Goal: Task Accomplishment & Management: Use online tool/utility

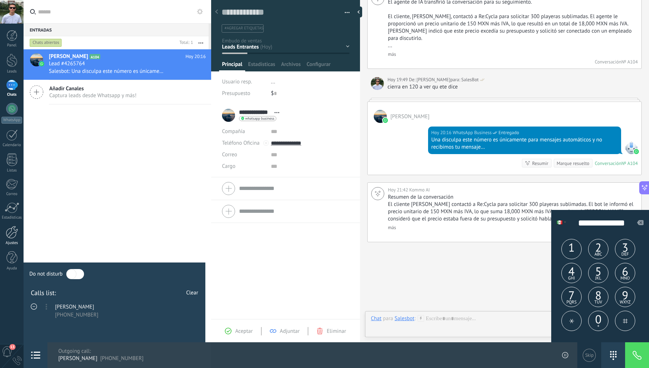
click at [12, 237] on div at bounding box center [12, 232] width 12 height 13
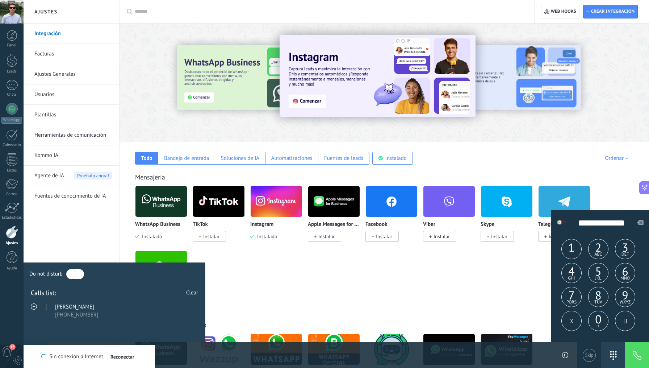
scroll to position [83, 0]
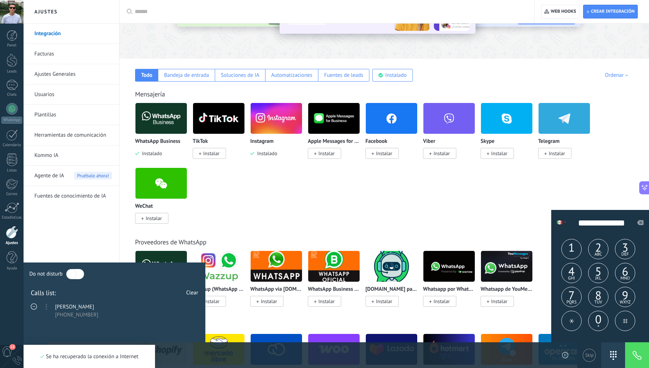
click at [195, 294] on span "Clear" at bounding box center [192, 292] width 12 height 7
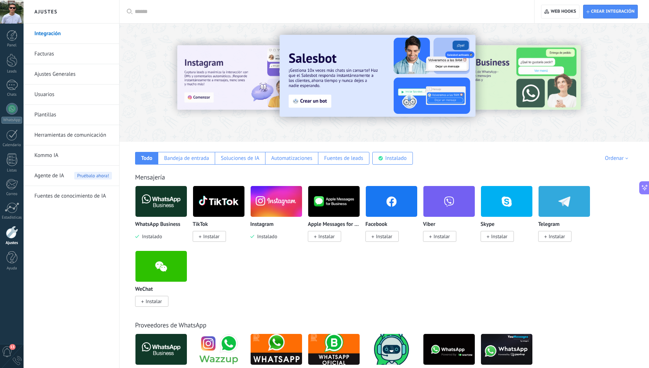
scroll to position [0, 0]
click at [172, 13] on input "text" at bounding box center [330, 12] width 390 height 8
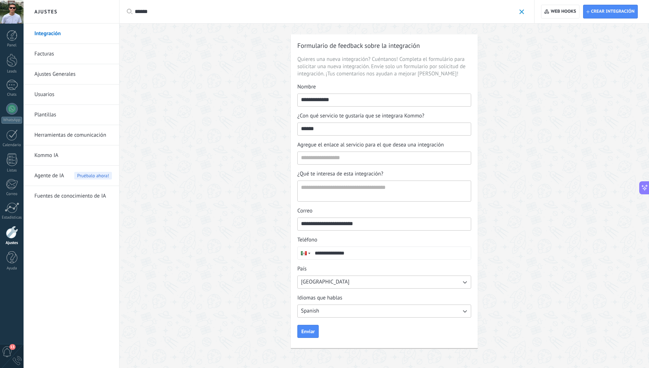
type input "******"
click at [157, 9] on input "******" at bounding box center [325, 12] width 381 height 8
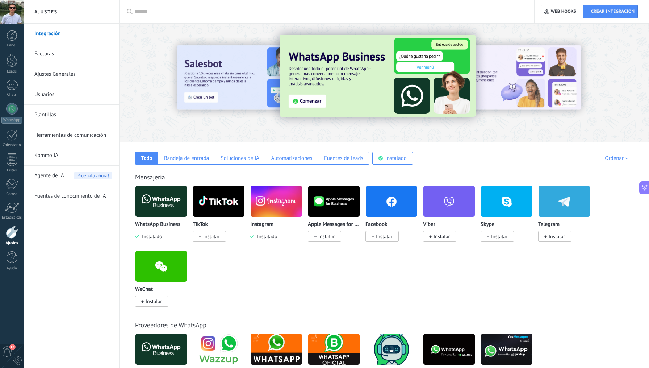
click at [158, 120] on div at bounding box center [385, 81] width 530 height 104
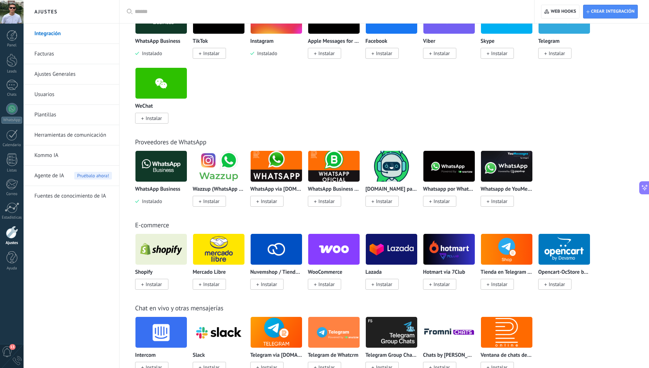
scroll to position [184, 0]
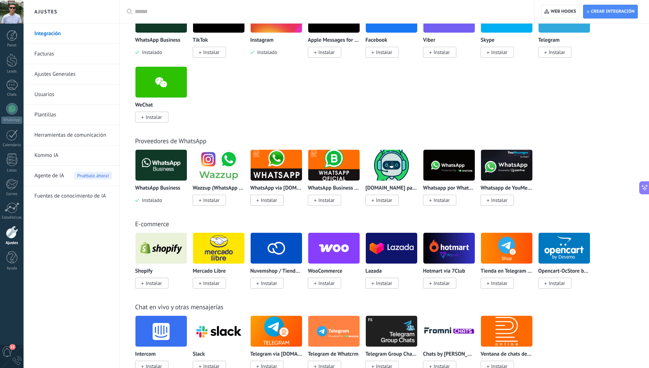
click at [168, 249] on img at bounding box center [161, 248] width 51 height 35
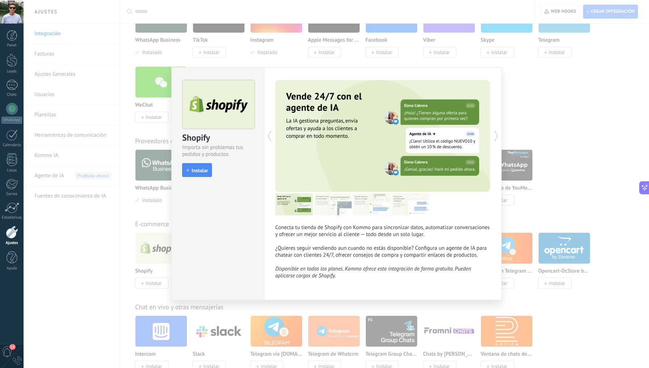
click at [292, 206] on img at bounding box center [294, 204] width 38 height 22
click at [325, 198] on img at bounding box center [333, 204] width 38 height 22
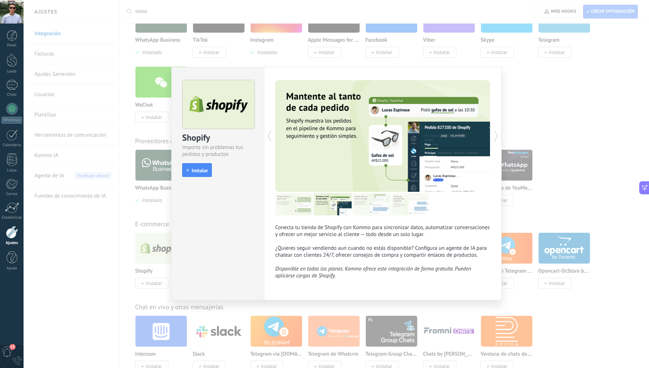
click at [375, 209] on img at bounding box center [372, 204] width 38 height 22
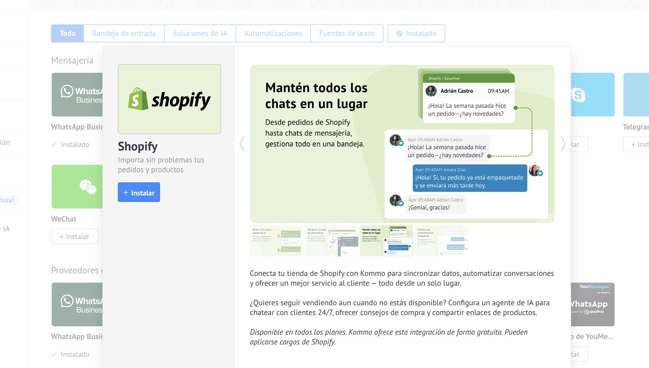
scroll to position [74, 0]
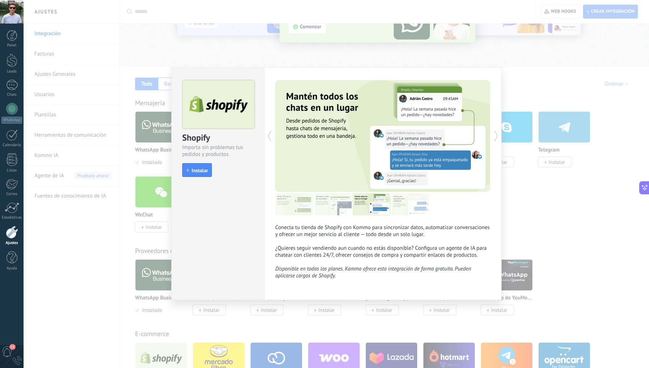
click at [420, 208] on img at bounding box center [411, 204] width 38 height 22
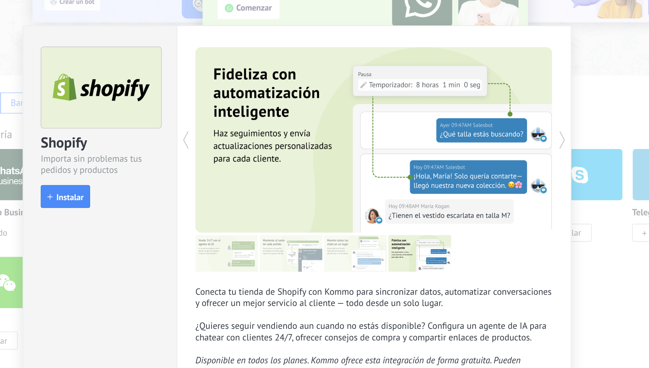
scroll to position [16, 0]
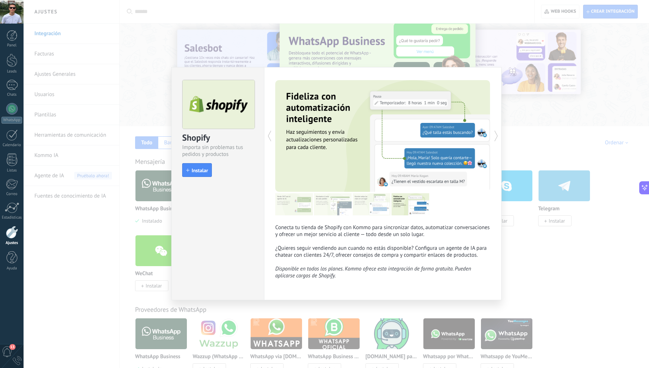
click at [428, 204] on img at bounding box center [411, 204] width 38 height 22
click at [410, 204] on img at bounding box center [411, 204] width 38 height 22
click at [418, 251] on p "Conecta tu tienda de Shopify con Kommo para sincronizar datos, automatizar conv…" at bounding box center [382, 251] width 215 height 55
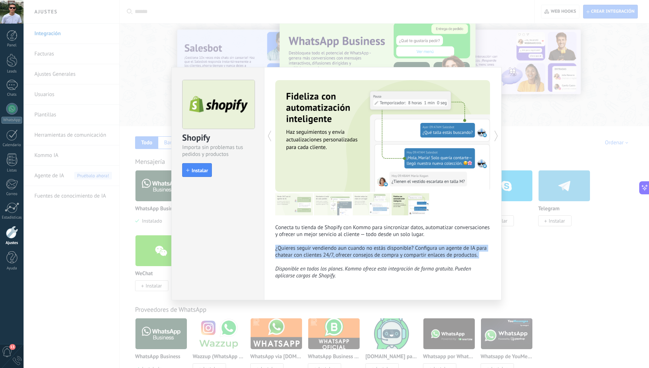
click at [413, 254] on p "Conecta tu tienda de Shopify con Kommo para sincronizar datos, automatizar conv…" at bounding box center [382, 251] width 215 height 55
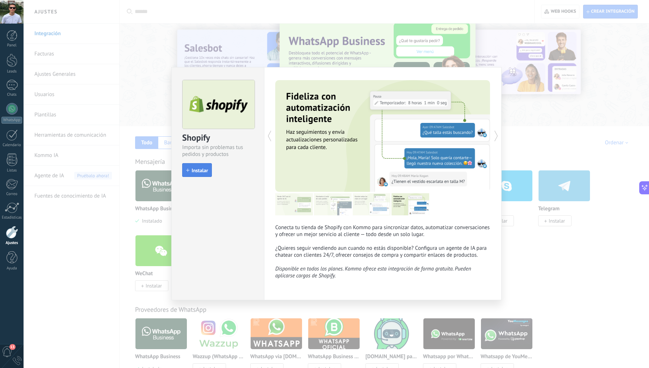
click at [196, 170] on span "Instalar" at bounding box center [200, 170] width 16 height 5
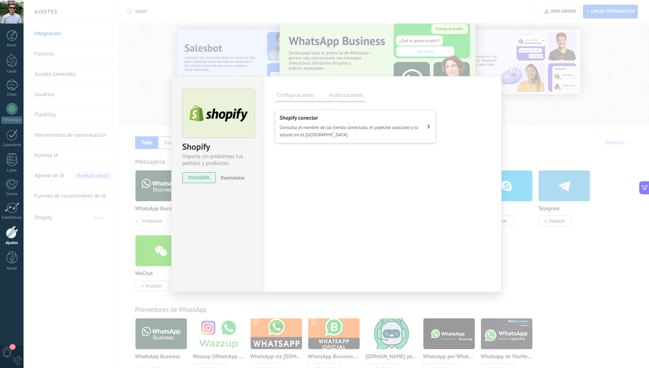
click at [330, 128] on span "Consulta el nombre de las tienda conectada, el pipeline asociado y tu estado en…" at bounding box center [354, 131] width 148 height 14
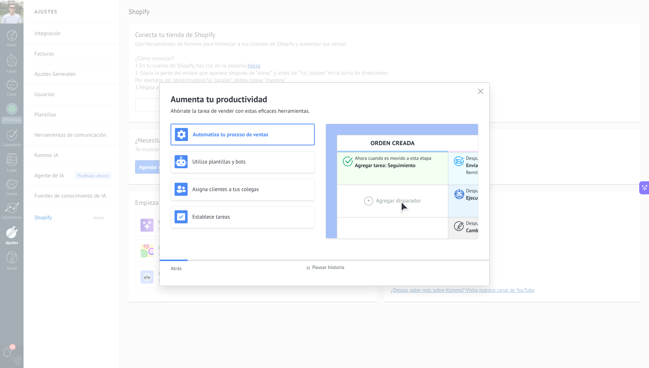
click at [175, 268] on span "Atrás" at bounding box center [176, 268] width 11 height 7
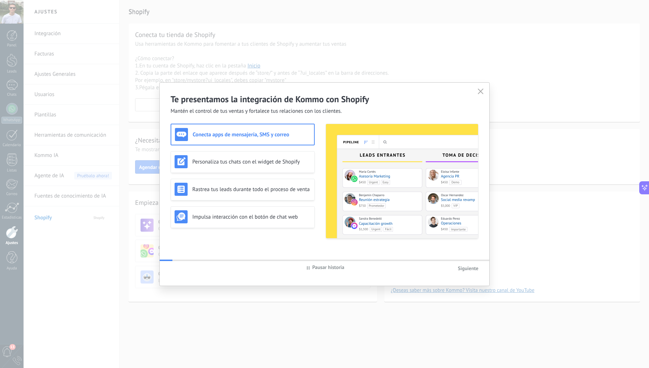
click at [305, 266] on span "Pausar historia" at bounding box center [325, 268] width 40 height 8
click at [302, 243] on div "Conecta apps de mensajería, SMS y correo Personaliza tus chats con el widget de…" at bounding box center [325, 187] width 308 height 126
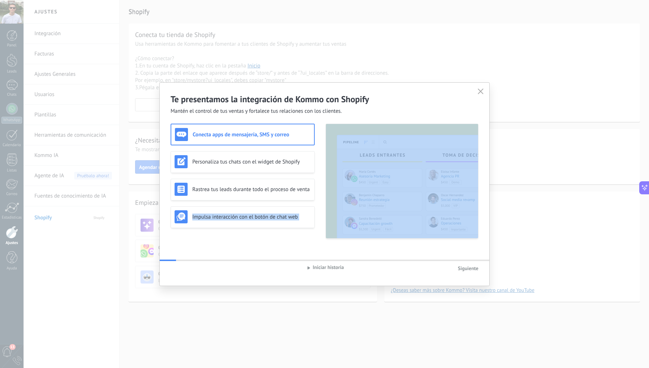
click at [302, 243] on div "Conecta apps de mensajería, SMS y correo Personaliza tus chats con el widget de…" at bounding box center [325, 187] width 308 height 126
click at [323, 194] on div "Conecta apps de mensajería, SMS y correo Personaliza tus chats con el widget de…" at bounding box center [325, 181] width 308 height 115
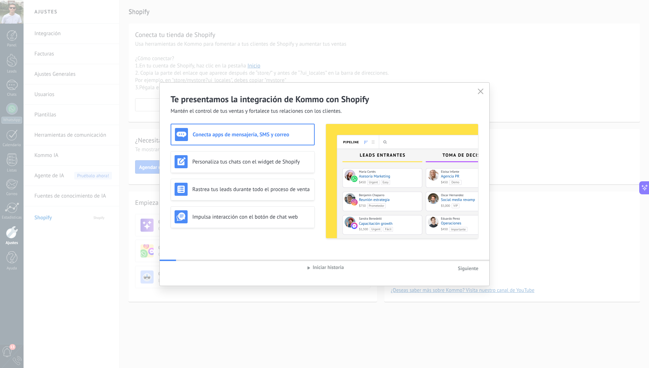
click at [323, 194] on div "Conecta apps de mensajería, SMS y correo Personaliza tus chats con el widget de…" at bounding box center [325, 181] width 308 height 115
click at [320, 184] on div "Conecta apps de mensajería, SMS y correo Personaliza tus chats con el widget de…" at bounding box center [325, 181] width 308 height 115
click at [318, 169] on div "Conecta apps de mensajería, SMS y correo Personaliza tus chats con el widget de…" at bounding box center [325, 181] width 308 height 115
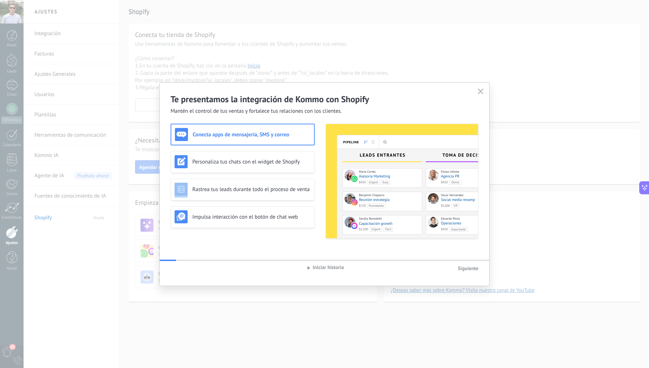
click at [318, 169] on div "Conecta apps de mensajería, SMS y correo Personaliza tus chats con el widget de…" at bounding box center [325, 181] width 308 height 115
click at [321, 130] on div "Conecta apps de mensajería, SMS y correo Personaliza tus chats con el widget de…" at bounding box center [325, 181] width 308 height 115
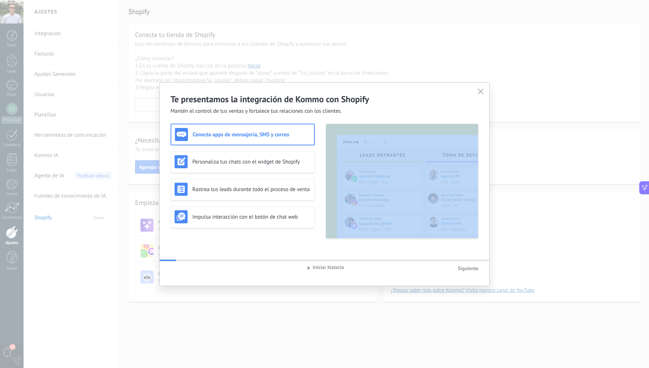
click at [321, 130] on div "Conecta apps de mensajería, SMS y correo Personaliza tus chats con el widget de…" at bounding box center [325, 181] width 308 height 115
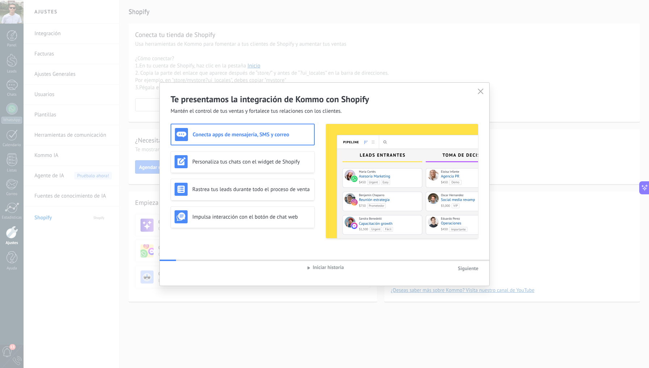
click at [323, 115] on div "Te presentamos la integración de Kommo con Shopify Mantén el control de tus ven…" at bounding box center [325, 184] width 330 height 203
click at [334, 103] on h2 "Te presentamos la integración de Kommo con Shopify" at bounding box center [325, 99] width 308 height 11
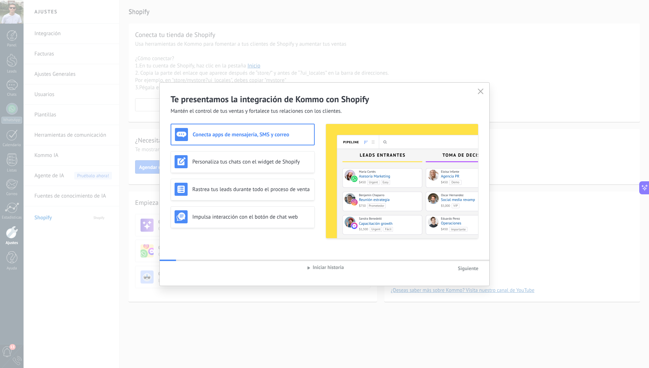
click at [334, 103] on h2 "Te presentamos la integración de Kommo con Shopify" at bounding box center [325, 99] width 308 height 11
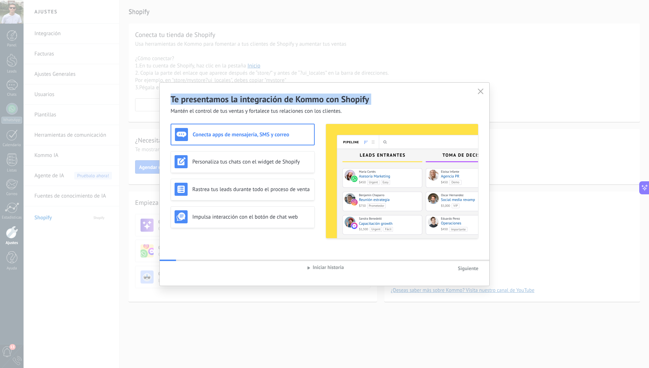
click at [334, 103] on h2 "Te presentamos la integración de Kommo con Shopify" at bounding box center [325, 99] width 308 height 11
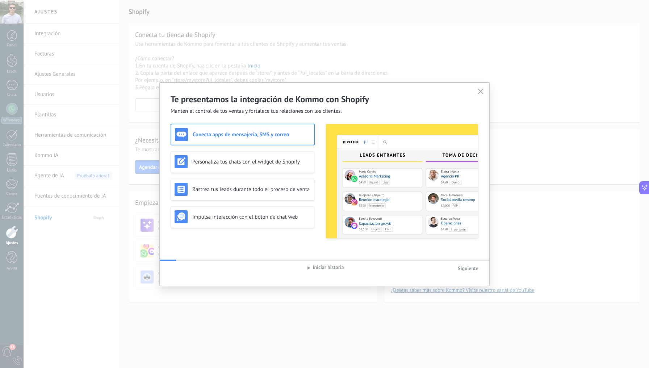
click at [334, 103] on h2 "Te presentamos la integración de Kommo con Shopify" at bounding box center [325, 99] width 308 height 11
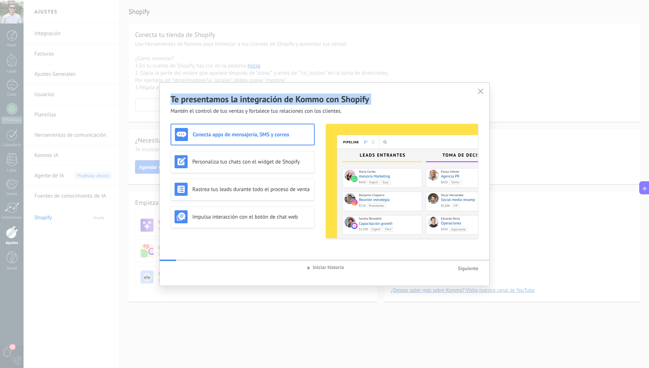
click at [334, 103] on h2 "Te presentamos la integración de Kommo con Shopify" at bounding box center [325, 99] width 308 height 11
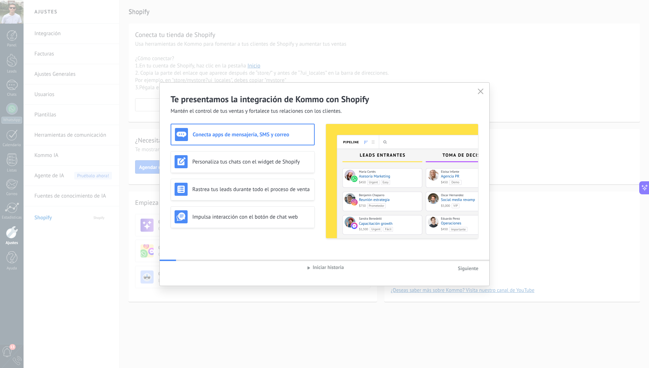
click at [325, 111] on span "Mantén el control de tus ventas y fortalece tus relaciones con los clientes." at bounding box center [256, 111] width 171 height 7
click at [334, 103] on h2 "Te presentamos la integración de Kommo con Shopify" at bounding box center [325, 99] width 308 height 11
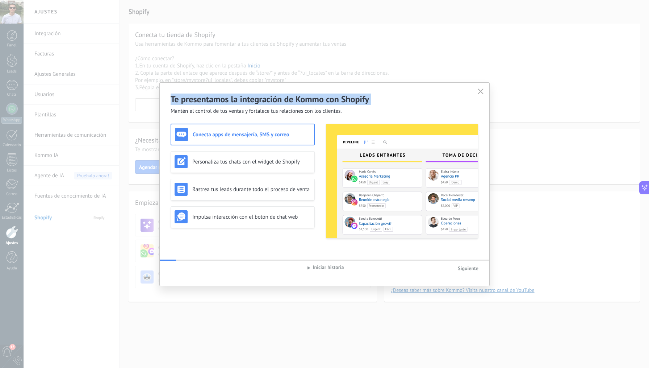
click at [334, 103] on h2 "Te presentamos la integración de Kommo con Shopify" at bounding box center [325, 99] width 308 height 11
click at [328, 112] on span "Mantén el control de tus ventas y fortalece tus relaciones con los clientes." at bounding box center [256, 111] width 171 height 7
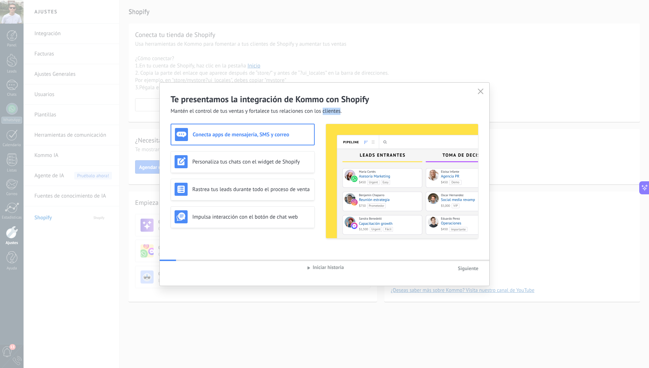
click at [328, 112] on span "Mantén el control de tus ventas y fortalece tus relaciones con los clientes." at bounding box center [256, 111] width 171 height 7
click at [321, 128] on div "Conecta apps de mensajería, SMS y correo Personaliza tus chats con el widget de…" at bounding box center [325, 181] width 308 height 115
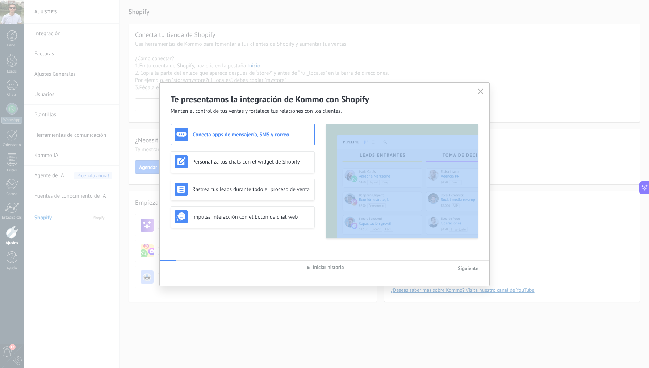
click at [321, 128] on div "Conecta apps de mensajería, SMS y correo Personaliza tus chats con el widget de…" at bounding box center [325, 181] width 308 height 115
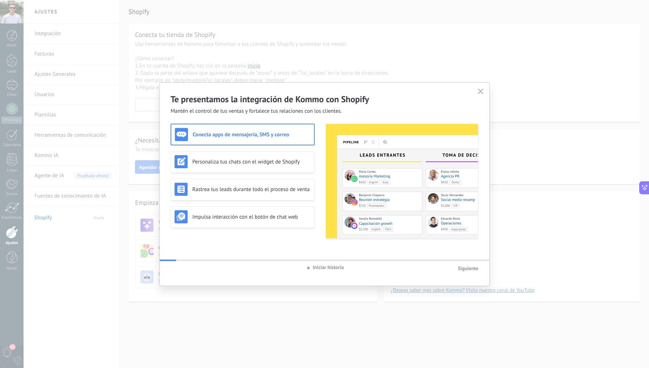
click at [316, 158] on div "Conecta apps de mensajería, SMS y correo Personaliza tus chats con el widget de…" at bounding box center [325, 181] width 308 height 115
click at [317, 136] on div "Conecta apps de mensajería, SMS y correo Personaliza tus chats con el widget de…" at bounding box center [325, 181] width 308 height 115
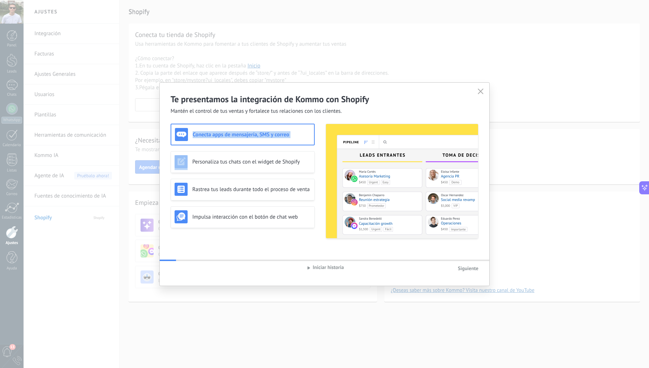
click at [317, 136] on div "Conecta apps de mensajería, SMS y correo Personaliza tus chats con el widget de…" at bounding box center [325, 181] width 308 height 115
click at [316, 150] on div "Conecta apps de mensajería, SMS y correo Personaliza tus chats con el widget de…" at bounding box center [325, 181] width 308 height 115
click at [317, 155] on div "Conecta apps de mensajería, SMS y correo Personaliza tus chats con el widget de…" at bounding box center [325, 181] width 308 height 115
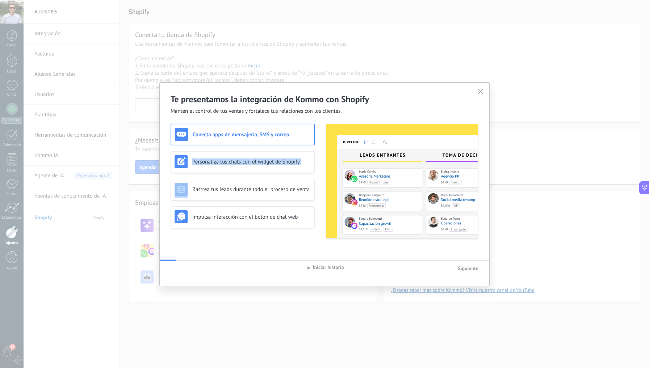
click at [317, 155] on div "Conecta apps de mensajería, SMS y correo Personaliza tus chats con el widget de…" at bounding box center [325, 181] width 308 height 115
click at [319, 186] on div "Conecta apps de mensajería, SMS y correo Personaliza tus chats con el widget de…" at bounding box center [325, 181] width 308 height 115
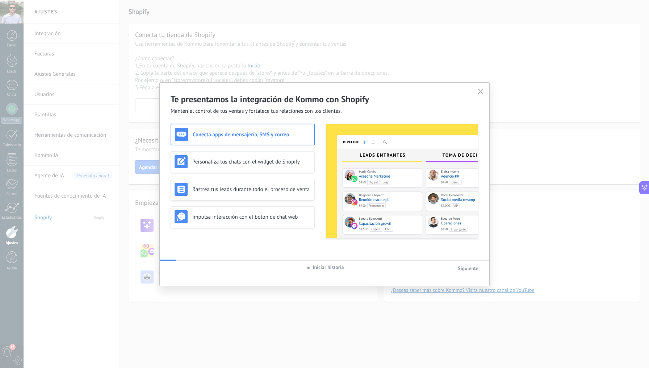
click at [319, 212] on div "Conecta apps de mensajería, SMS y correo Personaliza tus chats con el widget de…" at bounding box center [325, 181] width 308 height 115
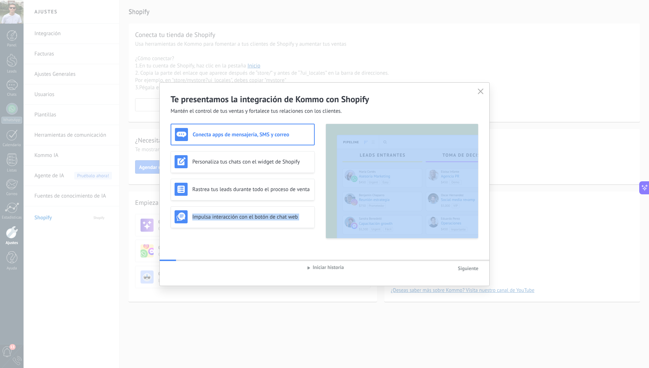
click at [319, 212] on div "Conecta apps de mensajería, SMS y correo Personaliza tus chats con el widget de…" at bounding box center [325, 181] width 308 height 115
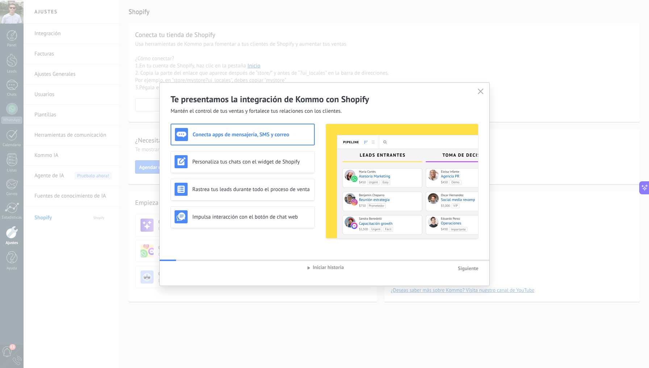
click at [322, 192] on div "Conecta apps de mensajería, SMS y correo Personaliza tus chats con el widget de…" at bounding box center [325, 181] width 308 height 115
click at [319, 191] on div "Conecta apps de mensajería, SMS y correo Personaliza tus chats con el widget de…" at bounding box center [325, 181] width 308 height 115
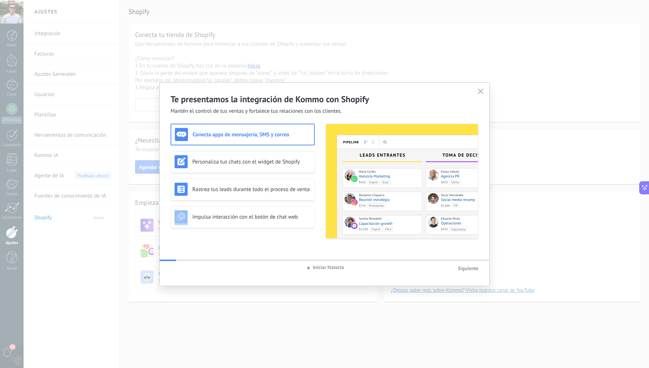
click at [319, 191] on div "Conecta apps de mensajería, SMS y correo Personaliza tus chats con el widget de…" at bounding box center [325, 181] width 308 height 115
click at [319, 167] on div "Conecta apps de mensajería, SMS y correo Personaliza tus chats con el widget de…" at bounding box center [325, 181] width 308 height 115
click at [319, 165] on div "Conecta apps de mensajería, SMS y correo Personaliza tus chats con el widget de…" at bounding box center [325, 181] width 308 height 115
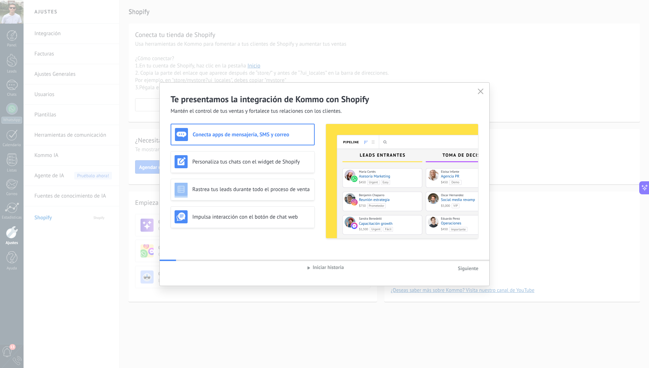
click at [319, 165] on div "Conecta apps de mensajería, SMS y correo Personaliza tus chats con el widget de…" at bounding box center [325, 181] width 308 height 115
click at [319, 133] on div "Conecta apps de mensajería, SMS y correo Personaliza tus chats con el widget de…" at bounding box center [325, 181] width 308 height 115
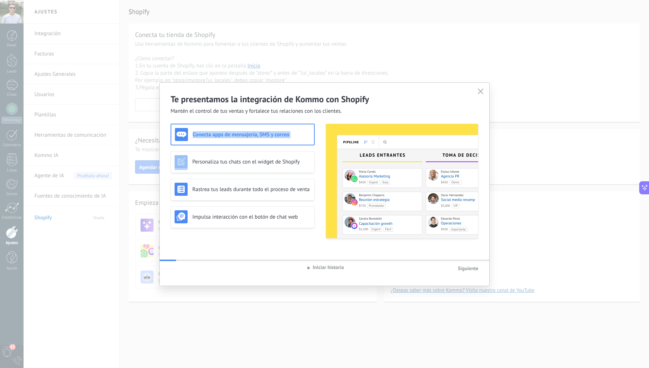
click at [319, 135] on div "Conecta apps de mensajería, SMS y correo Personaliza tus chats con el widget de…" at bounding box center [325, 181] width 308 height 115
click at [319, 148] on div "Conecta apps de mensajería, SMS y correo Personaliza tus chats con el widget de…" at bounding box center [325, 181] width 308 height 115
click at [319, 162] on div "Conecta apps de mensajería, SMS y correo Personaliza tus chats con el widget de…" at bounding box center [325, 181] width 308 height 115
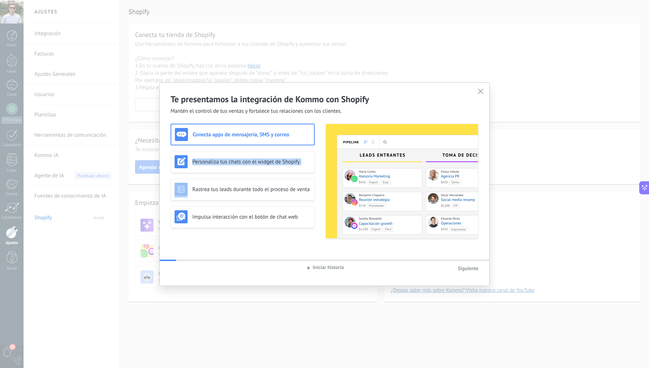
click at [319, 162] on div "Conecta apps de mensajería, SMS y correo Personaliza tus chats con el widget de…" at bounding box center [325, 181] width 308 height 115
click at [319, 187] on div "Conecta apps de mensajería, SMS y correo Personaliza tus chats con el widget de…" at bounding box center [325, 181] width 308 height 115
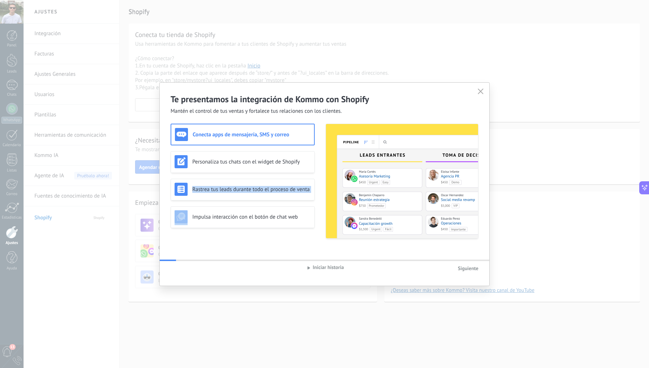
click at [319, 214] on div "Conecta apps de mensajería, SMS y correo Personaliza tus chats con el widget de…" at bounding box center [325, 181] width 308 height 115
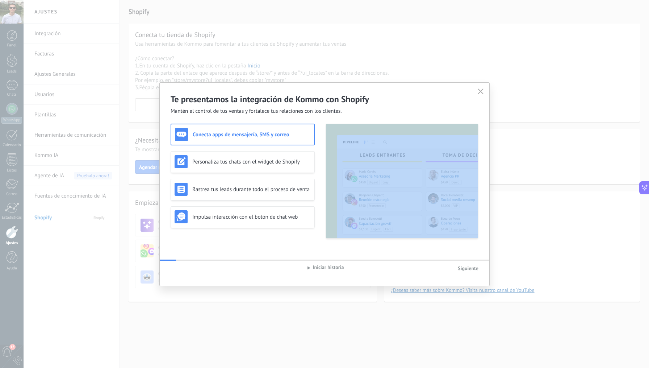
click at [319, 215] on div "Conecta apps de mensajería, SMS y correo Personaliza tus chats con el widget de…" at bounding box center [325, 181] width 308 height 115
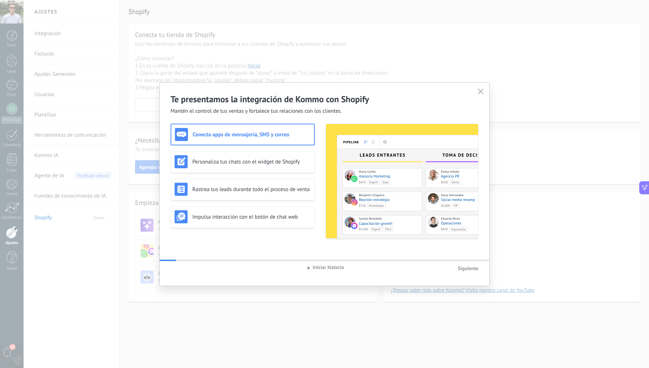
click at [319, 190] on div "Conecta apps de mensajería, SMS y correo Personaliza tus chats con el widget de…" at bounding box center [325, 181] width 308 height 115
click at [319, 164] on div "Conecta apps de mensajería, SMS y correo Personaliza tus chats con el widget de…" at bounding box center [325, 181] width 308 height 115
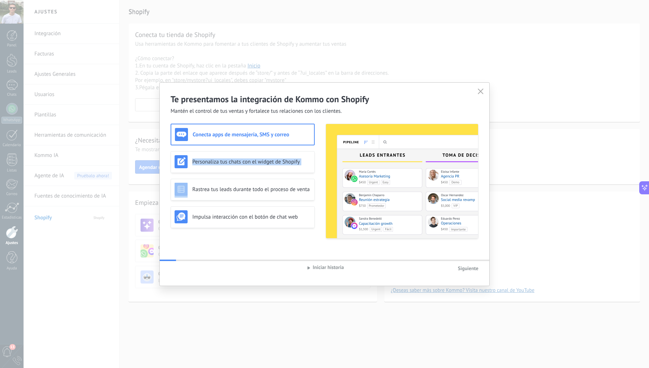
click at [319, 164] on div "Conecta apps de mensajería, SMS y correo Personaliza tus chats con el widget de…" at bounding box center [325, 181] width 308 height 115
click at [321, 132] on div "Conecta apps de mensajería, SMS y correo Personaliza tus chats con el widget de…" at bounding box center [325, 181] width 308 height 115
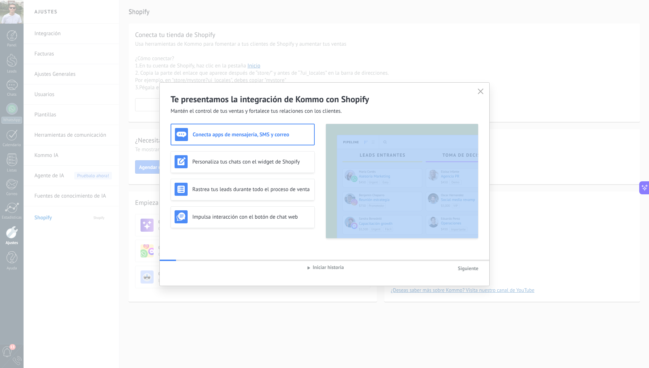
click at [321, 132] on div "Conecta apps de mensajería, SMS y correo Personaliza tus chats con el widget de…" at bounding box center [325, 181] width 308 height 115
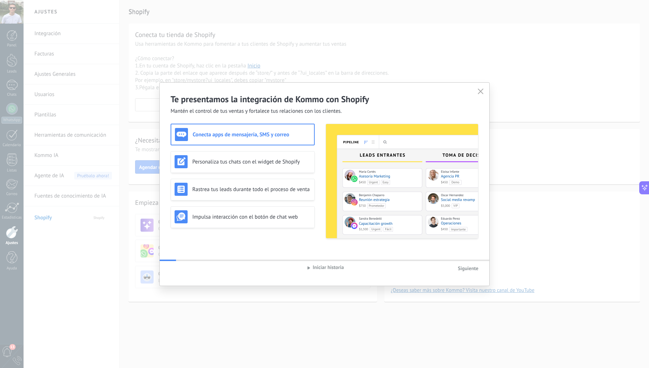
click at [319, 132] on div "Conecta apps de mensajería, SMS y correo Personaliza tus chats con el widget de…" at bounding box center [325, 181] width 308 height 115
click at [320, 134] on div "Conecta apps de mensajería, SMS y correo Personaliza tus chats con el widget de…" at bounding box center [325, 181] width 308 height 115
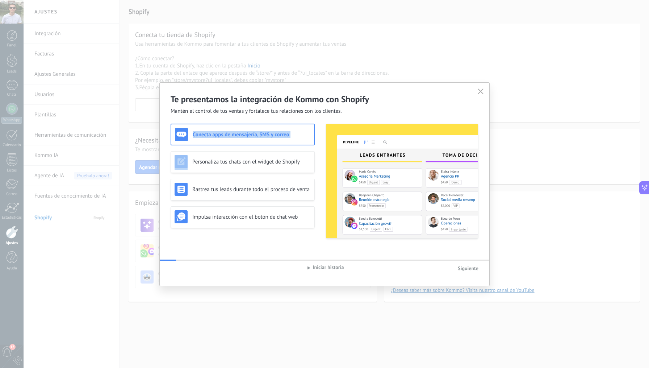
click at [319, 143] on div "Conecta apps de mensajería, SMS y correo Personaliza tus chats con el widget de…" at bounding box center [325, 181] width 308 height 115
click at [321, 137] on div "Conecta apps de mensajería, SMS y correo Personaliza tus chats con el widget de…" at bounding box center [325, 181] width 308 height 115
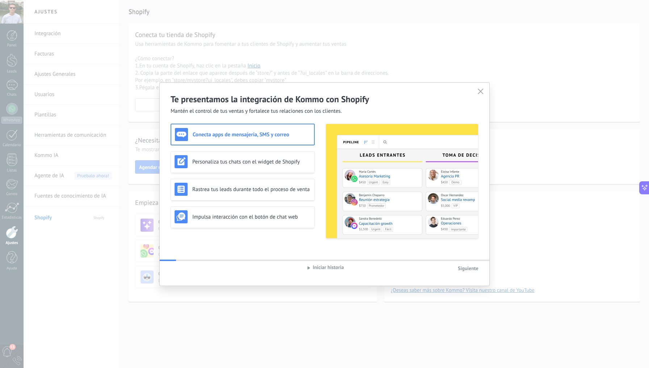
click at [321, 137] on div "Conecta apps de mensajería, SMS y correo Personaliza tus chats con el widget de…" at bounding box center [325, 181] width 308 height 115
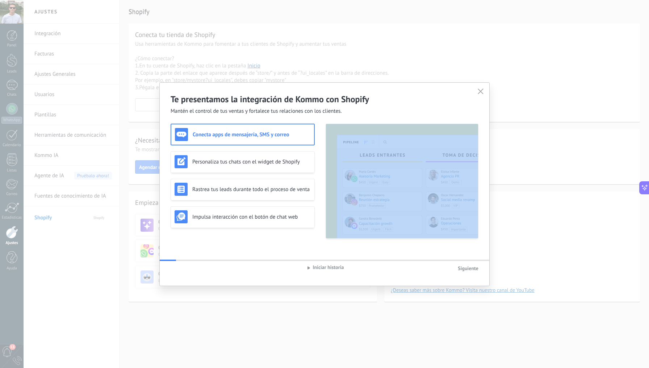
click at [320, 137] on div "Conecta apps de mensajería, SMS y correo Personaliza tus chats con el widget de…" at bounding box center [325, 181] width 308 height 115
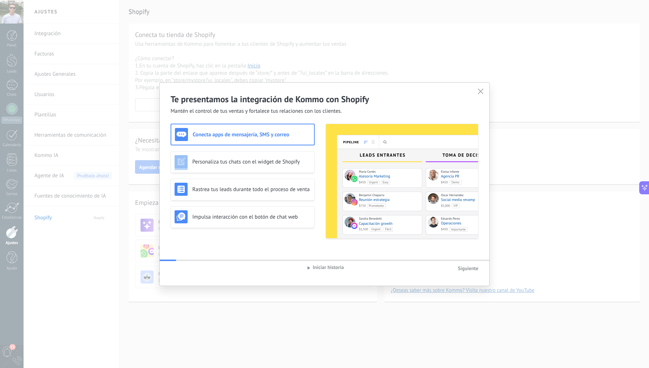
click at [320, 137] on div "Conecta apps de mensajería, SMS y correo Personaliza tus chats con el widget de…" at bounding box center [325, 181] width 308 height 115
click at [319, 161] on div "Conecta apps de mensajería, SMS y correo Personaliza tus chats con el widget de…" at bounding box center [325, 181] width 308 height 115
click at [319, 162] on div "Conecta apps de mensajería, SMS y correo Personaliza tus chats con el widget de…" at bounding box center [325, 181] width 308 height 115
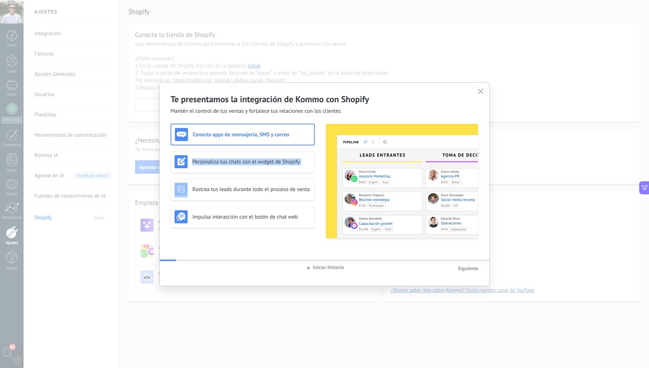
click at [319, 192] on div "Conecta apps de mensajería, SMS y correo Personaliza tus chats con el widget de…" at bounding box center [325, 181] width 308 height 115
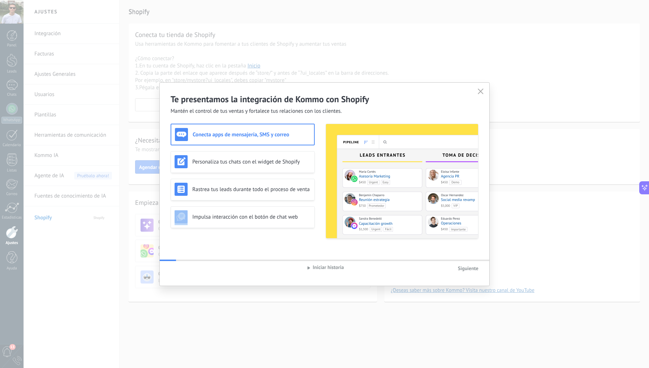
click at [319, 192] on div "Conecta apps de mensajería, SMS y correo Personaliza tus chats con el widget de…" at bounding box center [325, 181] width 308 height 115
click at [318, 213] on div "Conecta apps de mensajería, SMS y correo Personaliza tus chats con el widget de…" at bounding box center [325, 181] width 308 height 115
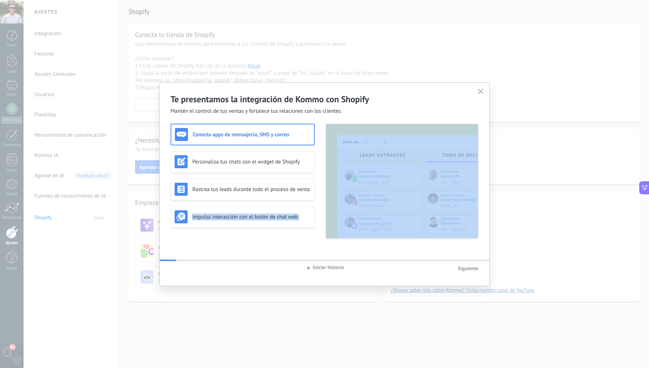
click at [318, 213] on div "Conecta apps de mensajería, SMS y correo Personaliza tus chats con el widget de…" at bounding box center [325, 181] width 308 height 115
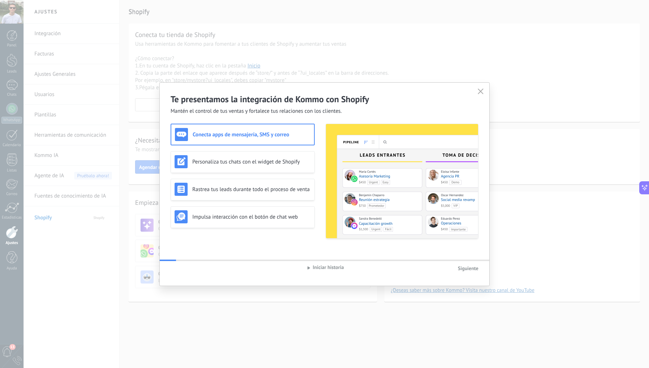
click at [319, 194] on div "Conecta apps de mensajería, SMS y correo Personaliza tus chats con el widget de…" at bounding box center [325, 181] width 308 height 115
click at [319, 164] on div "Conecta apps de mensajería, SMS y correo Personaliza tus chats con el widget de…" at bounding box center [325, 181] width 308 height 115
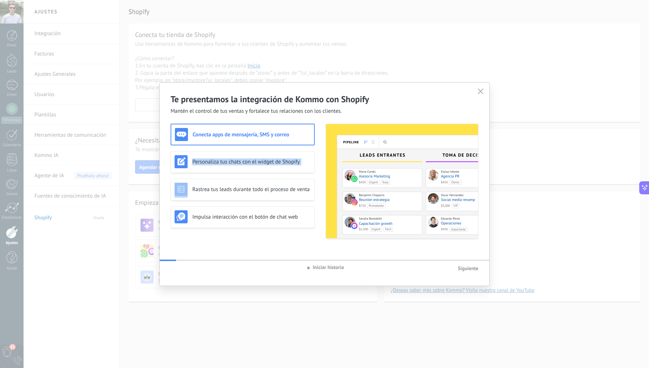
click at [319, 164] on div "Conecta apps de mensajería, SMS y correo Personaliza tus chats con el widget de…" at bounding box center [325, 181] width 308 height 115
click at [319, 133] on div "Conecta apps de mensajería, SMS y correo Personaliza tus chats con el widget de…" at bounding box center [325, 181] width 308 height 115
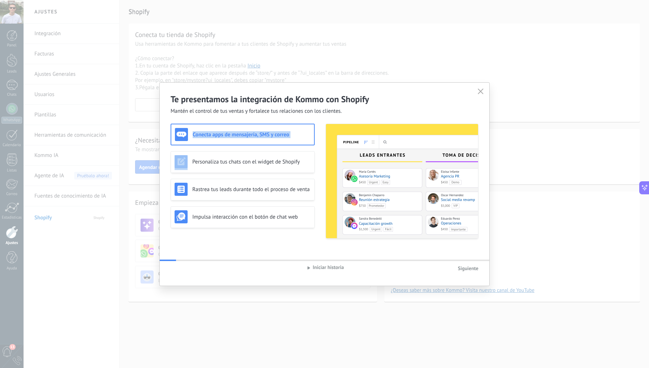
click at [319, 133] on div "Conecta apps de mensajería, SMS y correo Personaliza tus chats con el widget de…" at bounding box center [325, 181] width 308 height 115
click at [321, 165] on div "Conecta apps de mensajería, SMS y correo Personaliza tus chats con el widget de…" at bounding box center [325, 181] width 308 height 115
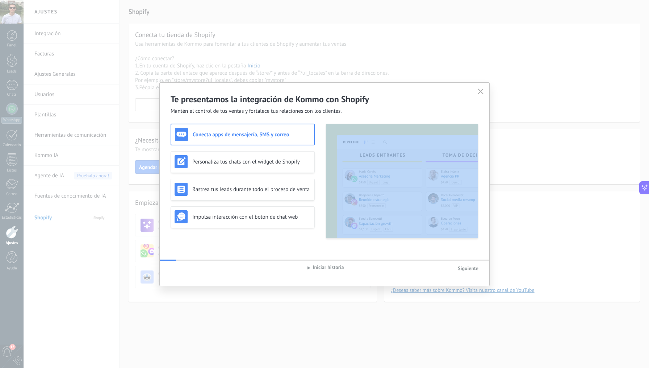
click at [321, 165] on div "Conecta apps de mensajería, SMS y correo Personaliza tus chats con el widget de…" at bounding box center [325, 181] width 308 height 115
click at [318, 165] on div "Conecta apps de mensajería, SMS y correo Personaliza tus chats con el widget de…" at bounding box center [325, 181] width 308 height 115
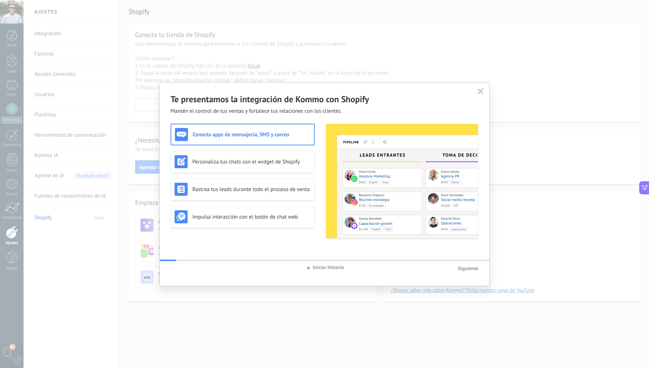
click at [318, 165] on div "Conecta apps de mensajería, SMS y correo Personaliza tus chats con el widget de…" at bounding box center [325, 181] width 308 height 115
click at [318, 191] on div "Conecta apps de mensajería, SMS y correo Personaliza tus chats con el widget de…" at bounding box center [325, 181] width 308 height 115
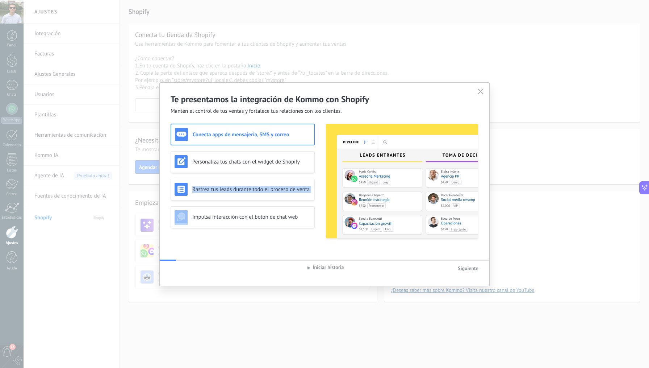
click at [317, 219] on div "Conecta apps de mensajería, SMS y correo Personaliza tus chats con el widget de…" at bounding box center [325, 181] width 308 height 115
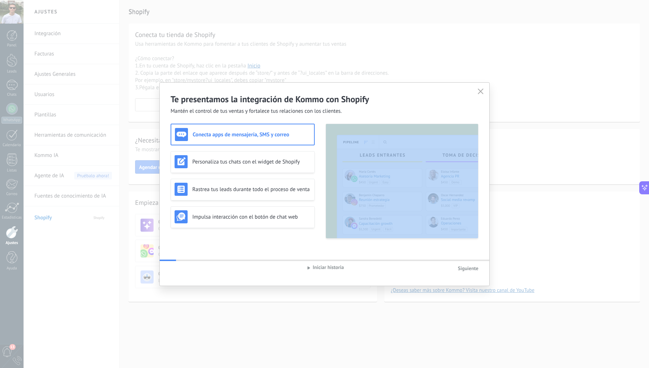
click at [317, 219] on div "Conecta apps de mensajería, SMS y correo Personaliza tus chats con el widget de…" at bounding box center [325, 181] width 308 height 115
click at [318, 188] on div "Conecta apps de mensajería, SMS y correo Personaliza tus chats con el widget de…" at bounding box center [325, 181] width 308 height 115
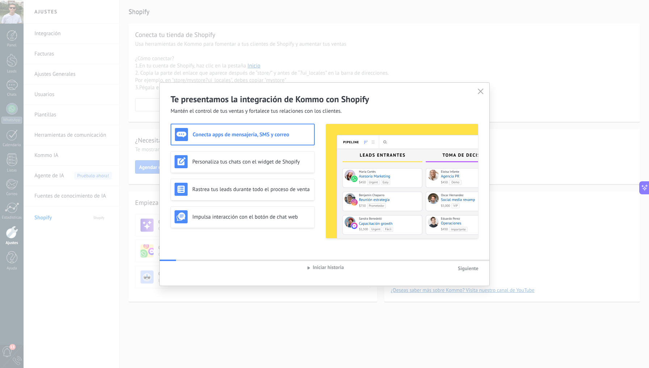
click at [318, 188] on div "Conecta apps de mensajería, SMS y correo Personaliza tus chats con el widget de…" at bounding box center [325, 181] width 308 height 115
click at [319, 165] on div "Conecta apps de mensajería, SMS y correo Personaliza tus chats con el widget de…" at bounding box center [325, 181] width 308 height 115
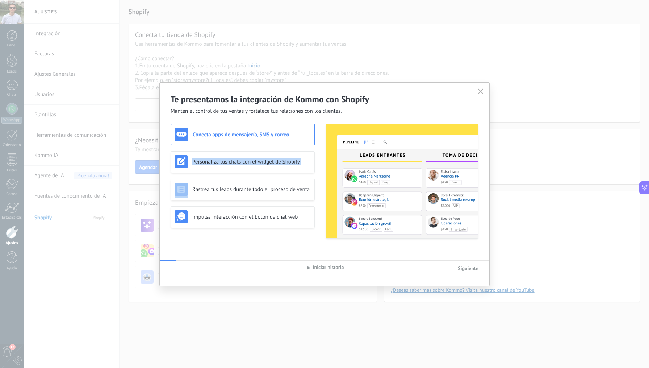
click at [319, 137] on div "Conecta apps de mensajería, SMS y correo Personaliza tus chats con el widget de…" at bounding box center [325, 181] width 308 height 115
click at [319, 162] on div "Conecta apps de mensajería, SMS y correo Personaliza tus chats con el widget de…" at bounding box center [325, 181] width 308 height 115
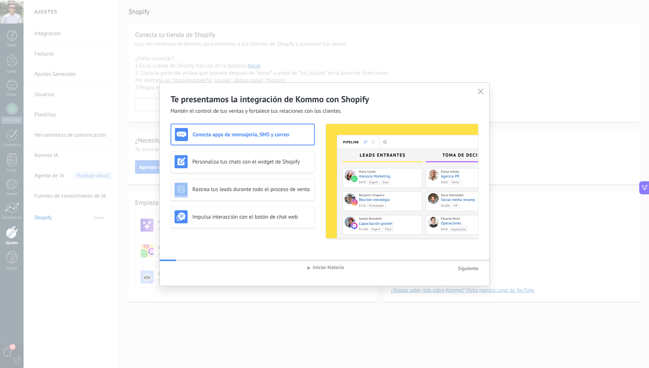
click at [319, 162] on div "Conecta apps de mensajería, SMS y correo Personaliza tus chats con el widget de…" at bounding box center [325, 181] width 308 height 115
click at [319, 188] on div "Conecta apps de mensajería, SMS y correo Personaliza tus chats con el widget de…" at bounding box center [325, 181] width 308 height 115
click at [319, 219] on div "Conecta apps de mensajería, SMS y correo Personaliza tus chats con el widget de…" at bounding box center [325, 181] width 308 height 115
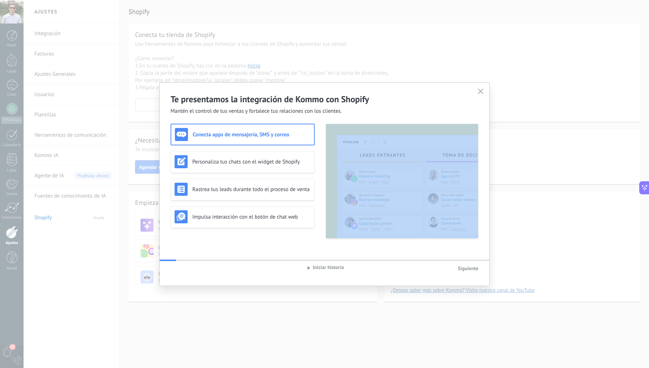
click at [319, 219] on div "Conecta apps de mensajería, SMS y correo Personaliza tus chats con el widget de…" at bounding box center [325, 181] width 308 height 115
click at [318, 190] on div "Conecta apps de mensajería, SMS y correo Personaliza tus chats con el widget de…" at bounding box center [325, 181] width 308 height 115
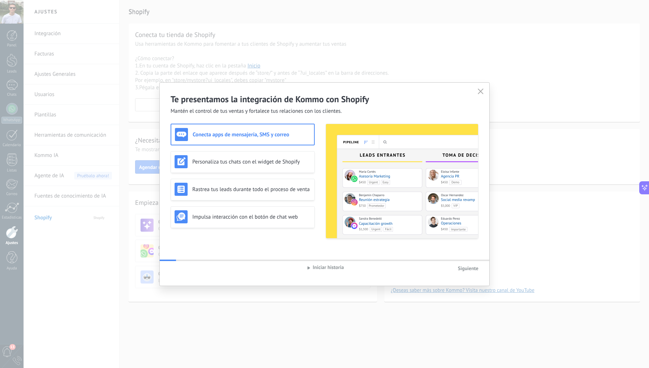
click at [318, 190] on div "Conecta apps de mensajería, SMS y correo Personaliza tus chats con el widget de…" at bounding box center [325, 181] width 308 height 115
click at [318, 162] on div "Conecta apps de mensajería, SMS y correo Personaliza tus chats con el widget de…" at bounding box center [325, 181] width 308 height 115
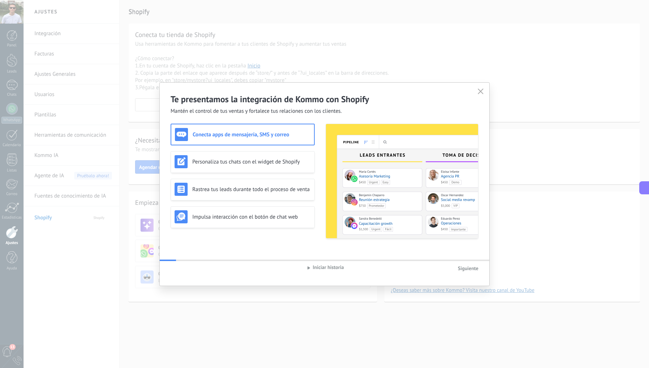
click at [319, 137] on div "Conecta apps de mensajería, SMS y correo Personaliza tus chats con el widget de…" at bounding box center [325, 181] width 308 height 115
click at [316, 162] on div "Conecta apps de mensajería, SMS y correo Personaliza tus chats con el widget de…" at bounding box center [325, 181] width 308 height 115
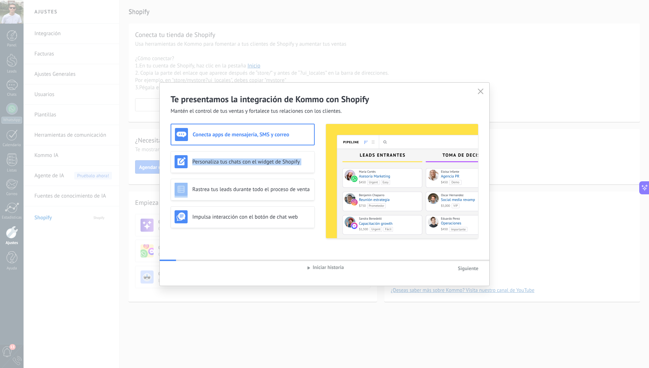
click at [316, 162] on div "Conecta apps de mensajería, SMS y correo Personaliza tus chats con el widget de…" at bounding box center [325, 181] width 308 height 115
click at [317, 192] on div "Conecta apps de mensajería, SMS y correo Personaliza tus chats con el widget de…" at bounding box center [325, 181] width 308 height 115
click at [316, 192] on div "Conecta apps de mensajería, SMS y correo Personaliza tus chats con el widget de…" at bounding box center [325, 181] width 308 height 115
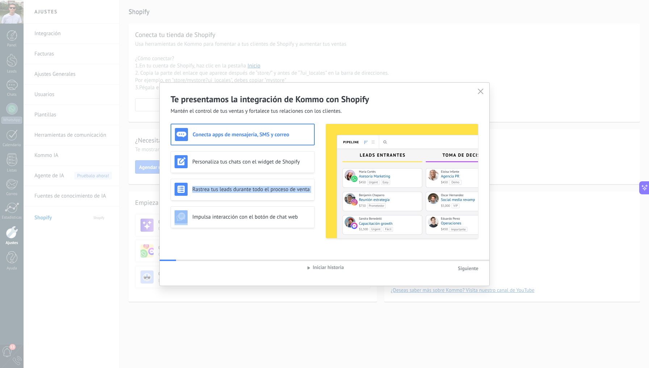
click at [316, 192] on div "Conecta apps de mensajería, SMS y correo Personaliza tus chats con el widget de…" at bounding box center [325, 181] width 308 height 115
click at [318, 216] on div "Conecta apps de mensajería, SMS y correo Personaliza tus chats con el widget de…" at bounding box center [325, 181] width 308 height 115
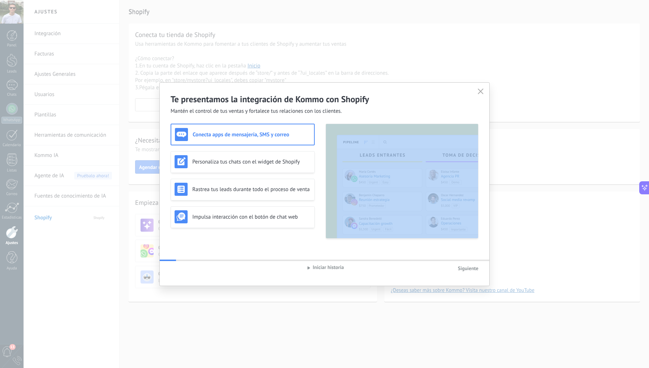
click at [318, 216] on div "Conecta apps de mensajería, SMS y correo Personaliza tus chats con el widget de…" at bounding box center [325, 181] width 308 height 115
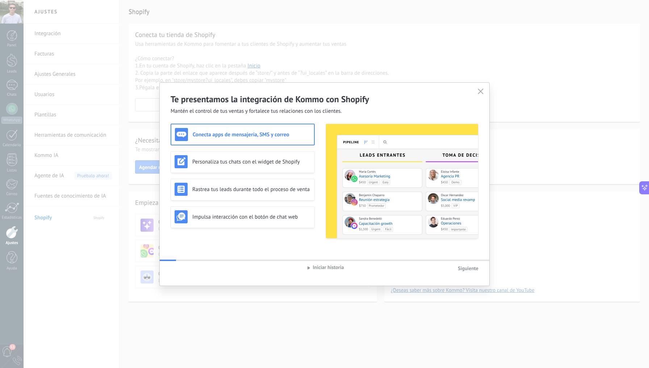
click at [317, 187] on div "Conecta apps de mensajería, SMS y correo Personaliza tus chats con el widget de…" at bounding box center [325, 181] width 308 height 115
click at [317, 167] on div "Conecta apps de mensajería, SMS y correo Personaliza tus chats con el widget de…" at bounding box center [325, 181] width 308 height 115
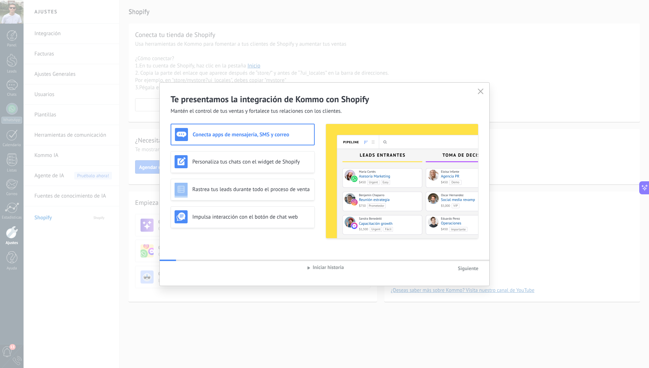
click at [317, 167] on div "Conecta apps de mensajería, SMS y correo Personaliza tus chats con el widget de…" at bounding box center [325, 181] width 308 height 115
click at [317, 131] on div "Conecta apps de mensajería, SMS y correo Personaliza tus chats con el widget de…" at bounding box center [325, 181] width 308 height 115
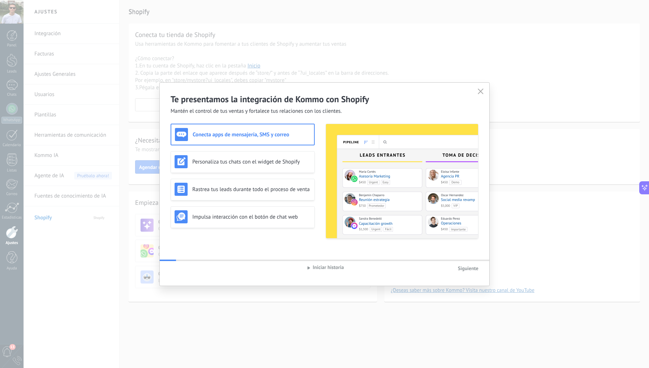
click at [317, 163] on div "Conecta apps de mensajería, SMS y correo Personaliza tus chats con el widget de…" at bounding box center [325, 181] width 308 height 115
click at [317, 162] on div "Conecta apps de mensajería, SMS y correo Personaliza tus chats con el widget de…" at bounding box center [325, 181] width 308 height 115
click at [317, 181] on div "Conecta apps de mensajería, SMS y correo Personaliza tus chats con el widget de…" at bounding box center [325, 181] width 308 height 115
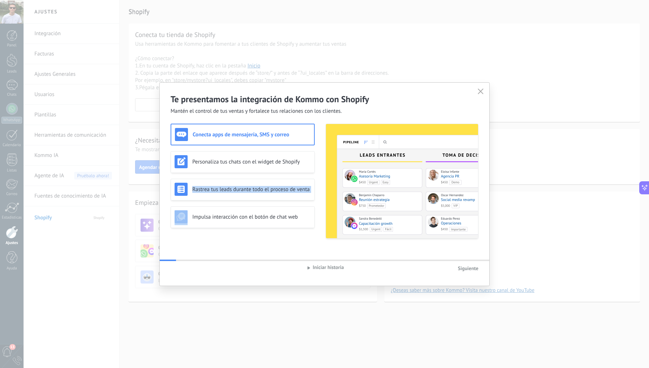
click at [317, 181] on div "Conecta apps de mensajería, SMS y correo Personaliza tus chats con el widget de…" at bounding box center [325, 181] width 308 height 115
drag, startPoint x: 317, startPoint y: 189, endPoint x: 317, endPoint y: 200, distance: 10.9
click at [317, 189] on div "Conecta apps de mensajería, SMS y correo Personaliza tus chats con el widget de…" at bounding box center [325, 181] width 308 height 115
click at [317, 220] on div "Conecta apps de mensajería, SMS y correo Personaliza tus chats con el widget de…" at bounding box center [325, 181] width 308 height 115
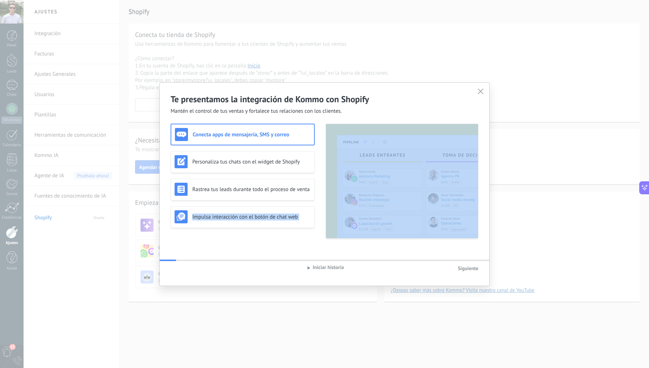
click at [317, 220] on div "Conecta apps de mensajería, SMS y correo Personaliza tus chats con el widget de…" at bounding box center [325, 181] width 308 height 115
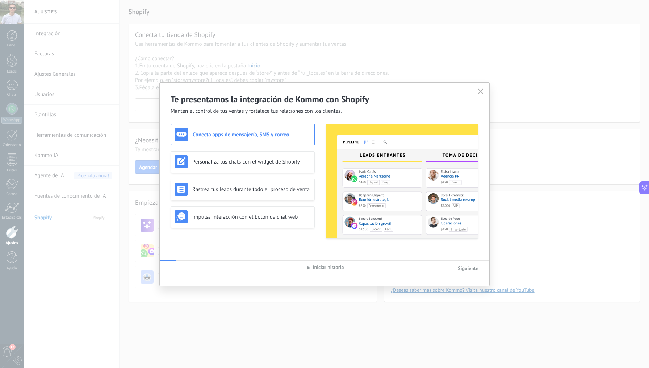
click at [318, 196] on div "Conecta apps de mensajería, SMS y correo Personaliza tus chats con el widget de…" at bounding box center [325, 181] width 308 height 115
click at [318, 163] on div "Conecta apps de mensajería, SMS y correo Personaliza tus chats con el widget de…" at bounding box center [325, 181] width 308 height 115
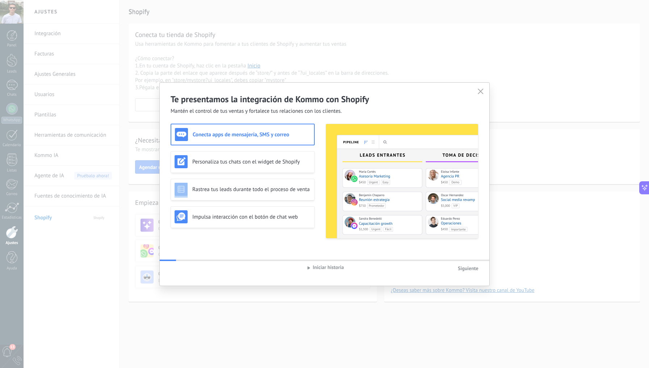
click at [318, 163] on div "Conecta apps de mensajería, SMS y correo Personaliza tus chats con el widget de…" at bounding box center [325, 181] width 308 height 115
click at [320, 140] on div "Conecta apps de mensajería, SMS y correo Personaliza tus chats con el widget de…" at bounding box center [325, 181] width 308 height 115
click at [319, 163] on div "Conecta apps de mensajería, SMS y correo Personaliza tus chats con el widget de…" at bounding box center [325, 181] width 308 height 115
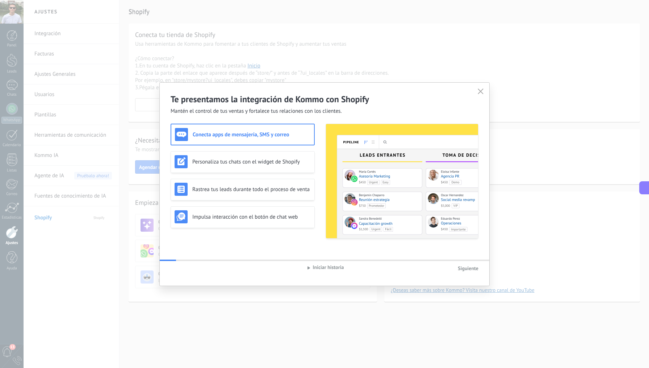
click at [319, 163] on div "Conecta apps de mensajería, SMS y correo Personaliza tus chats con el widget de…" at bounding box center [325, 181] width 308 height 115
click at [319, 191] on div "Conecta apps de mensajería, SMS y correo Personaliza tus chats con el widget de…" at bounding box center [325, 181] width 308 height 115
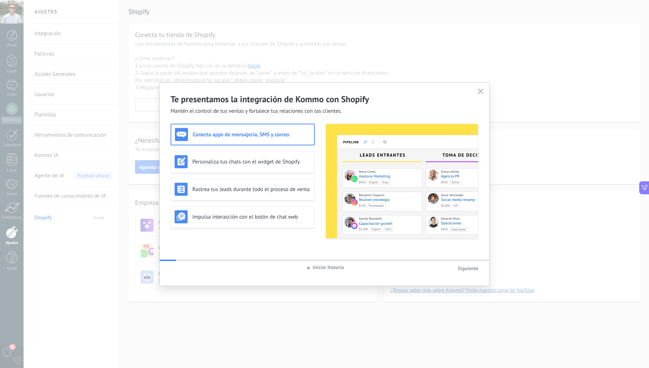
click at [319, 218] on div "Conecta apps de mensajería, SMS y correo Personaliza tus chats con el widget de…" at bounding box center [325, 181] width 308 height 115
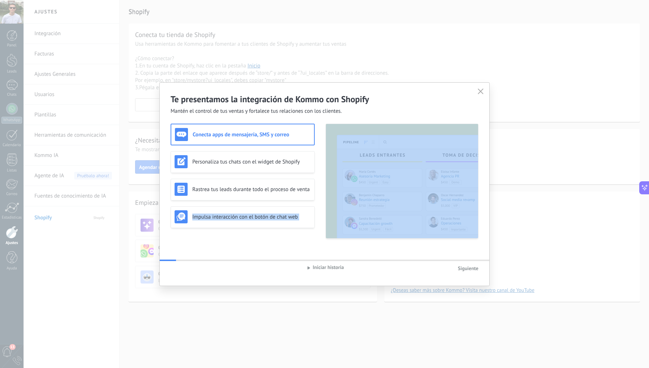
click at [319, 218] on div "Conecta apps de mensajería, SMS y correo Personaliza tus chats con el widget de…" at bounding box center [325, 181] width 308 height 115
click at [320, 190] on div "Conecta apps de mensajería, SMS y correo Personaliza tus chats con el widget de…" at bounding box center [325, 181] width 308 height 115
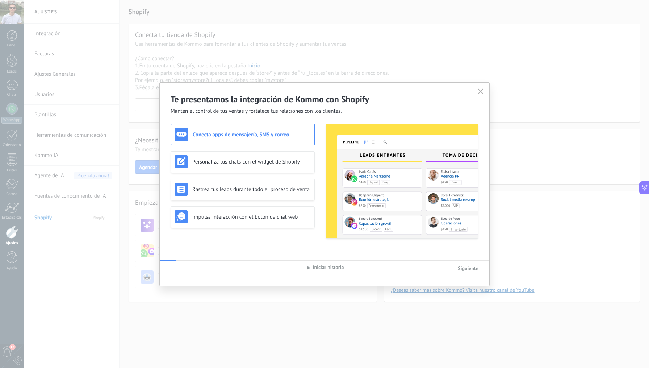
click at [320, 191] on div "Conecta apps de mensajería, SMS y correo Personaliza tus chats con el widget de…" at bounding box center [325, 181] width 308 height 115
click at [320, 159] on div "Conecta apps de mensajería, SMS y correo Personaliza tus chats con el widget de…" at bounding box center [325, 181] width 308 height 115
click at [319, 159] on div "Conecta apps de mensajería, SMS y correo Personaliza tus chats con el widget de…" at bounding box center [325, 181] width 308 height 115
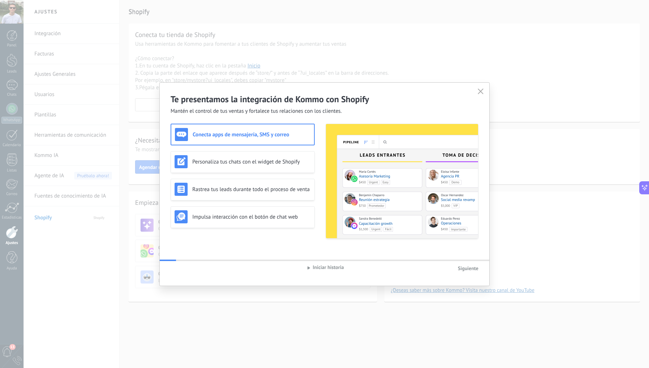
click at [323, 160] on div "Conecta apps de mensajería, SMS y correo Personaliza tus chats con el widget de…" at bounding box center [325, 181] width 308 height 115
click at [292, 157] on div "Personaliza tus chats con el widget de Shopify" at bounding box center [243, 161] width 136 height 13
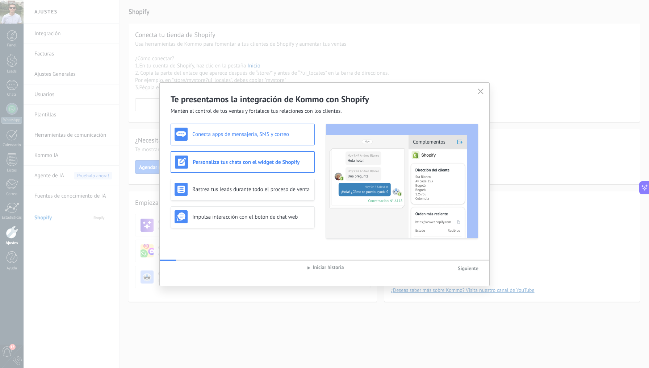
click at [289, 138] on div "Conecta apps de mensajería, SMS y correo" at bounding box center [243, 134] width 136 height 13
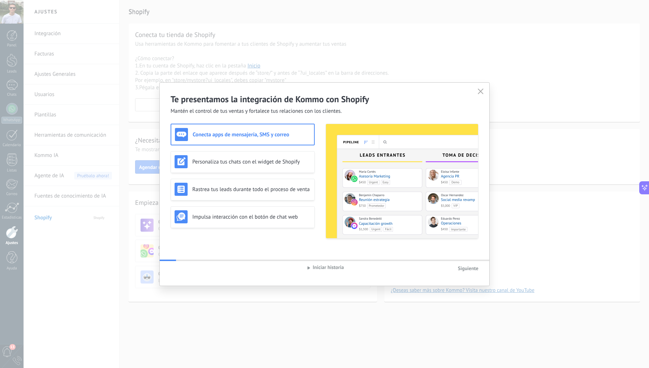
click at [282, 138] on h3 "Conecta apps de mensajería, SMS y correo" at bounding box center [252, 134] width 118 height 7
click at [288, 156] on div "Personaliza tus chats con el widget de Shopify" at bounding box center [243, 161] width 136 height 13
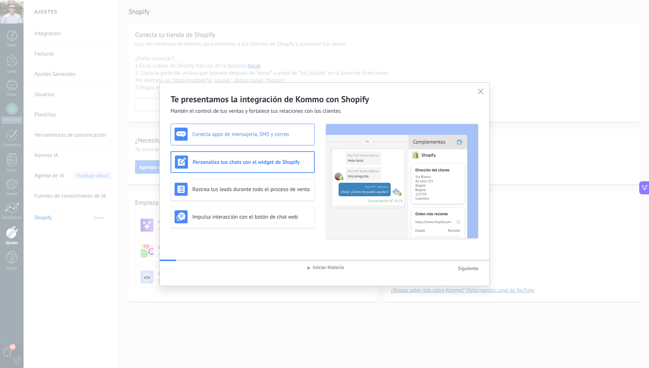
click at [299, 136] on h3 "Conecta apps de mensajería, SMS y correo" at bounding box center [251, 134] width 119 height 7
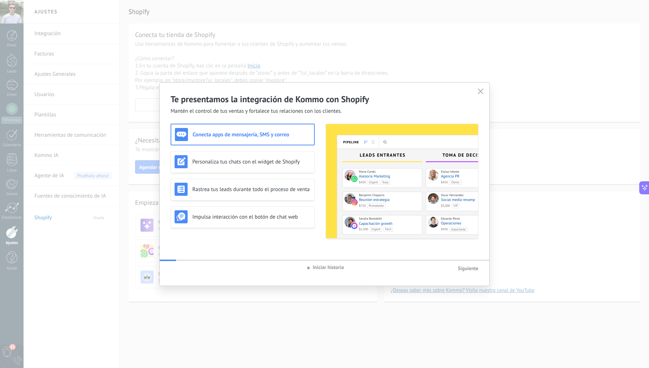
click at [356, 97] on h2 "Te presentamos la integración de Kommo con Shopify" at bounding box center [325, 99] width 308 height 11
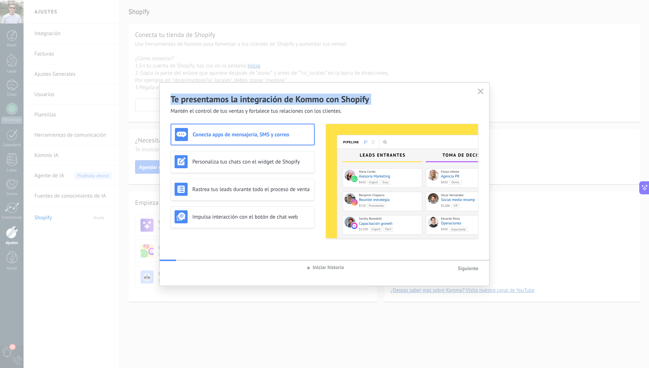
click at [290, 109] on span "Mantén el control de tus ventas y fortalece tus relaciones con los clientes." at bounding box center [256, 111] width 171 height 7
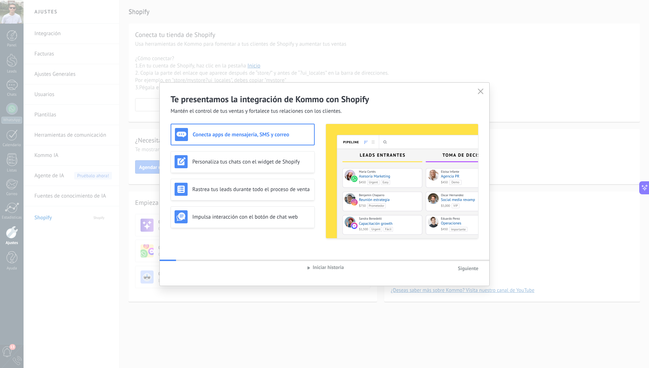
click at [290, 109] on span "Mantén el control de tus ventas y fortalece tus relaciones con los clientes." at bounding box center [256, 111] width 171 height 7
click at [295, 102] on h2 "Te presentamos la integración de Kommo con Shopify" at bounding box center [325, 99] width 308 height 11
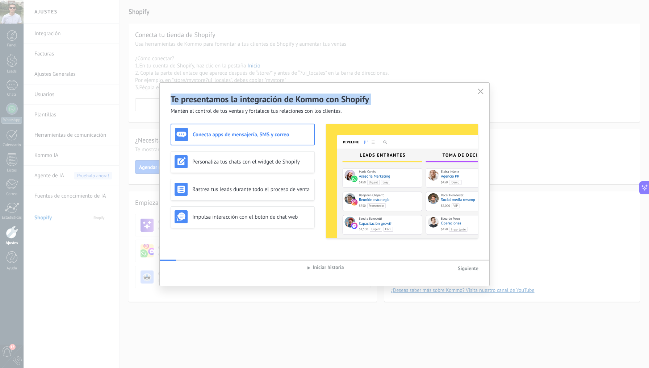
click at [295, 102] on h2 "Te presentamos la integración de Kommo con Shopify" at bounding box center [325, 99] width 308 height 11
click at [295, 116] on div "Te presentamos la integración de Kommo con Shopify Mantén el control de tus ven…" at bounding box center [325, 184] width 330 height 203
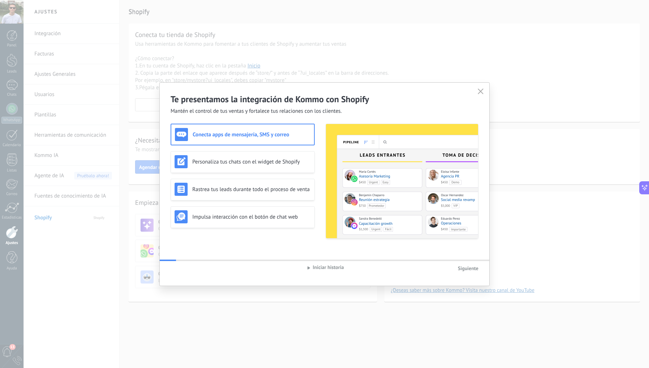
click at [295, 116] on div "Te presentamos la integración de Kommo con Shopify Mantén el control de tus ven…" at bounding box center [325, 184] width 330 height 203
click at [299, 115] on span "Mantén el control de tus ventas y fortalece tus relaciones con los clientes." at bounding box center [256, 111] width 171 height 7
click at [304, 113] on span "Mantén el control de tus ventas y fortalece tus relaciones con los clientes." at bounding box center [256, 111] width 171 height 7
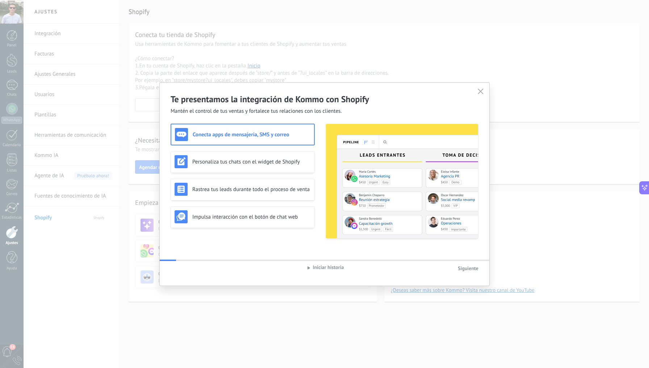
click at [304, 113] on span "Mantén el control de tus ventas y fortalece tus relaciones con los clientes." at bounding box center [256, 111] width 171 height 7
click at [315, 104] on h2 "Te presentamos la integración de Kommo con Shopify" at bounding box center [325, 99] width 308 height 11
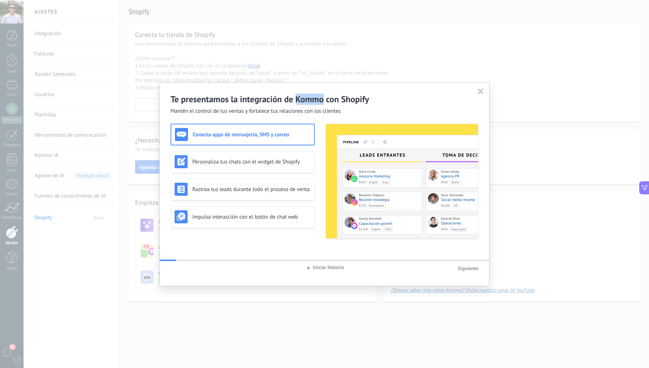
click at [315, 104] on h2 "Te presentamos la integración de Kommo con Shopify" at bounding box center [325, 99] width 308 height 11
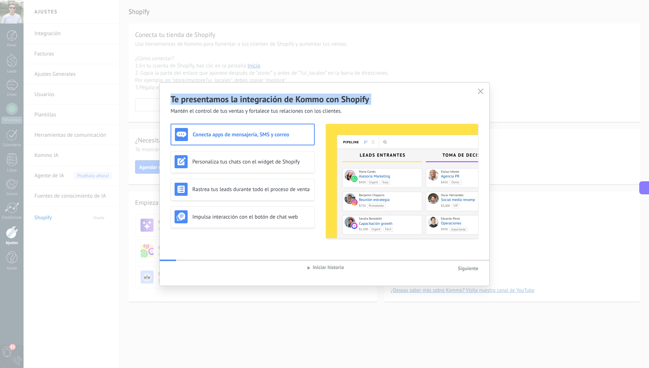
click at [297, 116] on div "Te presentamos la integración de Kommo con Shopify Mantén el control de tus ven…" at bounding box center [325, 184] width 330 height 203
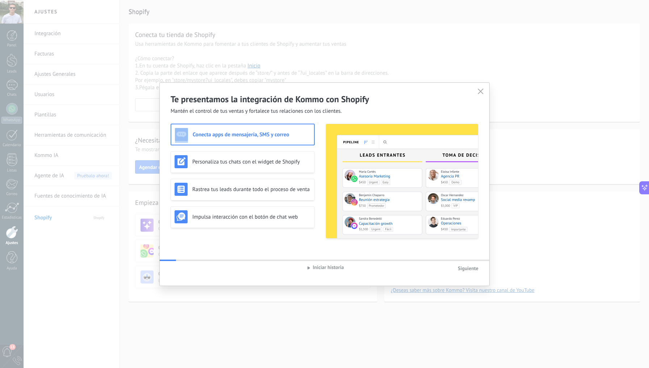
click at [297, 116] on div "Te presentamos la integración de Kommo con Shopify Mantén el control de tus ven…" at bounding box center [325, 184] width 330 height 203
click at [306, 113] on span "Mantén el control de tus ventas y fortalece tus relaciones con los clientes." at bounding box center [256, 111] width 171 height 7
click at [315, 104] on h2 "Te presentamos la integración de Kommo con Shopify" at bounding box center [325, 99] width 308 height 11
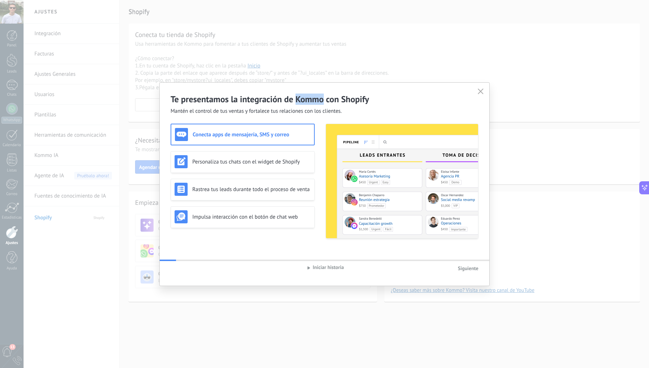
click at [315, 104] on h2 "Te presentamos la integración de Kommo con Shopify" at bounding box center [325, 99] width 308 height 11
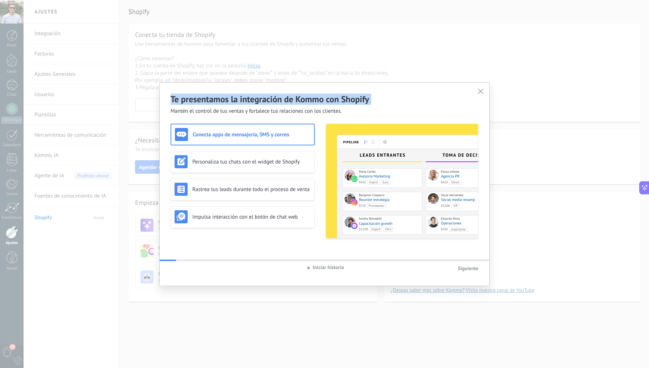
click at [315, 104] on h2 "Te presentamos la integración de Kommo con Shopify" at bounding box center [325, 99] width 308 height 11
click at [316, 104] on h2 "Te presentamos la integración de Kommo con Shopify" at bounding box center [325, 99] width 308 height 11
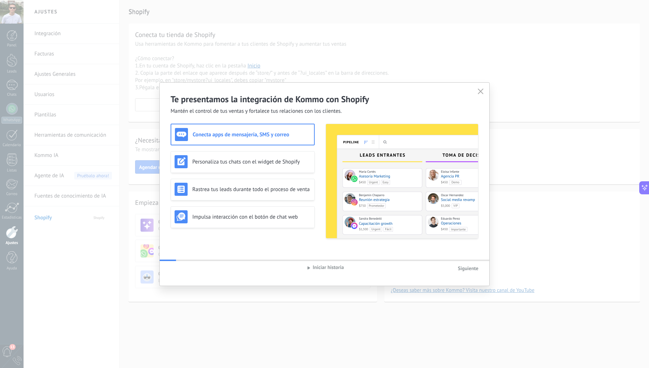
click at [326, 104] on h2 "Te presentamos la integración de Kommo con Shopify" at bounding box center [325, 99] width 308 height 11
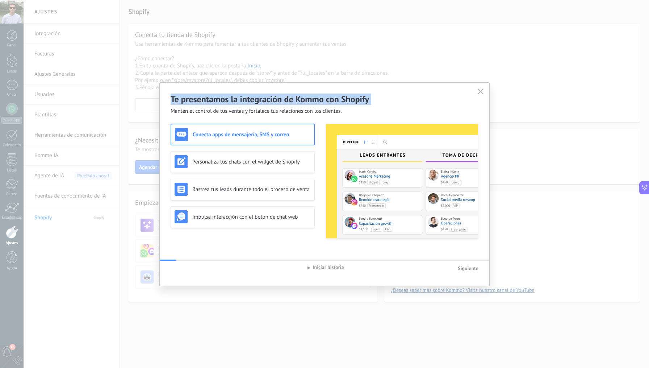
click at [326, 104] on h2 "Te presentamos la integración de Kommo con Shopify" at bounding box center [325, 99] width 308 height 11
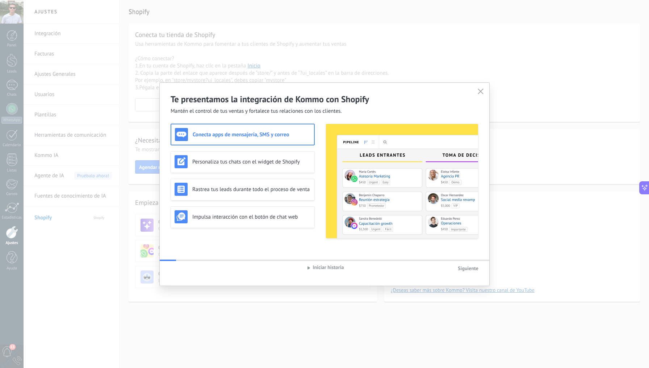
click at [324, 113] on span "Mantén el control de tus ventas y fortalece tus relaciones con los clientes." at bounding box center [256, 111] width 171 height 7
click at [344, 88] on div "Te presentamos la integración de Kommo con Shopify Mantén el control de tus ven…" at bounding box center [325, 99] width 330 height 32
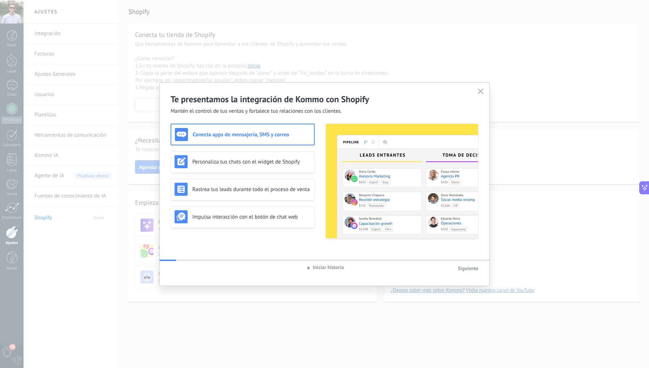
click at [344, 88] on div "Te presentamos la integración de Kommo con Shopify Mantén el control de tus ven…" at bounding box center [325, 99] width 330 height 32
click at [344, 92] on div "Te presentamos la integración de Kommo con Shopify Mantén el control de tus ven…" at bounding box center [325, 99] width 330 height 32
click at [344, 93] on div "Te presentamos la integración de Kommo con Shopify Mantén el control de tus ven…" at bounding box center [325, 99] width 330 height 32
click at [344, 100] on h2 "Te presentamos la integración de Kommo con Shopify" at bounding box center [325, 99] width 308 height 11
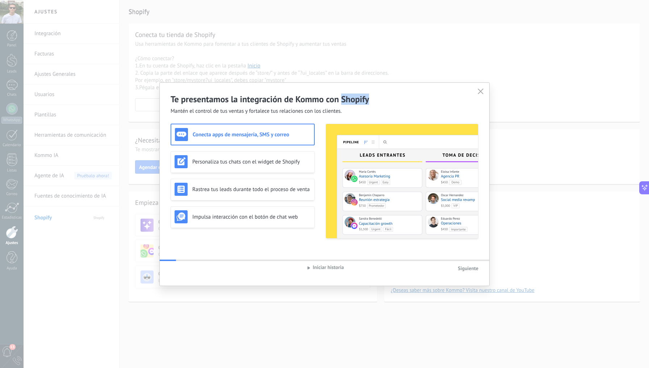
click at [344, 100] on h2 "Te presentamos la integración de Kommo con Shopify" at bounding box center [325, 99] width 308 height 11
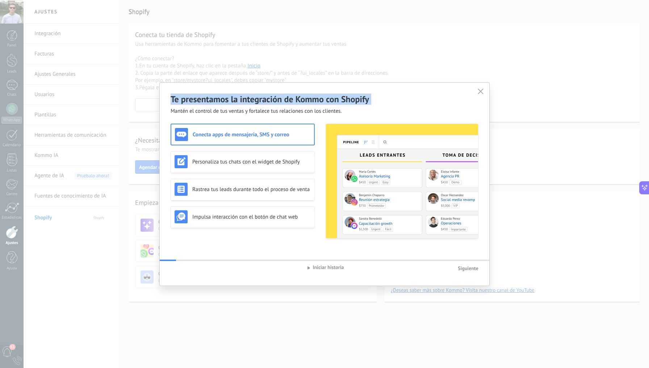
click at [344, 100] on h2 "Te presentamos la integración de Kommo con Shopify" at bounding box center [325, 99] width 308 height 11
click at [358, 103] on h2 "Te presentamos la integración de Kommo con Shopify" at bounding box center [325, 99] width 308 height 11
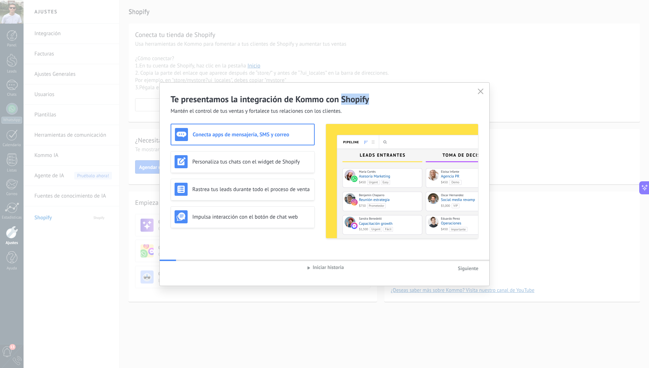
click at [358, 103] on h2 "Te presentamos la integración de Kommo con Shopify" at bounding box center [325, 99] width 308 height 11
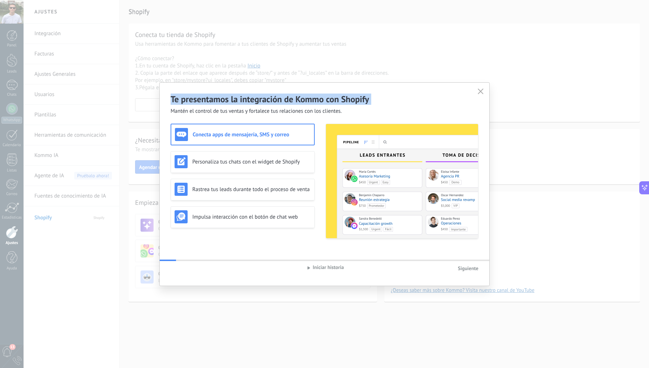
click at [358, 103] on h2 "Te presentamos la integración de Kommo con Shopify" at bounding box center [325, 99] width 308 height 11
click at [328, 114] on span "Mantén el control de tus ventas y fortalece tus relaciones con los clientes." at bounding box center [256, 111] width 171 height 7
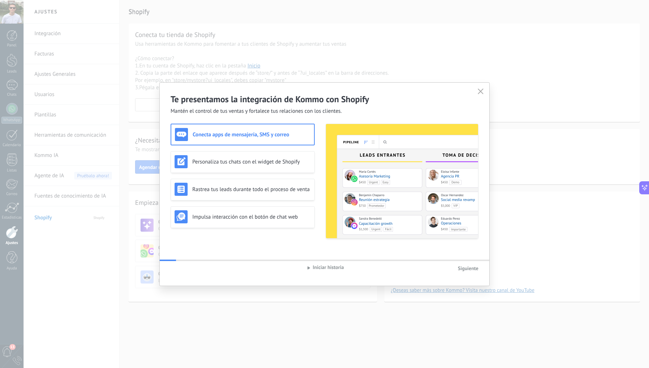
click at [328, 114] on span "Mantén el control de tus ventas y fortalece tus relaciones con los clientes." at bounding box center [256, 111] width 171 height 7
click at [310, 104] on h2 "Te presentamos la integración de Kommo con Shopify" at bounding box center [325, 99] width 308 height 11
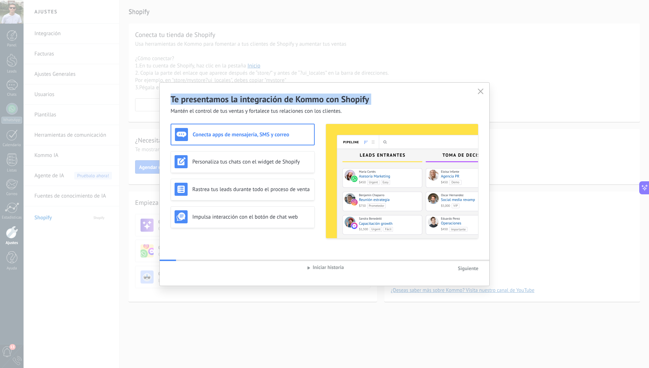
click at [310, 104] on h2 "Te presentamos la integración de Kommo con Shopify" at bounding box center [325, 99] width 308 height 11
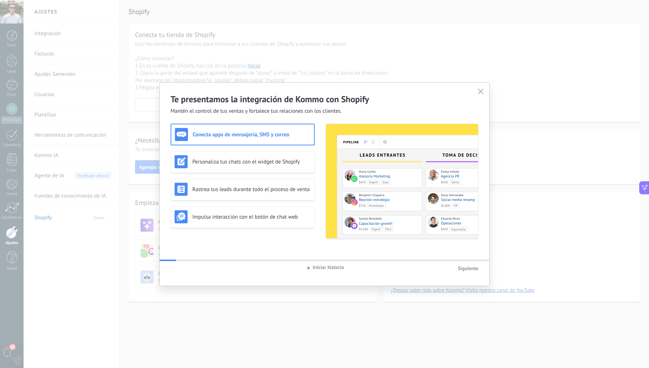
click at [286, 107] on div "Te presentamos la integración de Kommo con Shopify Mantén el control de tus ven…" at bounding box center [325, 99] width 330 height 32
click at [289, 104] on h2 "Te presentamos la integración de Kommo con Shopify" at bounding box center [325, 99] width 308 height 11
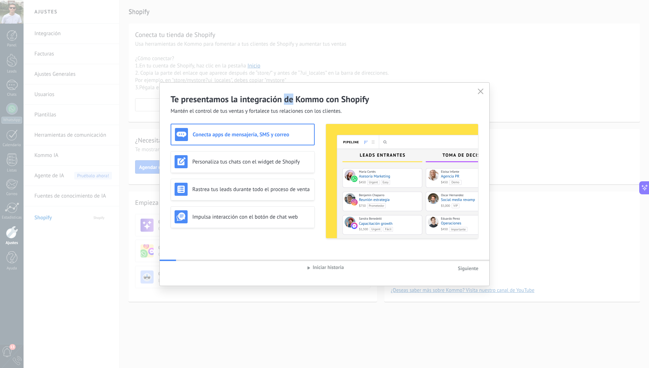
click at [289, 104] on h2 "Te presentamos la integración de Kommo con Shopify" at bounding box center [325, 99] width 308 height 11
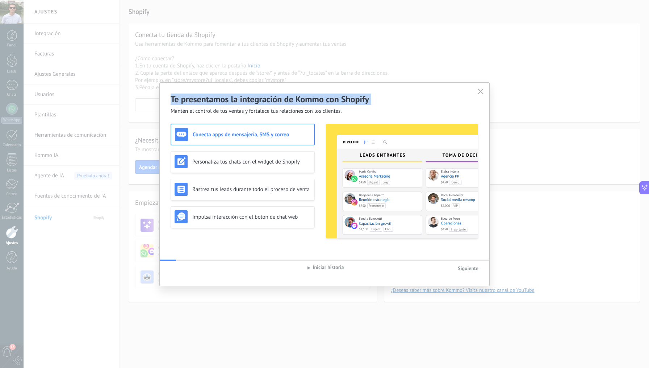
click at [289, 104] on h2 "Te presentamos la integración de Kommo con Shopify" at bounding box center [325, 99] width 308 height 11
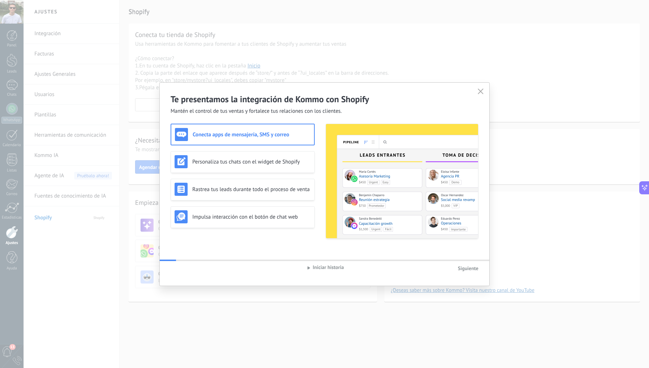
click at [290, 110] on span "Mantén el control de tus ventas y fortalece tus relaciones con los clientes." at bounding box center [256, 111] width 171 height 7
click at [301, 103] on h2 "Te presentamos la integración de Kommo con Shopify" at bounding box center [325, 99] width 308 height 11
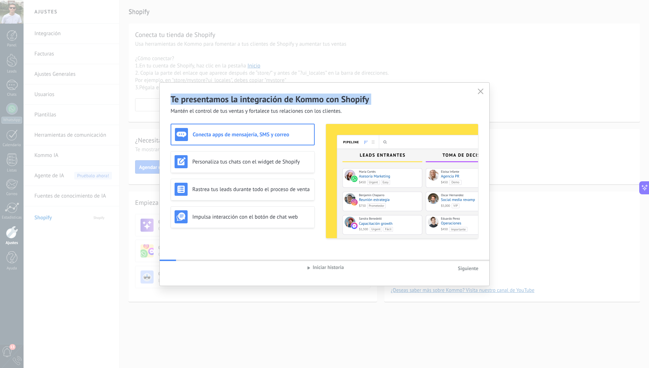
click at [301, 103] on h2 "Te presentamos la integración de Kommo con Shopify" at bounding box center [325, 99] width 308 height 11
click at [295, 112] on span "Mantén el control de tus ventas y fortalece tus relaciones con los clientes." at bounding box center [256, 111] width 171 height 7
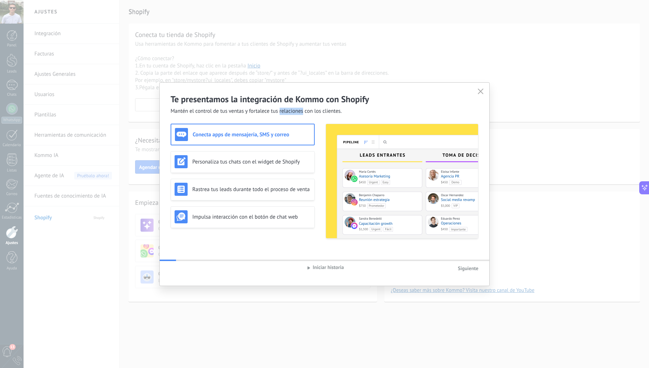
click at [295, 112] on span "Mantén el control de tus ventas y fortalece tus relaciones con los clientes." at bounding box center [256, 111] width 171 height 7
click at [300, 112] on span "Mantén el control de tus ventas y fortalece tus relaciones con los clientes." at bounding box center [256, 111] width 171 height 7
click at [302, 108] on span "Mantén el control de tus ventas y fortalece tus relaciones con los clientes." at bounding box center [256, 111] width 171 height 7
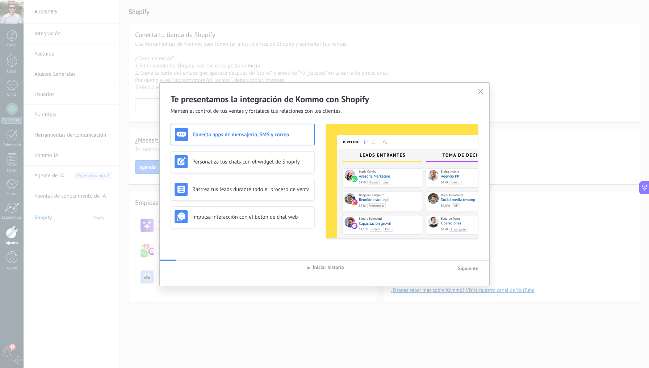
click at [303, 103] on h2 "Te presentamos la integración de Kommo con Shopify" at bounding box center [325, 99] width 308 height 11
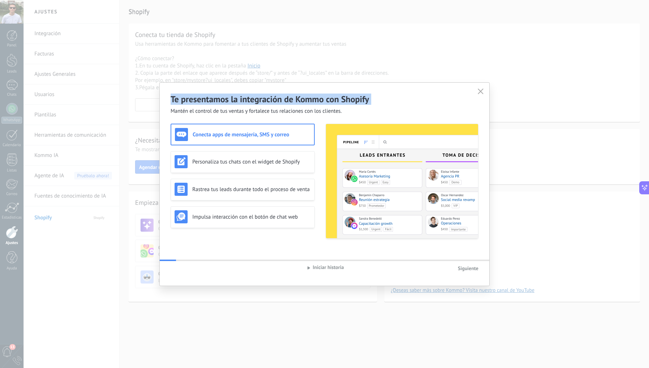
click at [303, 103] on h2 "Te presentamos la integración de Kommo con Shopify" at bounding box center [325, 99] width 308 height 11
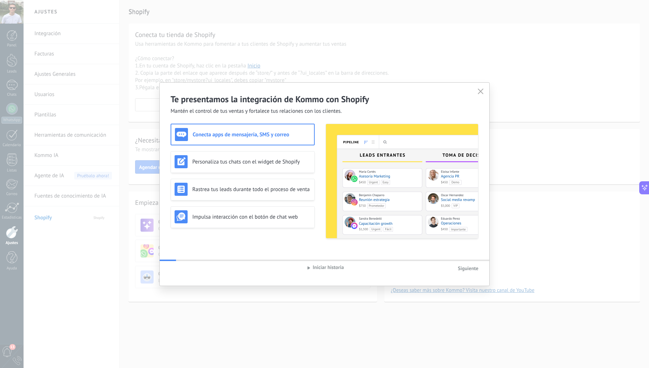
click at [304, 109] on span "Mantén el control de tus ventas y fortalece tus relaciones con los clientes." at bounding box center [256, 111] width 171 height 7
click at [304, 88] on div "Te presentamos la integración de Kommo con Shopify Mantén el control de tus ven…" at bounding box center [325, 99] width 330 height 32
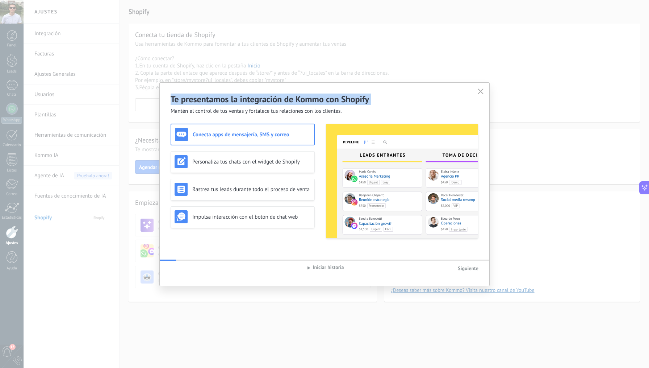
click at [304, 88] on div "Te presentamos la integración de Kommo con Shopify Mantén el control de tus ven…" at bounding box center [325, 99] width 330 height 32
click at [305, 94] on h2 "Te presentamos la integración de Kommo con Shopify" at bounding box center [325, 99] width 308 height 11
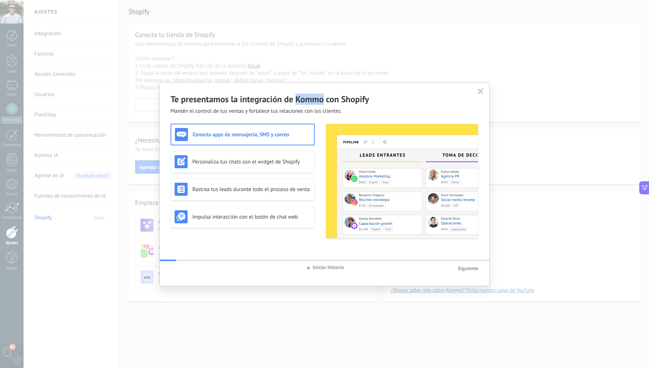
click at [305, 94] on h2 "Te presentamos la integración de Kommo con Shopify" at bounding box center [325, 99] width 308 height 11
click at [304, 104] on h2 "Te presentamos la integración de Kommo con Shopify" at bounding box center [325, 99] width 308 height 11
click at [304, 121] on div "Te presentamos la integración de Kommo con Shopify Mantén el control de tus ven…" at bounding box center [325, 184] width 330 height 203
click at [311, 114] on span "Mantén el control de tus ventas y fortalece tus relaciones con los clientes." at bounding box center [256, 111] width 171 height 7
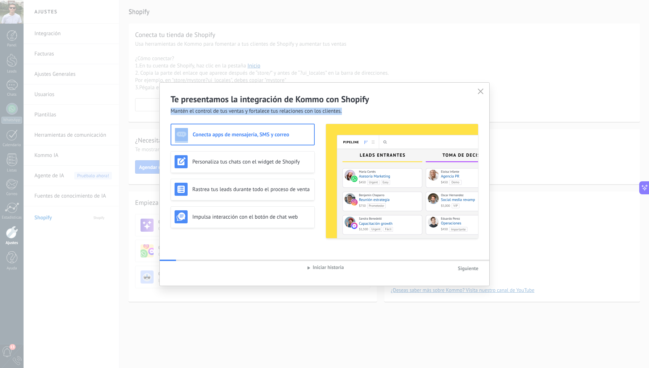
click at [311, 114] on span "Mantén el control de tus ventas y fortalece tus relaciones con los clientes." at bounding box center [256, 111] width 171 height 7
click at [306, 100] on h2 "Te presentamos la integración de Kommo con Shopify" at bounding box center [325, 99] width 308 height 11
click at [305, 100] on h2 "Te presentamos la integración de Kommo con Shopify" at bounding box center [325, 99] width 308 height 11
click at [300, 112] on span "Mantén el control de tus ventas y fortalece tus relaciones con los clientes." at bounding box center [256, 111] width 171 height 7
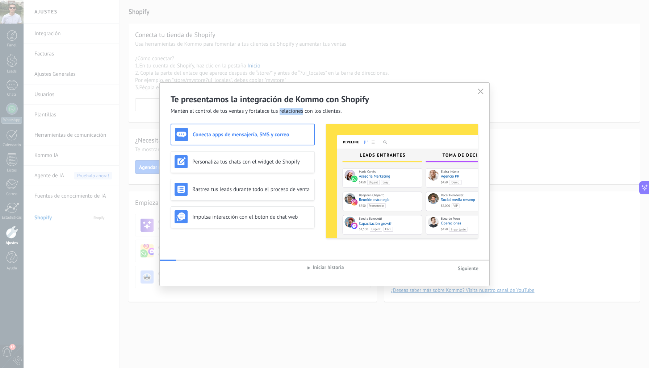
click at [300, 112] on span "Mantén el control de tus ventas y fortalece tus relaciones con los clientes." at bounding box center [256, 111] width 171 height 7
click at [307, 106] on div "Te presentamos la integración de Kommo con Shopify Mantén el control de tus ven…" at bounding box center [325, 99] width 330 height 32
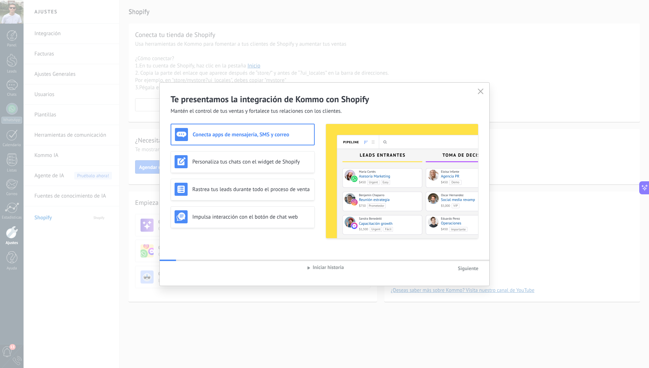
click at [309, 104] on h2 "Te presentamos la integración de Kommo con Shopify" at bounding box center [325, 99] width 308 height 11
click at [309, 103] on h2 "Te presentamos la integración de Kommo con Shopify" at bounding box center [325, 99] width 308 height 11
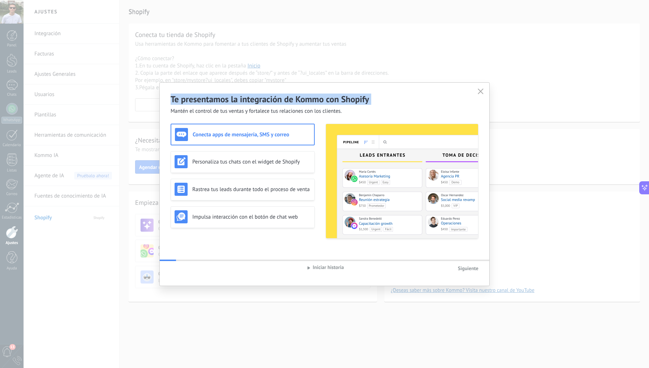
click at [309, 103] on h2 "Te presentamos la integración de Kommo con Shopify" at bounding box center [325, 99] width 308 height 11
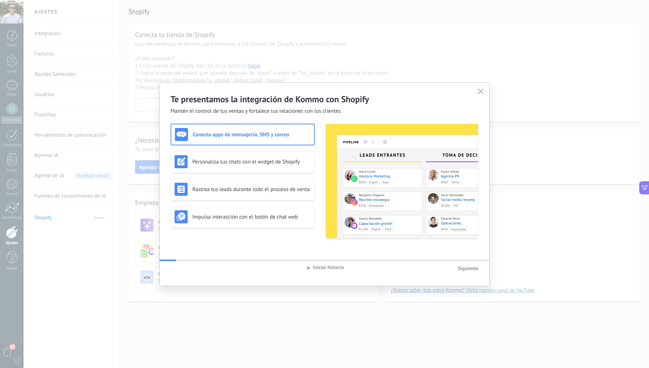
click at [309, 105] on div "Te presentamos la integración de Kommo con Shopify Mantén el control de tus ven…" at bounding box center [325, 99] width 330 height 32
click at [313, 100] on h2 "Te presentamos la integración de Kommo con Shopify" at bounding box center [325, 99] width 308 height 11
click at [313, 99] on h2 "Te presentamos la integración de Kommo con Shopify" at bounding box center [325, 99] width 308 height 11
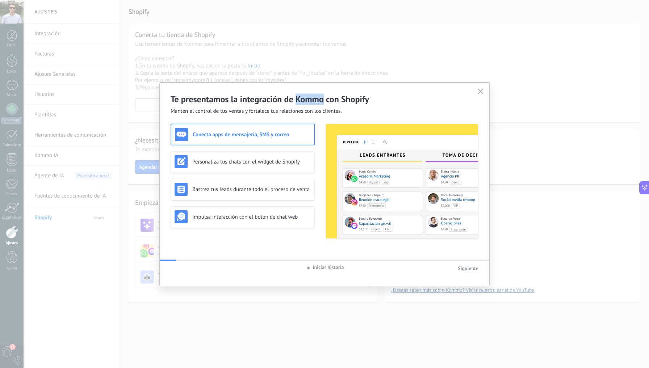
click at [313, 99] on h2 "Te presentamos la integración de Kommo con Shopify" at bounding box center [325, 99] width 308 height 11
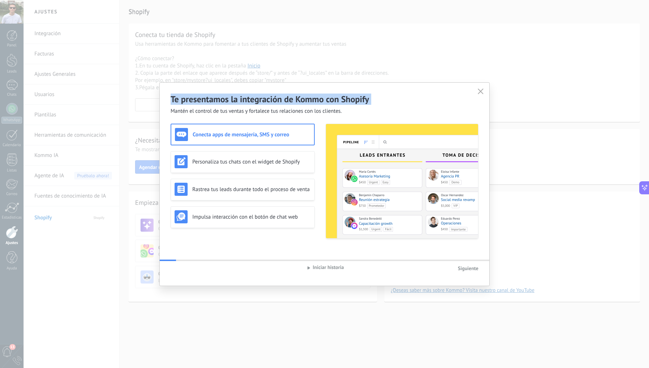
click at [313, 99] on h2 "Te presentamos la integración de Kommo con Shopify" at bounding box center [325, 99] width 308 height 11
click at [313, 115] on div "Te presentamos la integración de Kommo con Shopify Mantén el control de tus ven…" at bounding box center [325, 184] width 330 height 203
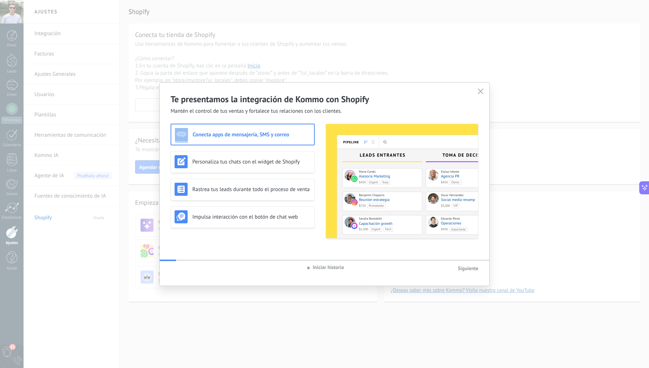
click at [313, 115] on div "Te presentamos la integración de Kommo con Shopify Mantén el control de tus ven…" at bounding box center [325, 184] width 330 height 203
click at [315, 101] on h2 "Te presentamos la integración de Kommo con Shopify" at bounding box center [325, 99] width 308 height 11
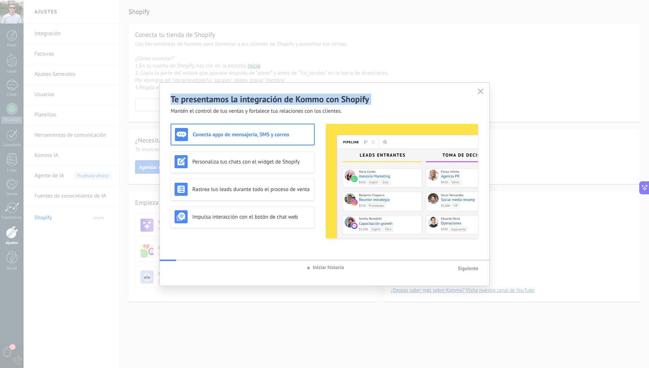
click at [315, 101] on h2 "Te presentamos la integración de Kommo con Shopify" at bounding box center [325, 99] width 308 height 11
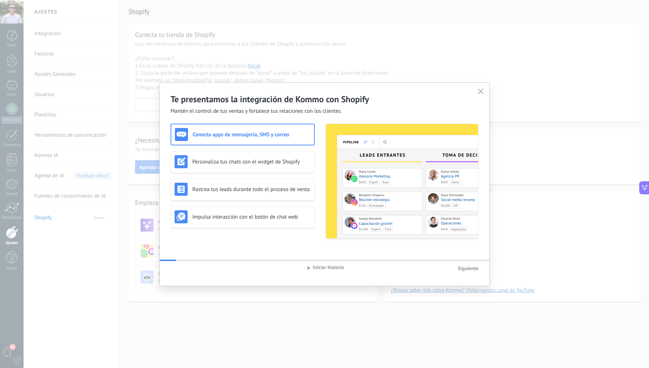
click at [313, 114] on span "Mantén el control de tus ventas y fortalece tus relaciones con los clientes." at bounding box center [256, 111] width 171 height 7
click at [312, 115] on span "Mantén el control de tus ventas y fortalece tus relaciones con los clientes." at bounding box center [256, 111] width 171 height 7
click at [314, 101] on h2 "Te presentamos la integración de Kommo con Shopify" at bounding box center [325, 99] width 308 height 11
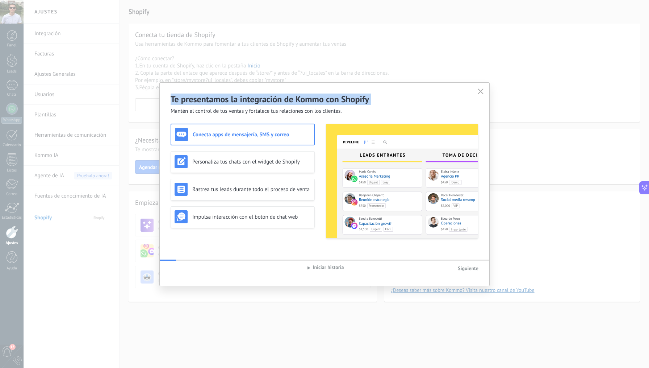
click at [314, 101] on h2 "Te presentamos la integración de Kommo con Shopify" at bounding box center [325, 99] width 308 height 11
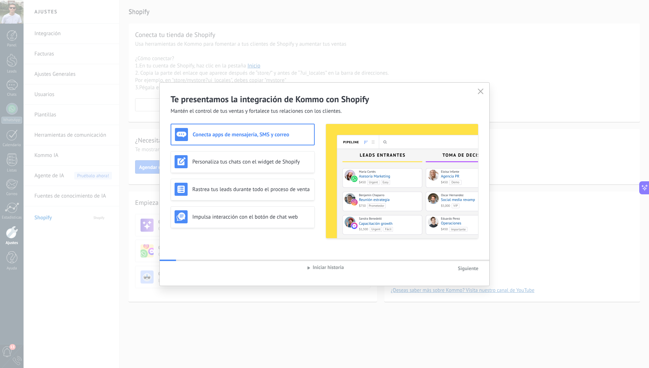
click at [314, 116] on div "Te presentamos la integración de Kommo con Shopify Mantén el control de tus ven…" at bounding box center [325, 184] width 330 height 203
click at [317, 103] on h2 "Te presentamos la integración de Kommo con Shopify" at bounding box center [325, 99] width 308 height 11
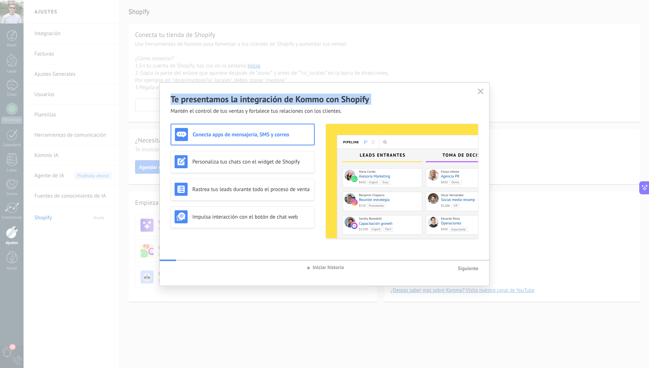
click at [317, 103] on h2 "Te presentamos la integración de Kommo con Shopify" at bounding box center [325, 99] width 308 height 11
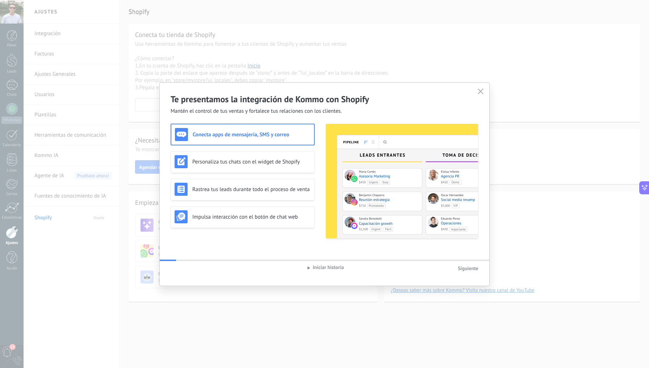
click at [315, 106] on div "Te presentamos la integración de Kommo con Shopify Mantén el control de tus ven…" at bounding box center [325, 99] width 330 height 32
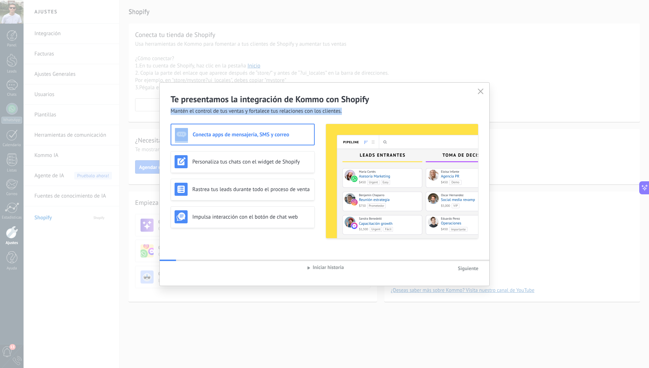
click at [315, 106] on div "Te presentamos la integración de Kommo con Shopify Mantén el control de tus ven…" at bounding box center [325, 99] width 330 height 32
click at [320, 91] on div "Te presentamos la integración de Kommo con Shopify Mantén el control de tus ven…" at bounding box center [325, 99] width 330 height 32
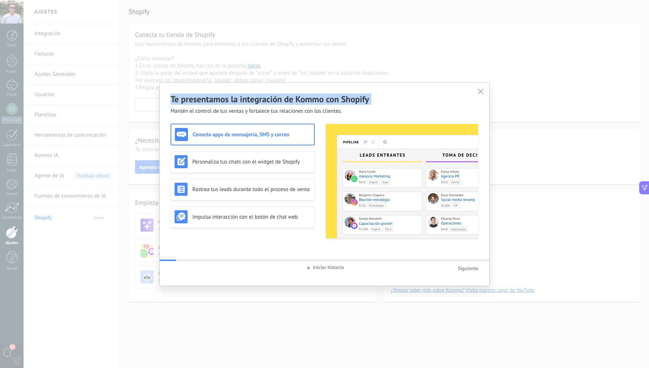
click at [316, 104] on h2 "Te presentamos la integración de Kommo con Shopify" at bounding box center [325, 99] width 308 height 11
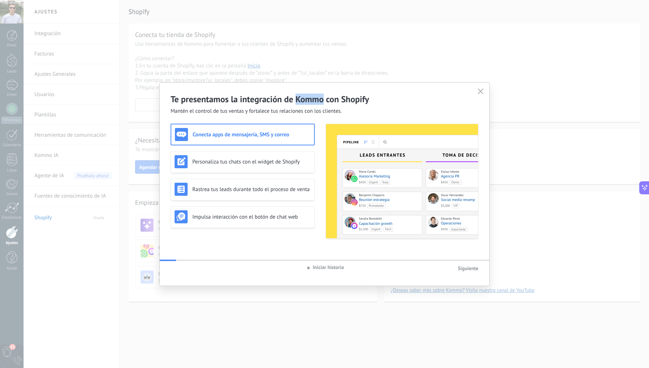
click at [316, 104] on h2 "Te presentamos la integración de Kommo con Shopify" at bounding box center [325, 99] width 308 height 11
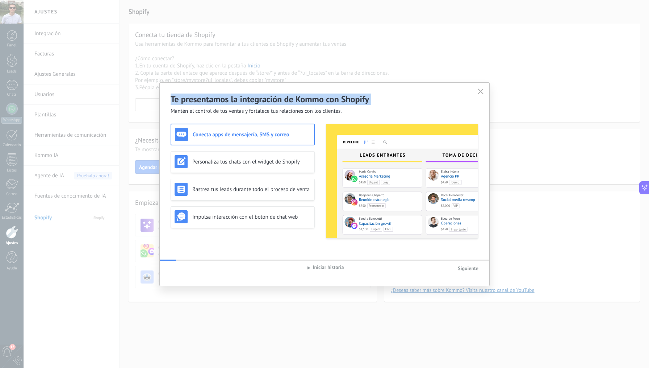
click at [314, 111] on span "Mantén el control de tus ventas y fortalece tus relaciones con los clientes." at bounding box center [256, 111] width 171 height 7
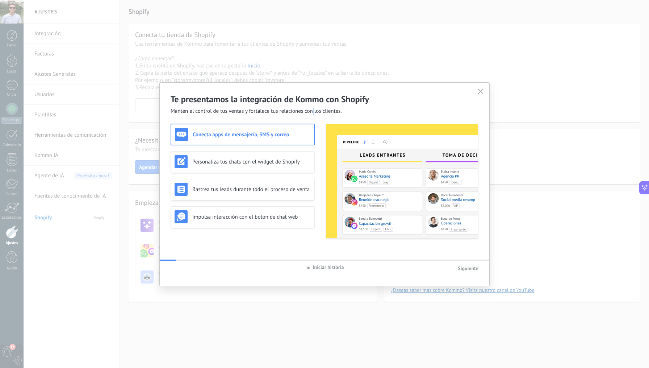
click at [314, 111] on span "Mantén el control de tus ventas y fortalece tus relaciones con los clientes." at bounding box center [256, 111] width 171 height 7
click at [317, 103] on h2 "Te presentamos la integración de Kommo con Shopify" at bounding box center [325, 99] width 308 height 11
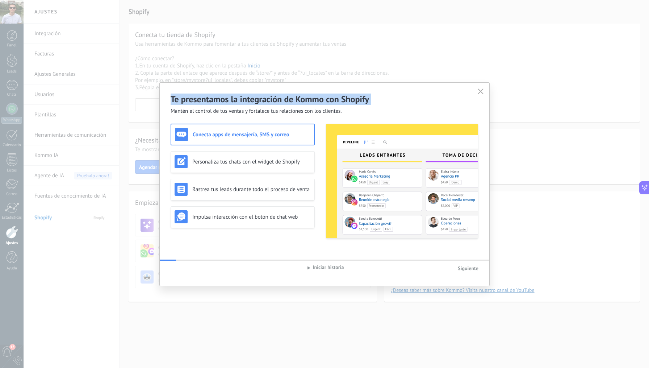
click at [317, 103] on h2 "Te presentamos la integración de Kommo con Shopify" at bounding box center [325, 99] width 308 height 11
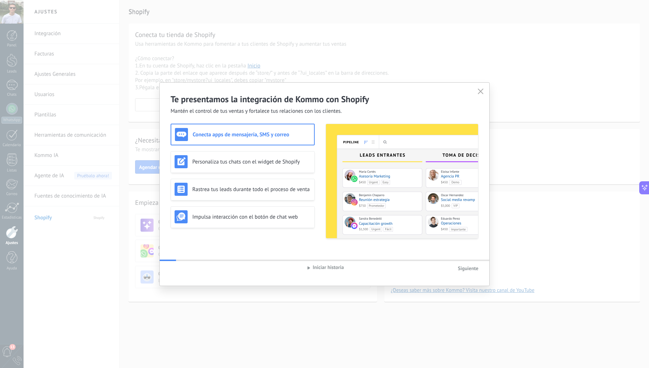
click at [313, 114] on span "Mantén el control de tus ventas y fortalece tus relaciones con los clientes." at bounding box center [256, 111] width 171 height 7
click at [315, 86] on div "Te presentamos la integración de Kommo con Shopify Mantén el control de tus ven…" at bounding box center [325, 99] width 330 height 32
click at [312, 96] on h2 "Te presentamos la integración de Kommo con Shopify" at bounding box center [325, 99] width 308 height 11
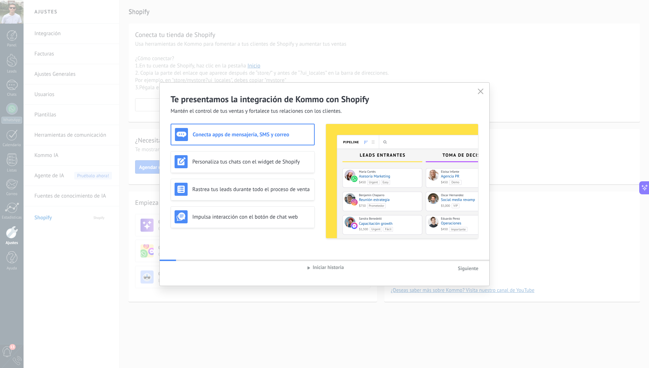
click at [312, 96] on h2 "Te presentamos la integración de Kommo con Shopify" at bounding box center [325, 99] width 308 height 11
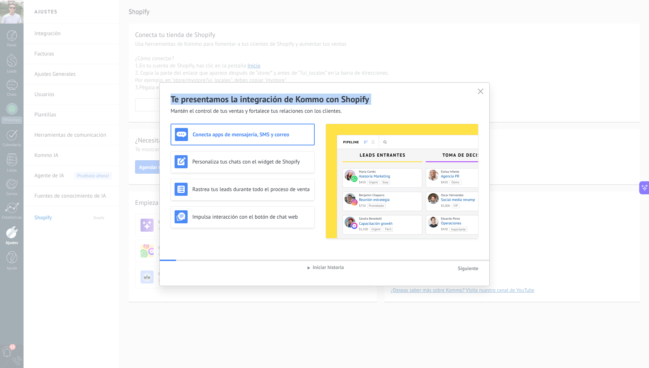
click at [316, 118] on div "Te presentamos la integración de Kommo con Shopify Mantén el control de tus ven…" at bounding box center [325, 184] width 330 height 203
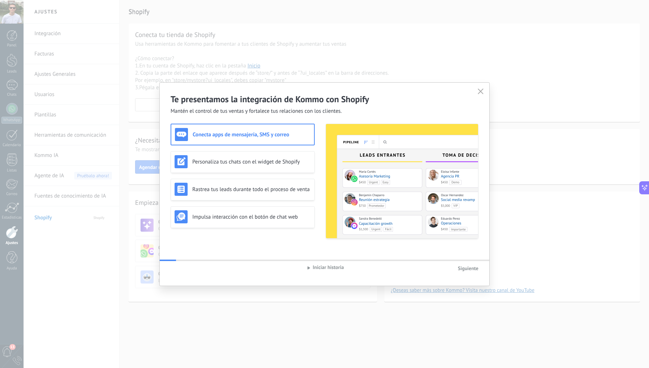
click at [317, 115] on div "Te presentamos la integración de Kommo con Shopify Mantén el control de tus ven…" at bounding box center [325, 184] width 330 height 203
click at [322, 102] on h2 "Te presentamos la integración de Kommo con Shopify" at bounding box center [325, 99] width 308 height 11
click at [323, 102] on h2 "Te presentamos la integración de Kommo con Shopify" at bounding box center [325, 99] width 308 height 11
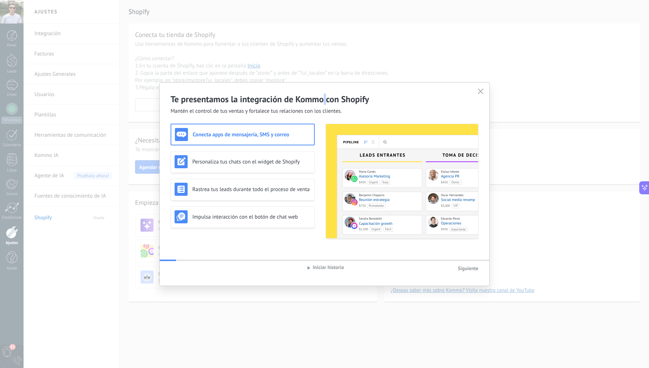
click at [323, 102] on h2 "Te presentamos la integración de Kommo con Shopify" at bounding box center [325, 99] width 308 height 11
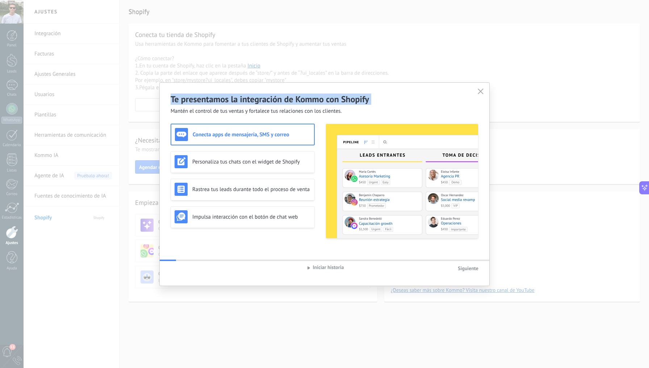
click at [309, 104] on h2 "Te presentamos la integración de Kommo con Shopify" at bounding box center [325, 99] width 308 height 11
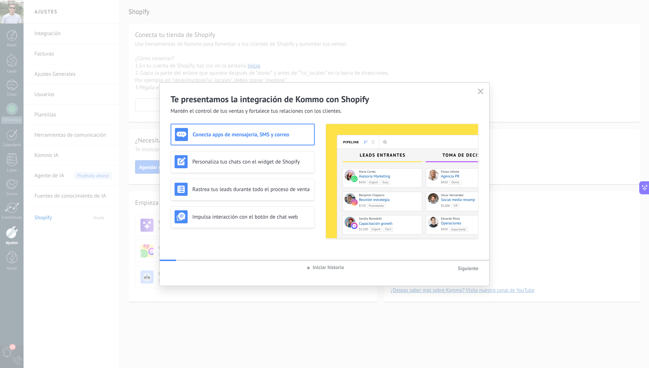
click at [309, 104] on h2 "Te presentamos la integración de Kommo con Shopify" at bounding box center [325, 99] width 308 height 11
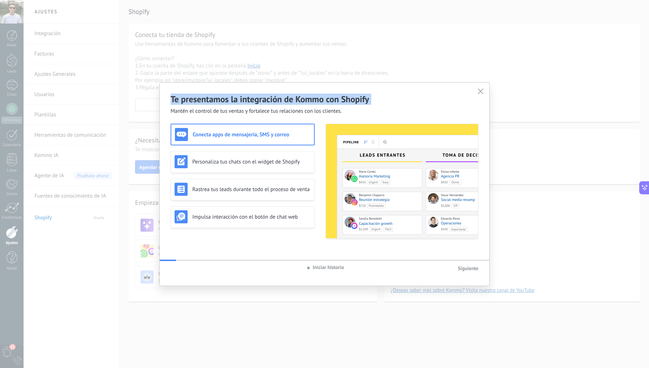
click at [309, 104] on h2 "Te presentamos la integración de Kommo con Shopify" at bounding box center [325, 99] width 308 height 11
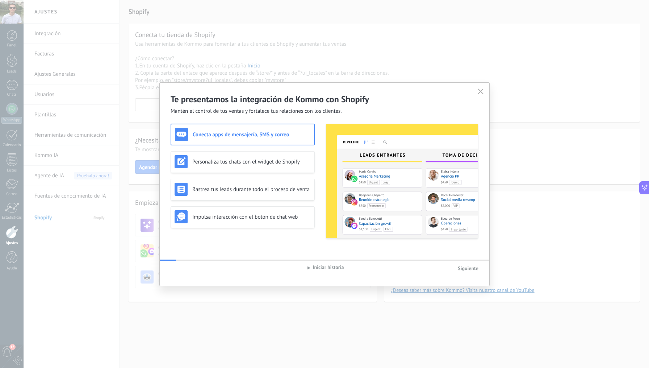
click at [309, 109] on span "Mantén el control de tus ventas y fortalece tus relaciones con los clientes." at bounding box center [256, 111] width 171 height 7
click at [310, 109] on span "Mantén el control de tus ventas y fortalece tus relaciones con los clientes." at bounding box center [256, 111] width 171 height 7
click at [319, 109] on span "Mantén el control de tus ventas y fortalece tus relaciones con los clientes." at bounding box center [256, 111] width 171 height 7
click at [291, 157] on div "Personaliza tus chats con el widget de Shopify" at bounding box center [243, 161] width 136 height 13
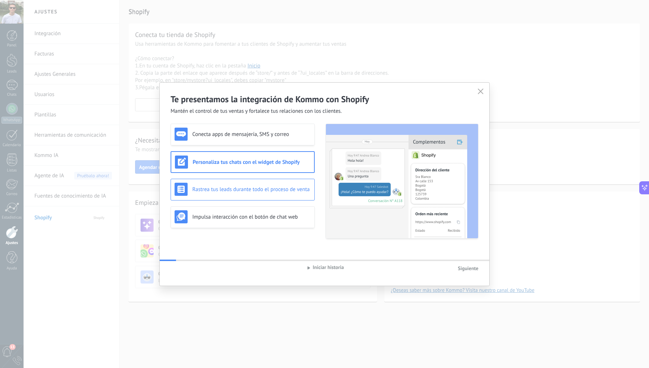
click at [281, 179] on div "Rastrea tus leads durante todo el proceso de venta" at bounding box center [243, 190] width 144 height 22
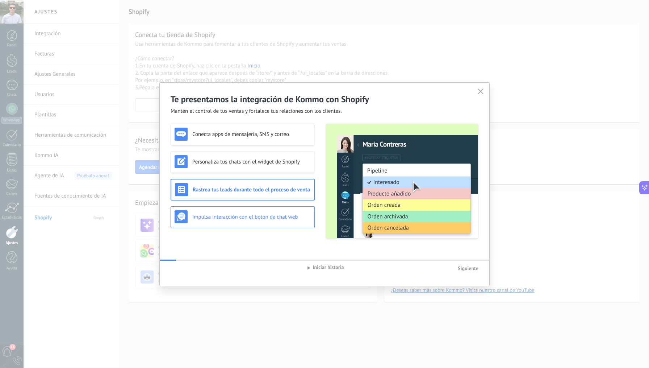
click at [269, 215] on h3 "Impulsa interacción con el botón de chat web" at bounding box center [251, 216] width 119 height 7
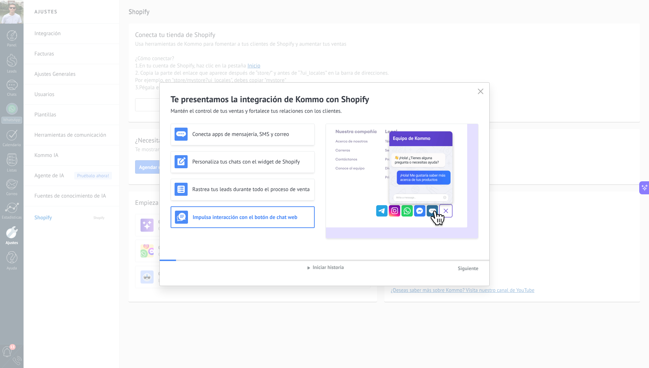
click at [277, 202] on div "Conecta apps de mensajería, SMS y correo Personaliza tus chats con el widget de…" at bounding box center [243, 181] width 144 height 115
click at [284, 194] on div "Rastrea tus leads durante todo el proceso de venta" at bounding box center [243, 189] width 136 height 13
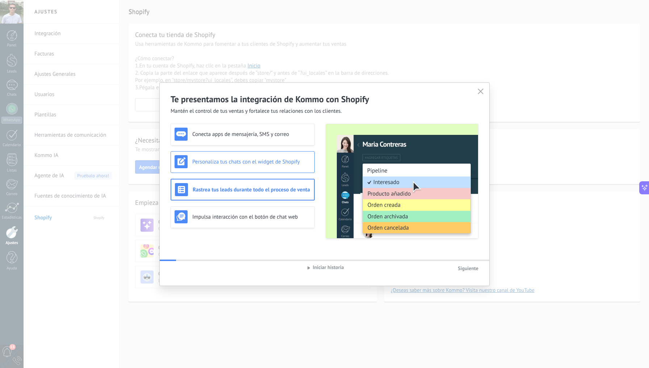
click at [290, 168] on div "Personaliza tus chats con el widget de Shopify" at bounding box center [243, 161] width 136 height 13
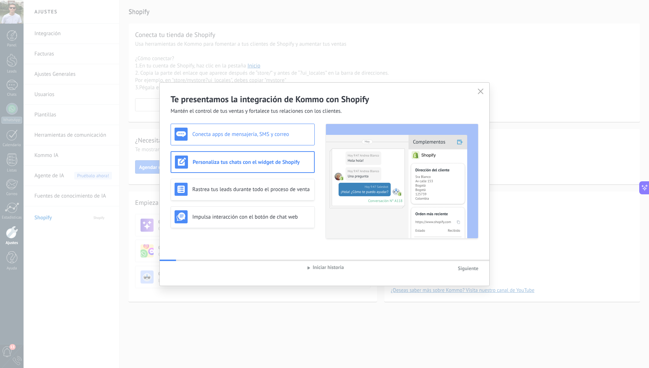
click at [289, 140] on div "Conecta apps de mensajería, SMS y correo" at bounding box center [243, 134] width 136 height 13
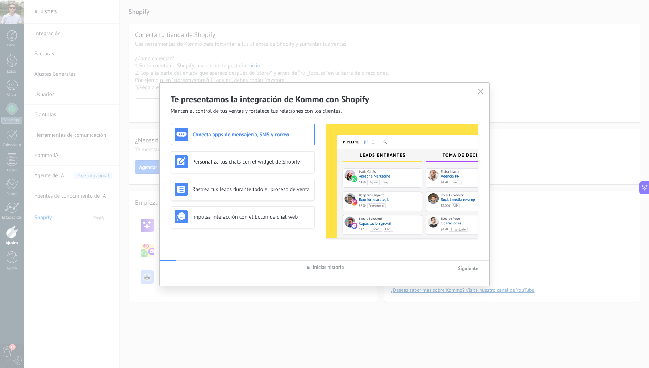
click at [467, 270] on span "Siguiente" at bounding box center [468, 268] width 21 height 7
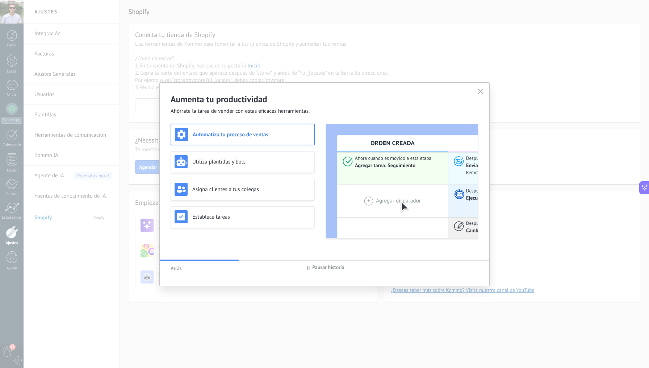
click at [301, 114] on span "Ahórrate la tarea de vender con estas eficaces herramientas." at bounding box center [240, 111] width 139 height 7
click at [300, 115] on div "Aumenta tu productividad Ahórrate la tarea de vender con estas eficaces herrami…" at bounding box center [325, 184] width 330 height 203
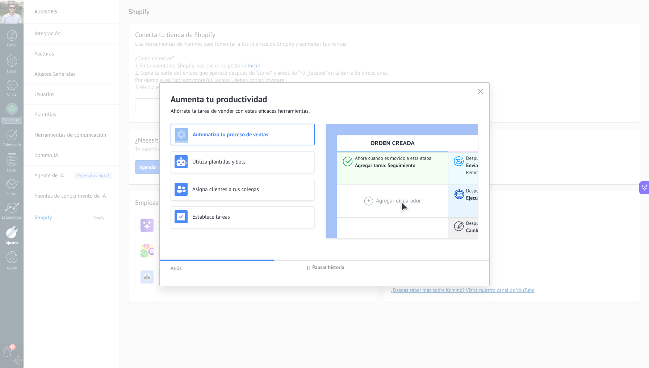
click at [300, 115] on div "Aumenta tu productividad Ahórrate la tarea de vender con estas eficaces herrami…" at bounding box center [325, 184] width 330 height 203
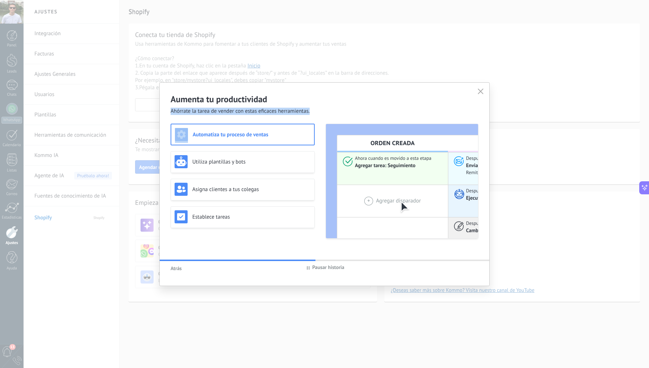
click at [300, 115] on div "Aumenta tu productividad Ahórrate la tarea de vender con estas eficaces herrami…" at bounding box center [325, 184] width 330 height 203
click at [299, 115] on div "Aumenta tu productividad Ahórrate la tarea de vender con estas eficaces herrami…" at bounding box center [325, 184] width 330 height 203
click at [290, 114] on span "Ahórrate la tarea de vender con estas eficaces herramientas." at bounding box center [240, 111] width 139 height 7
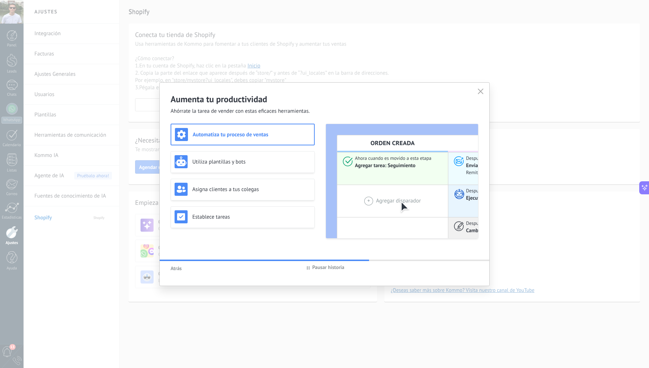
click at [313, 267] on span "Pausar historia" at bounding box center [328, 268] width 32 height 8
click at [277, 155] on div "Utiliza plantillas y bots" at bounding box center [243, 161] width 136 height 13
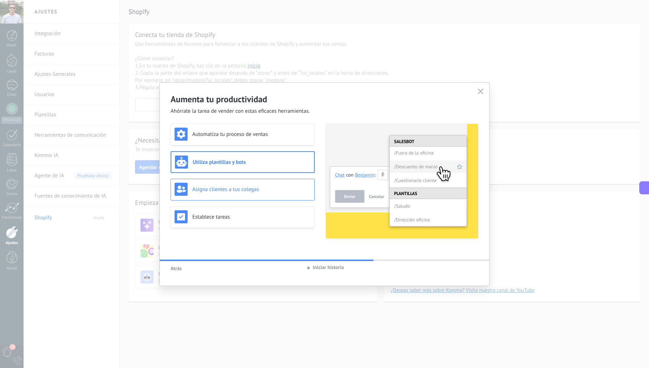
click at [272, 194] on div "Asigna clientes a tus colegas" at bounding box center [243, 189] width 136 height 13
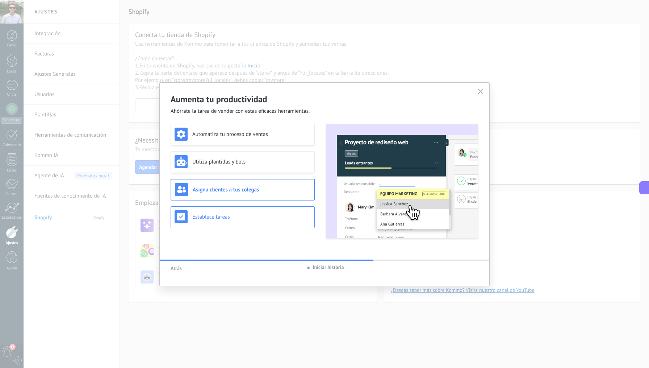
click at [270, 210] on div "Establece tareas" at bounding box center [243, 217] width 144 height 22
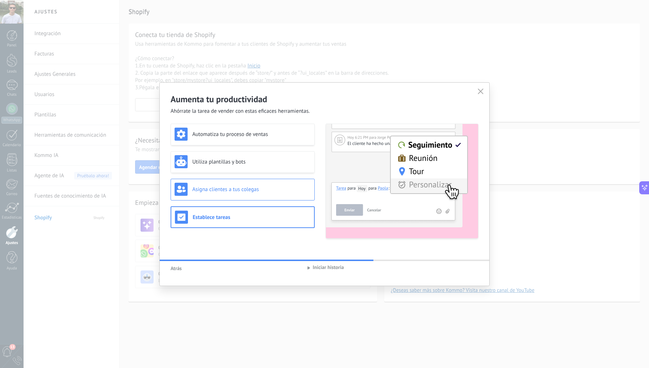
click at [272, 188] on h3 "Asigna clientes a tus colegas" at bounding box center [251, 189] width 119 height 7
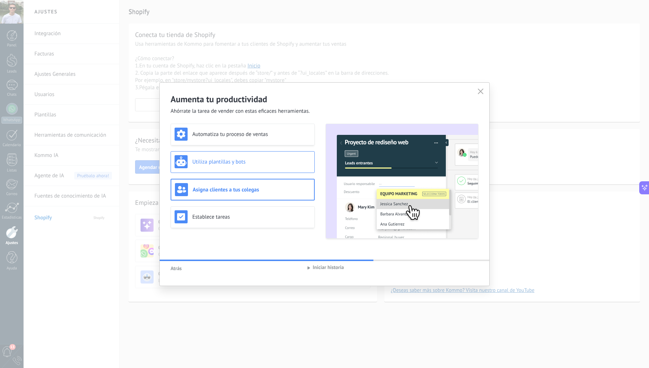
click at [273, 160] on h3 "Utiliza plantillas y bots" at bounding box center [251, 161] width 119 height 7
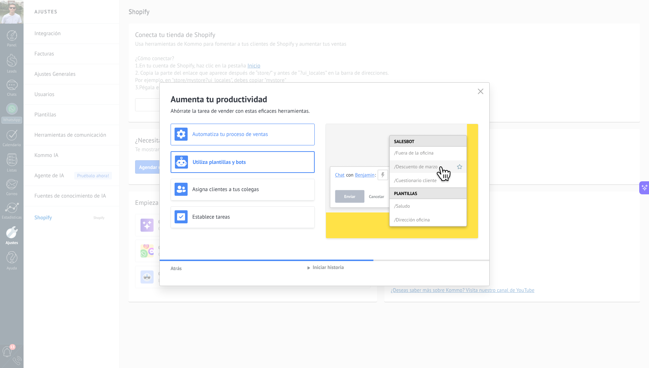
click at [269, 134] on h3 "Automatiza tu proceso de ventas" at bounding box center [251, 134] width 119 height 7
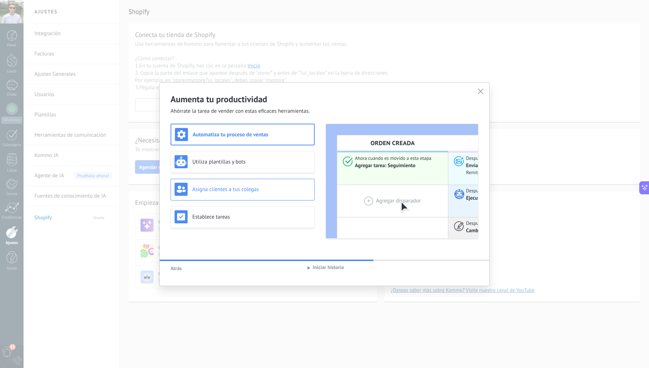
click at [264, 186] on h3 "Asigna clientes a tus colegas" at bounding box center [251, 189] width 119 height 7
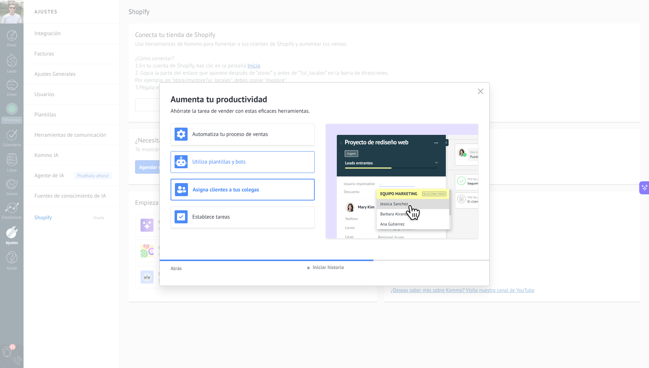
click at [277, 171] on div "Utiliza plantillas y bots" at bounding box center [243, 162] width 144 height 22
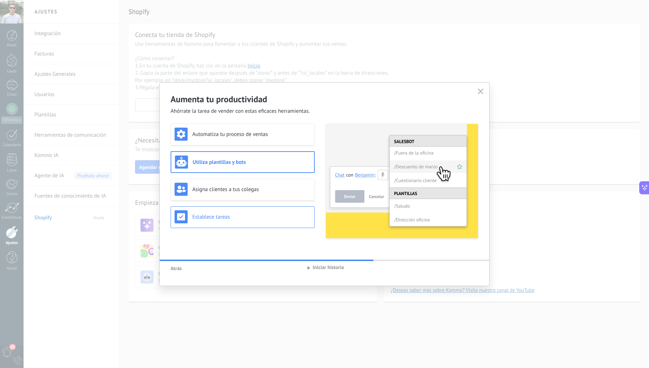
click at [270, 208] on div "Establece tareas" at bounding box center [243, 217] width 144 height 22
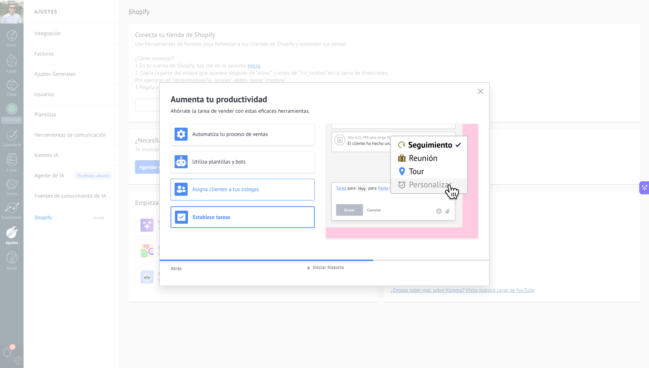
click at [286, 196] on div "Asigna clientes a tus colegas" at bounding box center [243, 190] width 144 height 22
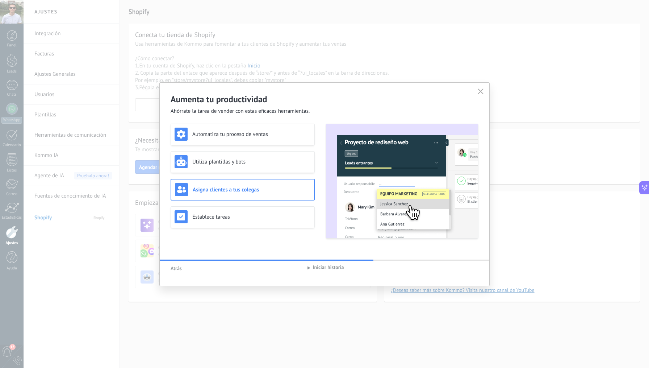
click at [287, 177] on div "Automatiza tu proceso de ventas Utiliza plantillas y bots Asigna clientes a tus…" at bounding box center [243, 181] width 144 height 115
click at [287, 171] on div "Utiliza plantillas y bots" at bounding box center [243, 162] width 144 height 22
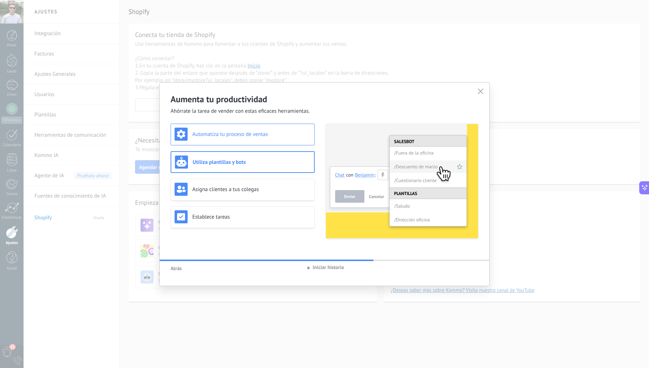
click at [290, 138] on div "Automatiza tu proceso de ventas" at bounding box center [243, 134] width 136 height 13
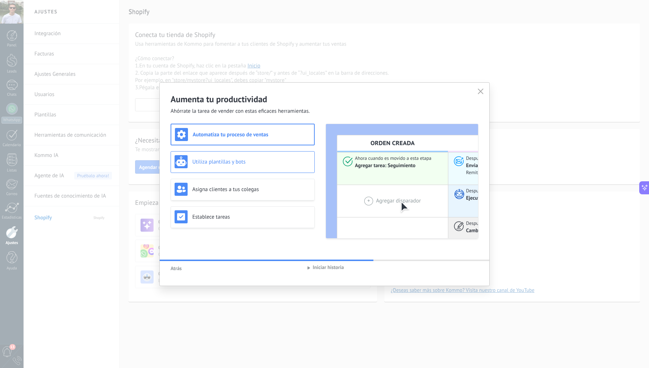
click at [283, 158] on h3 "Utiliza plantillas y bots" at bounding box center [251, 161] width 119 height 7
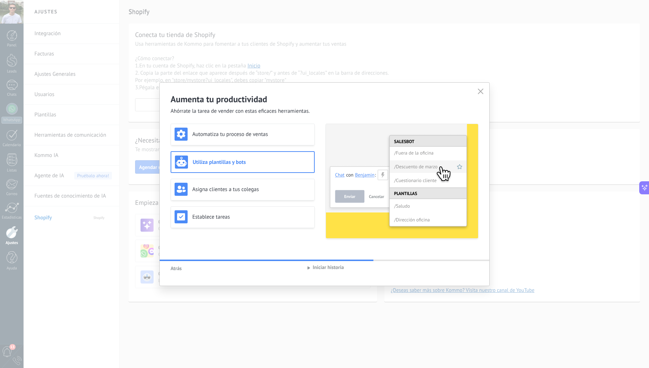
click at [279, 178] on div "Automatiza tu proceso de ventas Utiliza plantillas y bots Asigna clientes a tus…" at bounding box center [243, 181] width 144 height 115
click at [278, 184] on div "Asigna clientes a tus colegas" at bounding box center [243, 189] width 136 height 13
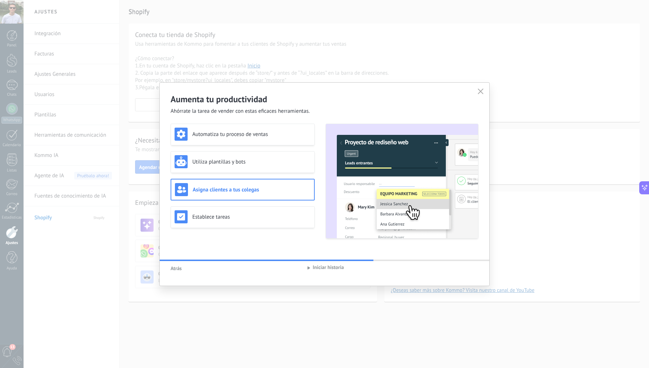
click at [278, 257] on div "Aumenta tu productividad Ahórrate la tarea de vender con estas eficaces herrami…" at bounding box center [325, 184] width 330 height 203
click at [289, 240] on div "Automatiza tu proceso de ventas Utiliza plantillas y bots Asigna clientes a tus…" at bounding box center [325, 187] width 308 height 126
click at [299, 226] on div "Establece tareas" at bounding box center [243, 217] width 144 height 22
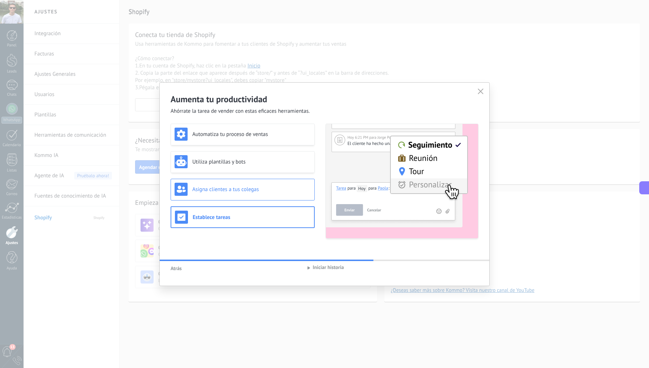
click at [287, 189] on h3 "Asigna clientes a tus colegas" at bounding box center [251, 189] width 119 height 7
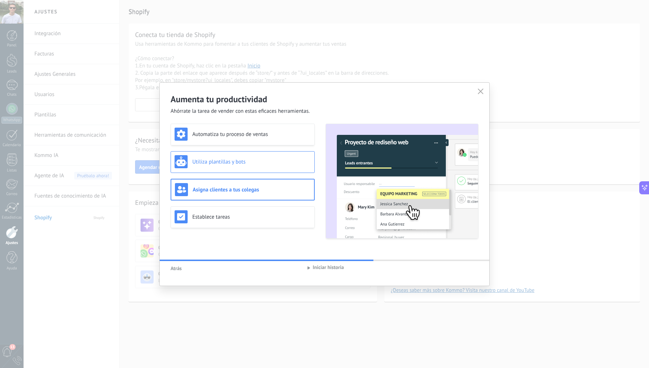
click at [289, 162] on h3 "Utiliza plantillas y bots" at bounding box center [251, 161] width 119 height 7
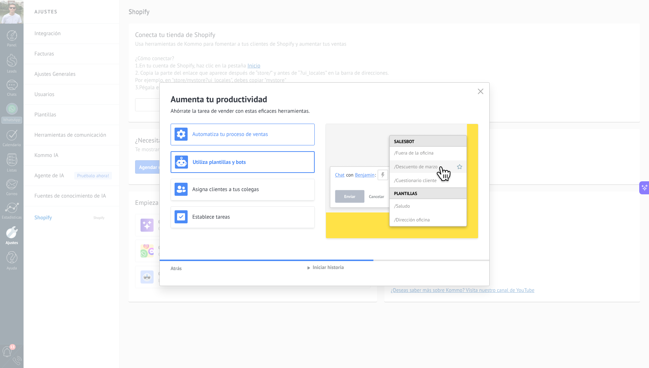
click at [285, 141] on div "Automatiza tu proceso de ventas" at bounding box center [243, 135] width 144 height 22
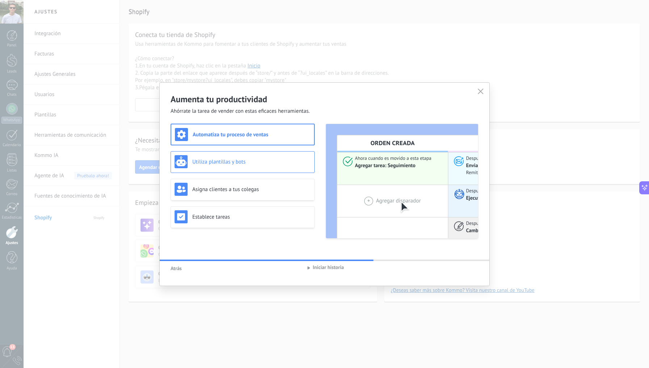
click at [288, 168] on div "Utiliza plantillas y bots" at bounding box center [243, 161] width 136 height 13
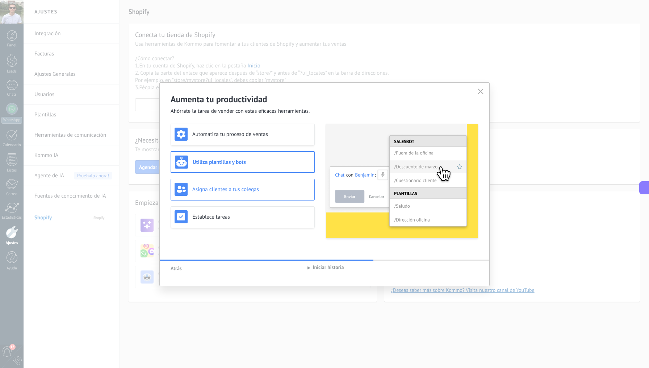
click at [283, 190] on h3 "Asigna clientes a tus colegas" at bounding box center [251, 189] width 119 height 7
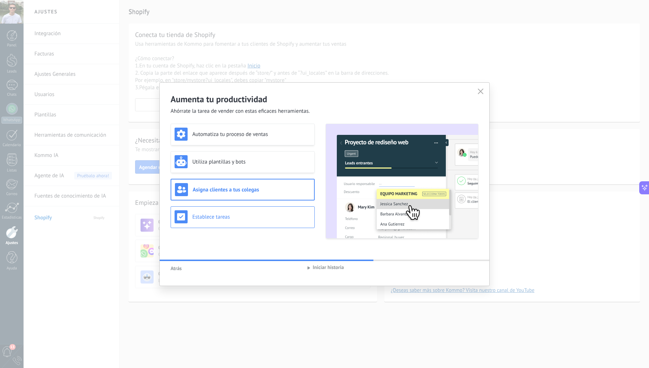
click at [292, 213] on h3 "Establece tareas" at bounding box center [251, 216] width 119 height 7
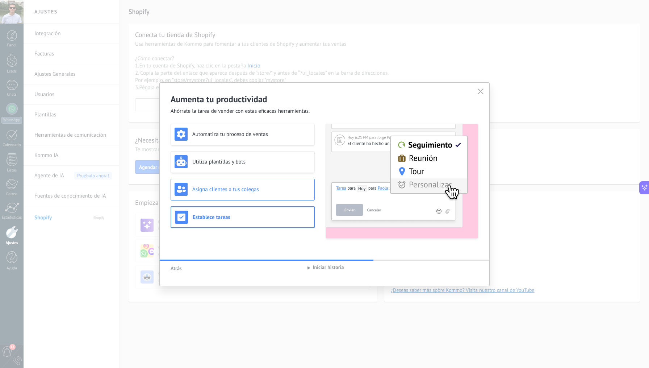
click at [303, 194] on div "Asigna clientes a tus colegas" at bounding box center [243, 189] width 136 height 13
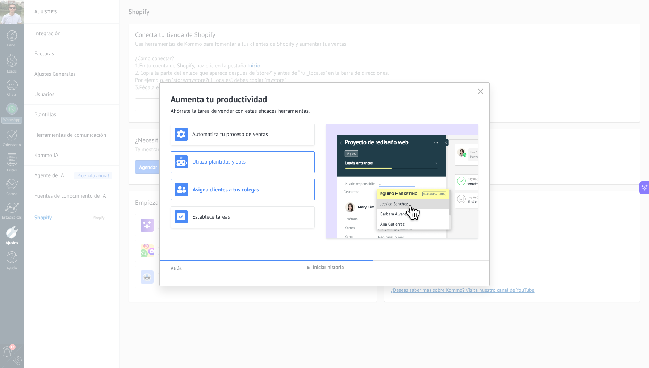
click at [291, 155] on div "Utiliza plantillas y bots" at bounding box center [243, 161] width 136 height 13
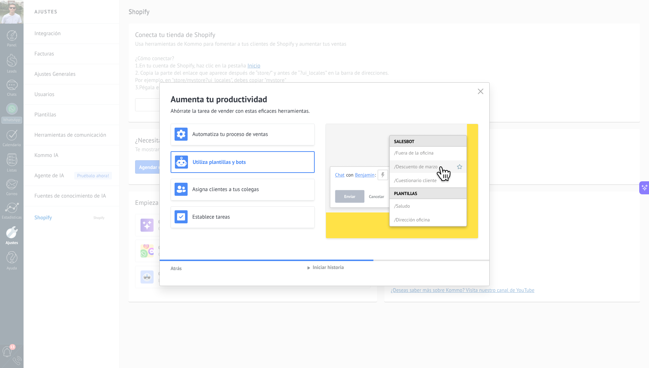
click at [288, 146] on div "Automatiza tu proceso de ventas Utiliza plantillas y bots Asigna clientes a tus…" at bounding box center [243, 181] width 144 height 115
click at [286, 138] on div "Automatiza tu proceso de ventas" at bounding box center [243, 134] width 136 height 13
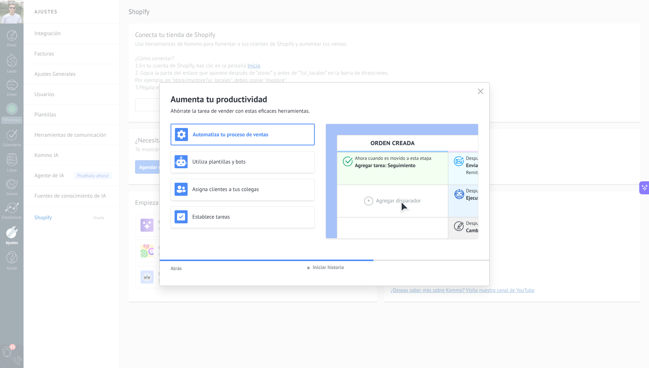
click at [323, 267] on span "Iniciar historia" at bounding box center [328, 268] width 31 height 8
click at [483, 92] on icon at bounding box center [481, 91] width 6 height 6
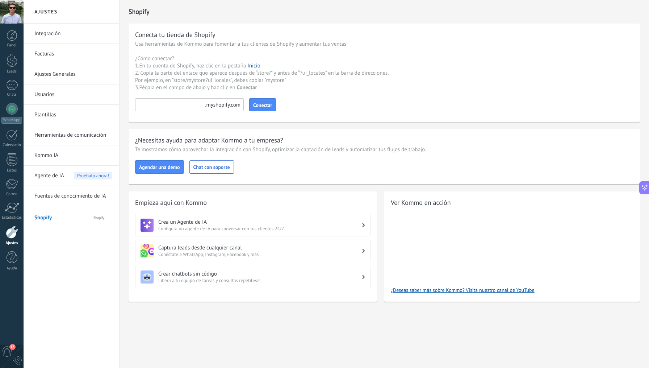
click at [177, 103] on input at bounding box center [189, 104] width 109 height 13
paste input "**********"
click at [277, 70] on div "Usa herramientas de Kommo para fomentar a tus clientes de Shopify y aumentar tu…" at bounding box center [262, 66] width 254 height 51
click at [263, 106] on span "Conectar" at bounding box center [262, 105] width 19 height 5
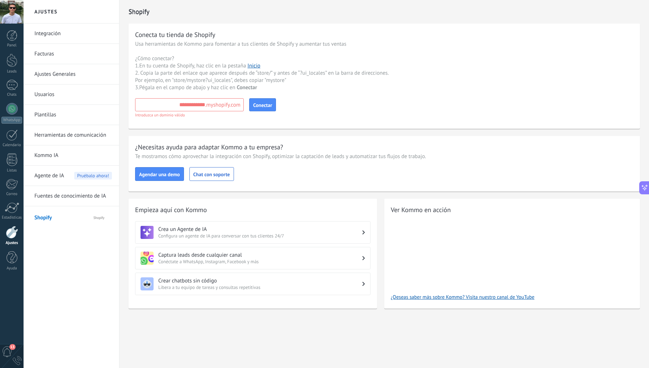
click at [196, 88] on div "Usa herramientas de Kommo para fomentar a tus clientes de Shopify y aumentar tu…" at bounding box center [262, 66] width 254 height 51
click at [171, 105] on input "**********" at bounding box center [189, 104] width 109 height 13
drag, startPoint x: 205, startPoint y: 106, endPoint x: 150, endPoint y: 104, distance: 55.1
click at [149, 104] on input "**********" at bounding box center [189, 104] width 109 height 13
paste input "*****"
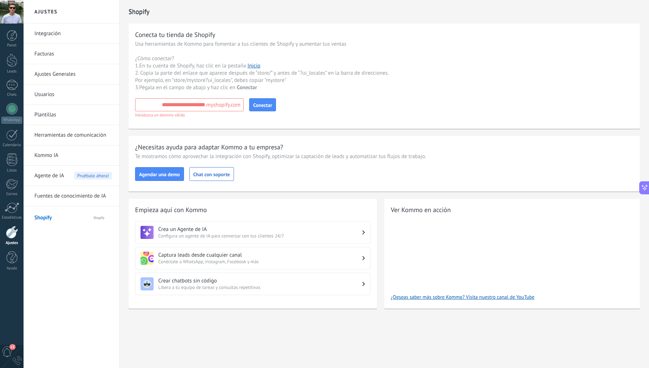
click at [280, 86] on div "Usa herramientas de Kommo para fomentar a tus clientes de Shopify y aumentar tu…" at bounding box center [262, 66] width 254 height 51
click at [271, 105] on span "Conectar" at bounding box center [262, 105] width 19 height 5
click at [269, 106] on span "Conectar" at bounding box center [262, 105] width 19 height 5
click at [225, 105] on div "**********" at bounding box center [189, 108] width 109 height 20
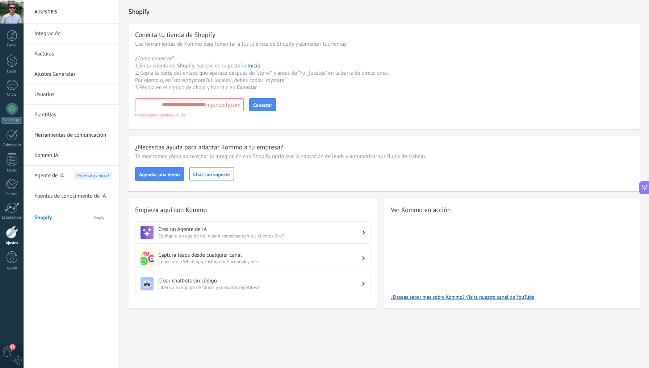
click at [225, 105] on div "**********" at bounding box center [189, 108] width 109 height 20
click at [265, 91] on div "**********" at bounding box center [385, 76] width 512 height 105
drag, startPoint x: 164, startPoint y: 101, endPoint x: 234, endPoint y: 105, distance: 70.8
click at [234, 105] on div "**********" at bounding box center [189, 108] width 109 height 20
click at [195, 105] on input "**********" at bounding box center [189, 104] width 109 height 13
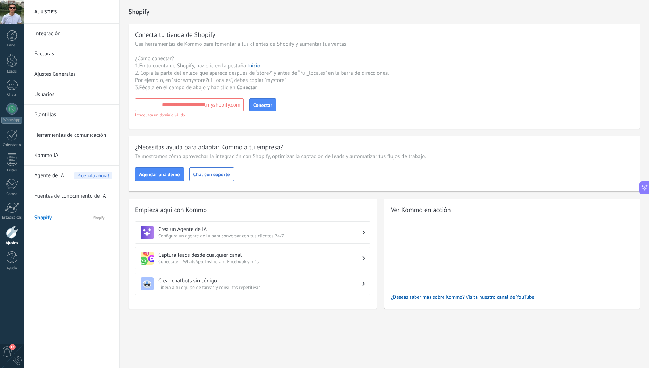
click at [185, 107] on input "**********" at bounding box center [189, 104] width 109 height 13
paste input
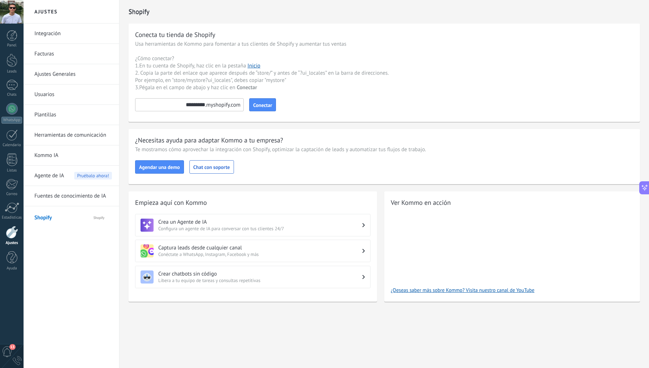
type input "*********"
click at [296, 113] on div "Conecta tu tienda de Shopify Usa herramientas de Kommo para fomentar a tus clie…" at bounding box center [385, 73] width 512 height 98
click at [273, 108] on button "Conectar" at bounding box center [262, 104] width 27 height 13
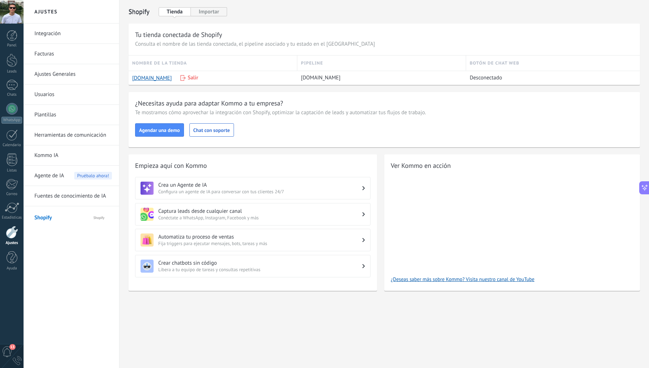
click at [171, 43] on span "Consulta el nombre de las tienda conectada, el pipeline asociado y tu estado en…" at bounding box center [255, 44] width 240 height 7
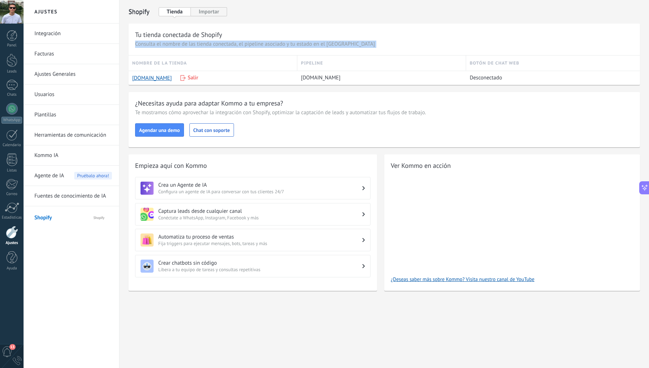
click at [171, 43] on span "Consulta el nombre de las tienda conectada, el pipeline asociado y tu estado en…" at bounding box center [255, 44] width 240 height 7
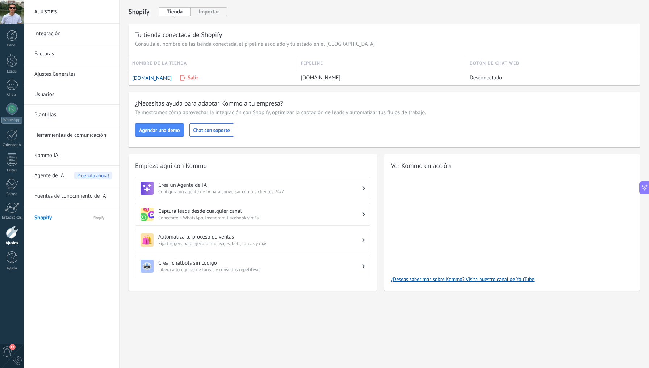
click at [177, 35] on h3 "Tu tienda conectada de Shopify" at bounding box center [384, 34] width 499 height 9
click at [182, 43] on span "Consulta el nombre de las tienda conectada, el pipeline asociado y tu estado en…" at bounding box center [255, 44] width 240 height 7
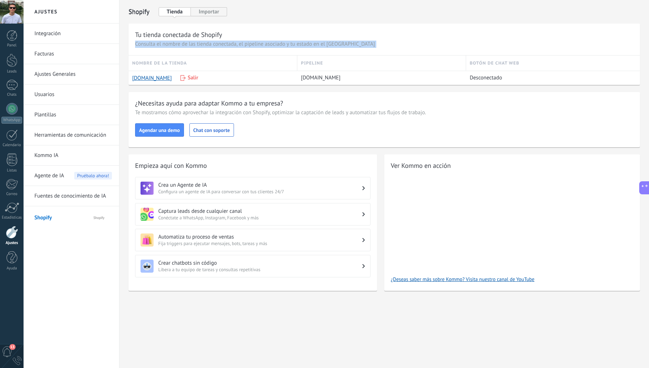
click at [182, 43] on span "Consulta el nombre de las tienda conectada, el pipeline asociado y tu estado en…" at bounding box center [255, 44] width 240 height 7
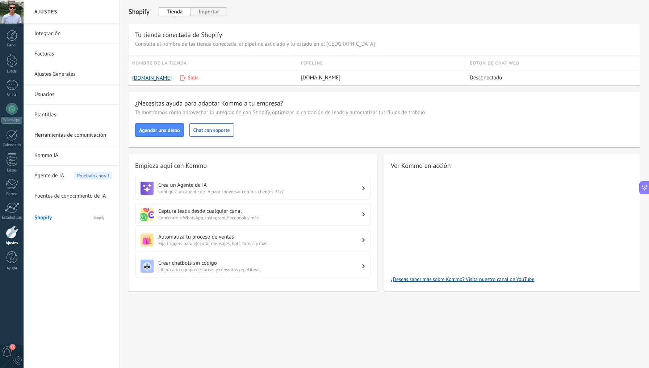
click at [206, 34] on h3 "Tu tienda conectada de Shopify" at bounding box center [384, 34] width 499 height 9
click at [54, 131] on link "Herramientas de comunicación" at bounding box center [73, 135] width 78 height 20
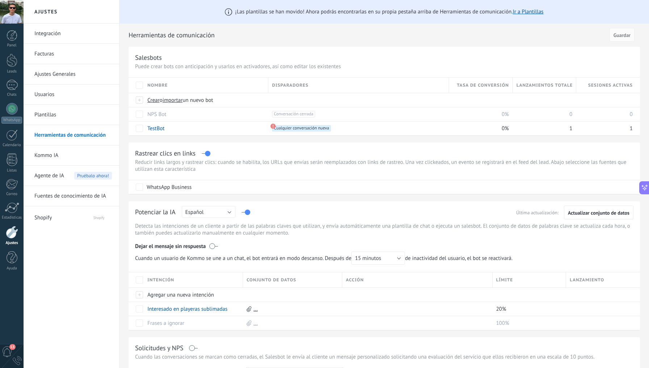
click at [9, 238] on div at bounding box center [12, 232] width 12 height 13
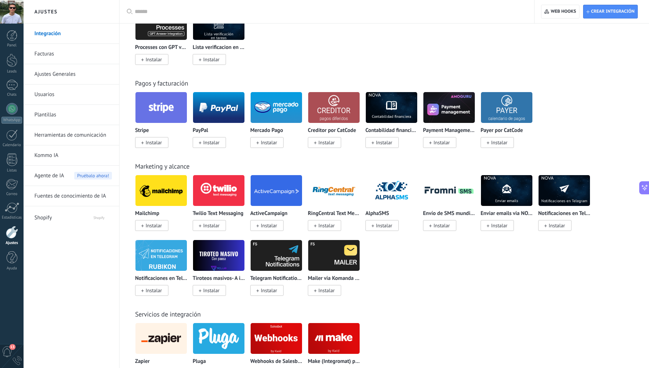
scroll to position [1007, 0]
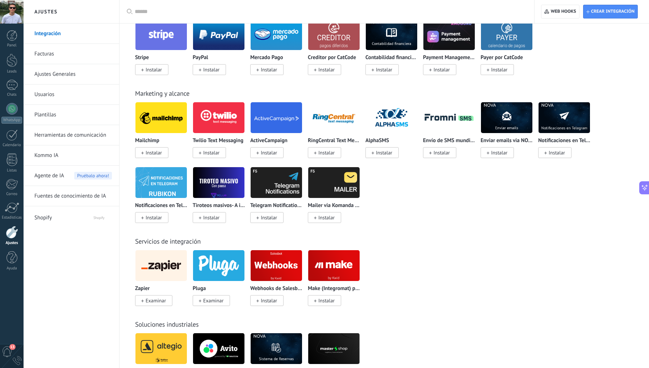
click at [222, 113] on img at bounding box center [218, 117] width 51 height 35
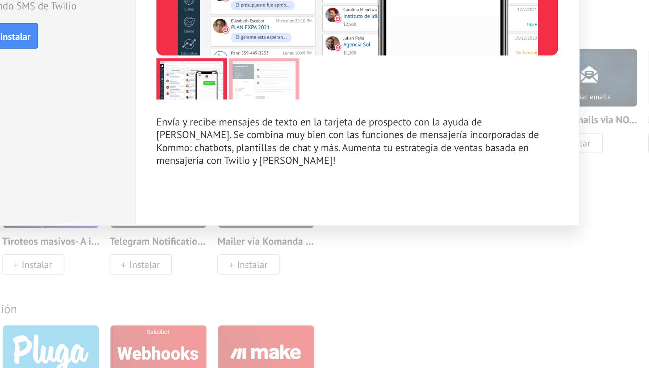
scroll to position [1036, 0]
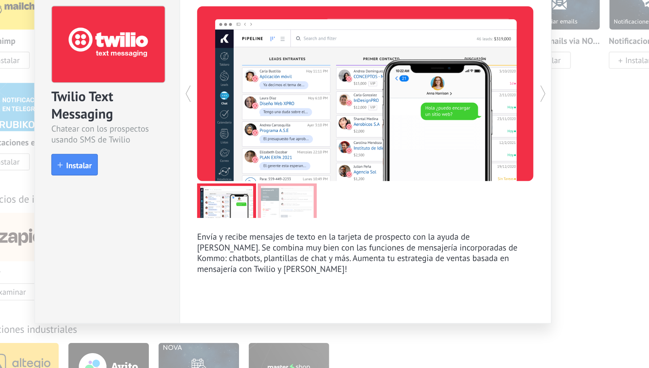
click at [275, 233] on p "Envía y recibe mensajes de texto en la tarjeta de prospecto con la ayuda de [PE…" at bounding box center [382, 247] width 215 height 28
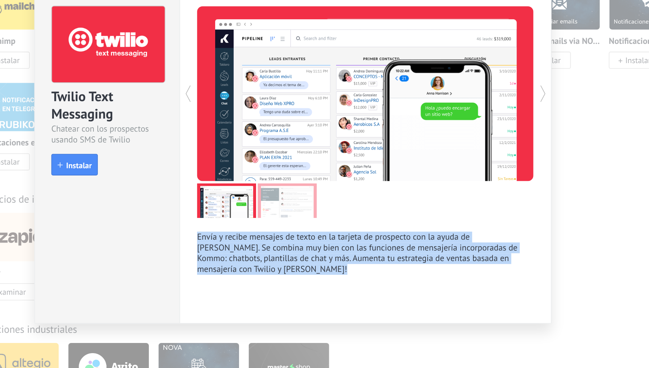
click at [275, 233] on p "Envía y recibe mensajes de texto en la tarjeta de prospecto con la ayuda de [PE…" at bounding box center [382, 247] width 215 height 28
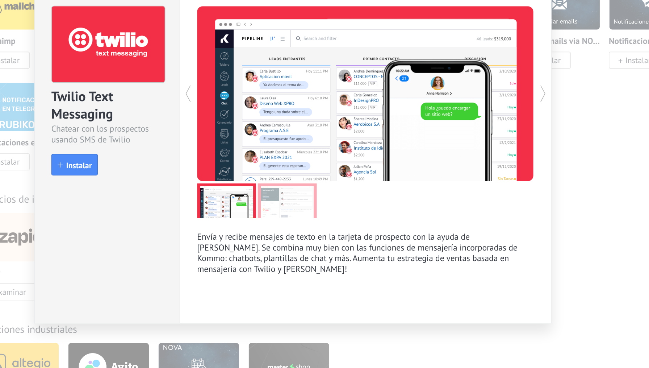
click at [275, 233] on p "Envía y recibe mensajes de texto en la tarjeta de prospecto con la ayuda de [PE…" at bounding box center [382, 247] width 215 height 28
click at [280, 233] on p "Envía y recibe mensajes de texto en la tarjeta de prospecto con la ayuda de [PE…" at bounding box center [382, 247] width 215 height 28
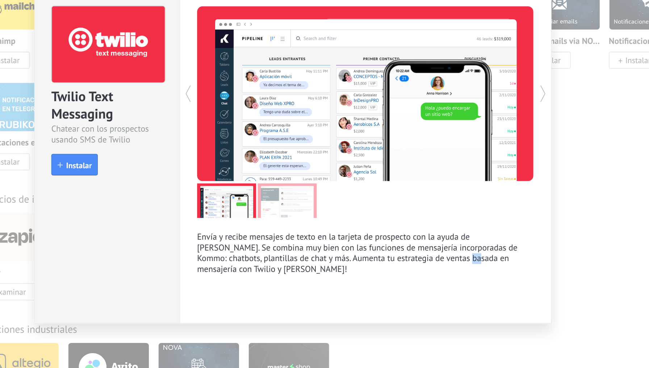
click at [280, 233] on p "Envía y recibe mensajes de texto en la tarjeta de prospecto con la ayuda de [PE…" at bounding box center [382, 247] width 215 height 28
click at [275, 233] on p "Envía y recibe mensajes de texto en la tarjeta de prospecto con la ayuda de [PE…" at bounding box center [382, 247] width 215 height 28
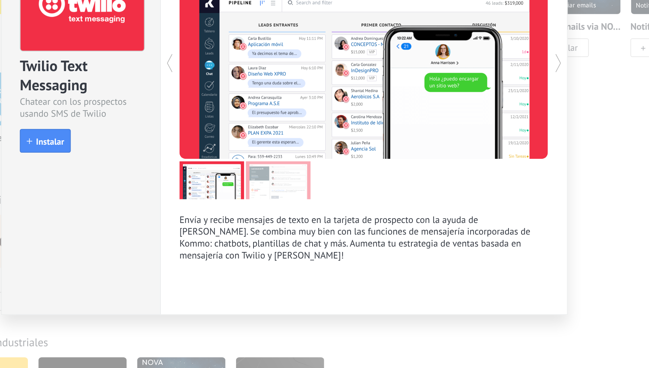
click at [256, 182] on div "Twilio Text Messaging Chatear con los prospectos usando SMS de Twilio install I…" at bounding box center [336, 184] width 331 height 216
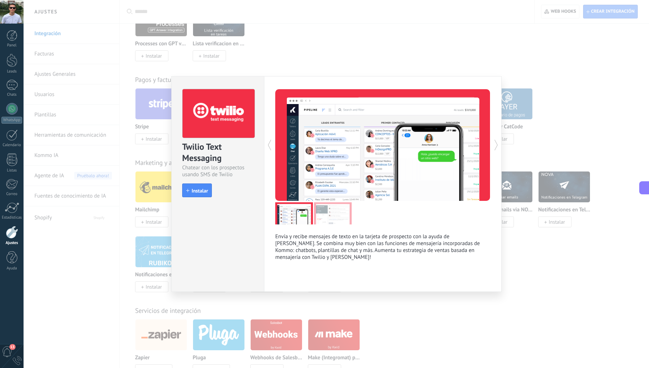
click at [428, 137] on div at bounding box center [437, 145] width 108 height 112
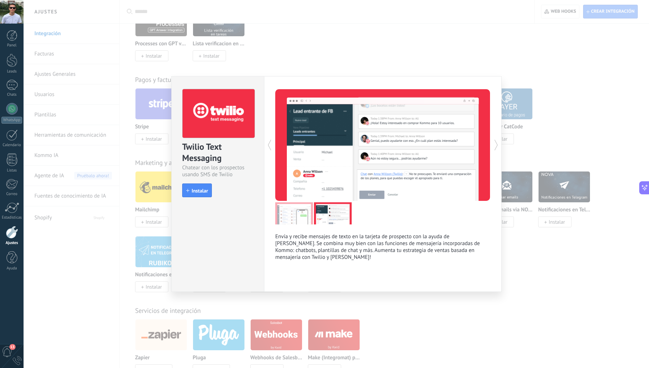
scroll to position [68, 0]
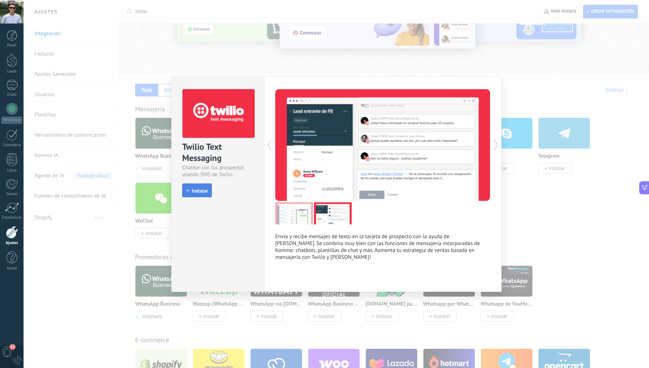
click at [197, 189] on span "Instalar" at bounding box center [200, 190] width 16 height 5
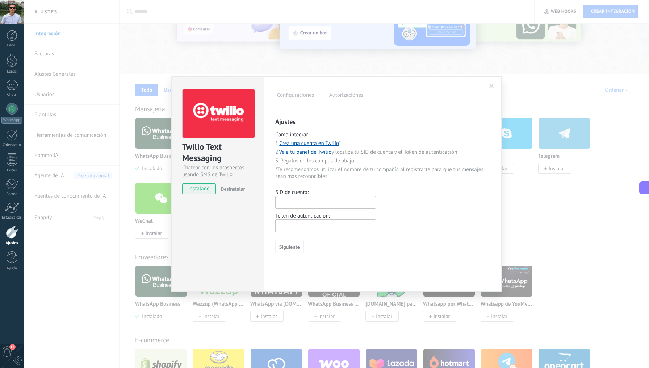
click at [319, 196] on input "text" at bounding box center [325, 202] width 101 height 13
paste input "**********"
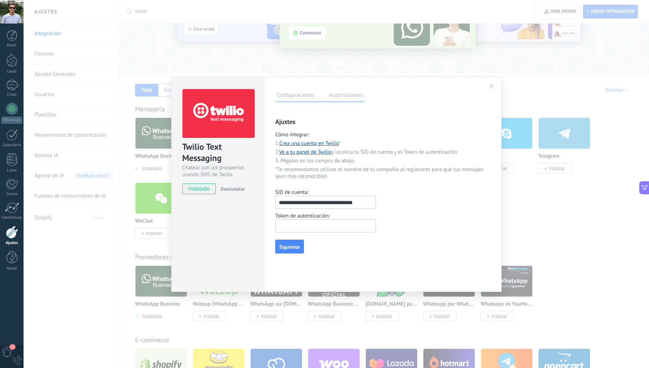
type input "**********"
click at [308, 228] on input "text" at bounding box center [325, 225] width 101 height 13
paste input "**********"
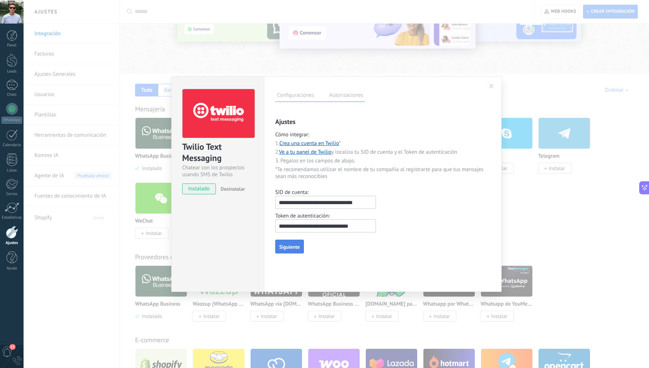
type input "**********"
click at [289, 248] on span "Siguiente" at bounding box center [289, 246] width 21 height 5
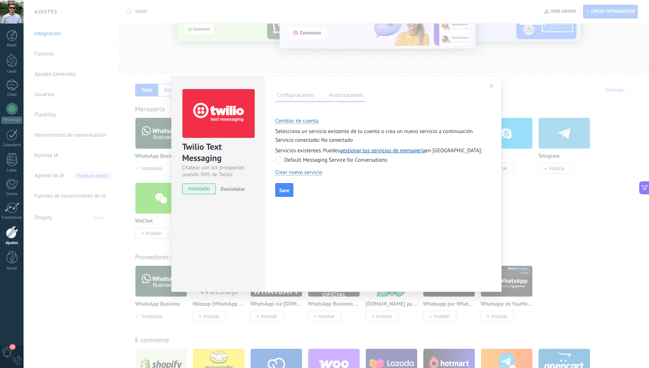
click at [317, 131] on p "Selecciona un servicio existente de tu cuenta o crea un nuevo servicio a contin…" at bounding box center [382, 131] width 215 height 7
click at [318, 139] on span "Servicio conectado:" at bounding box center [297, 140] width 45 height 7
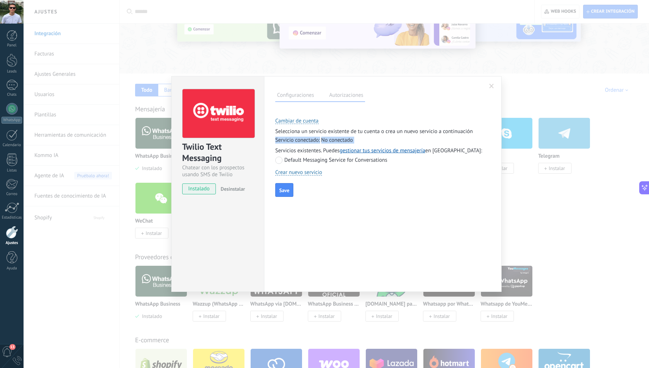
click at [318, 139] on span "Servicio conectado:" at bounding box center [297, 140] width 45 height 7
click at [312, 140] on span "Servicio conectado:" at bounding box center [297, 140] width 45 height 7
click at [299, 150] on p "Servicios existentes. Puedes gestionar tus servicios de mensajería en [GEOGRAPH…" at bounding box center [382, 150] width 215 height 7
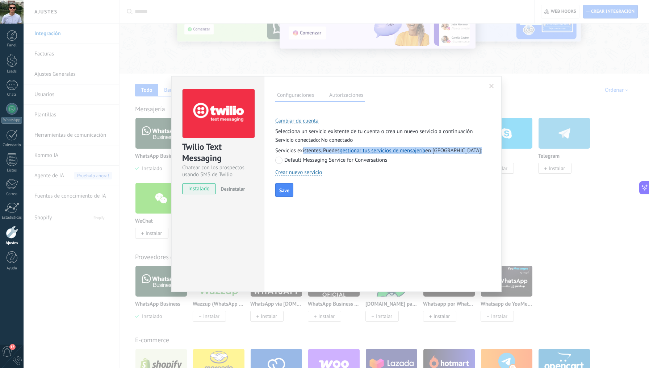
click at [301, 150] on p "Servicios existentes. Puedes gestionar tus servicios de mensajería en [GEOGRAPH…" at bounding box center [382, 150] width 215 height 7
click at [295, 159] on label "Default Messaging Service for Conversations" at bounding box center [331, 160] width 112 height 7
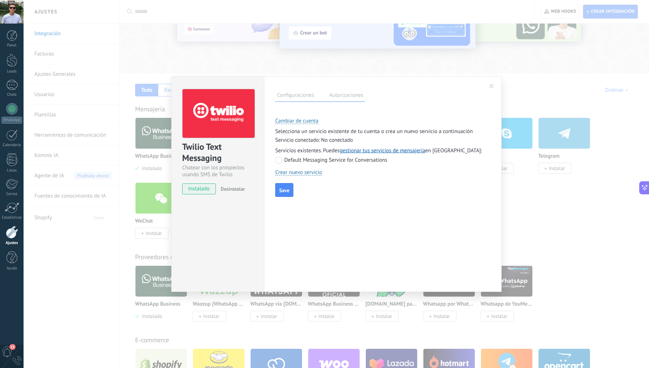
click at [308, 189] on div "Save" at bounding box center [382, 190] width 215 height 14
click at [291, 189] on button "Save" at bounding box center [284, 190] width 18 height 14
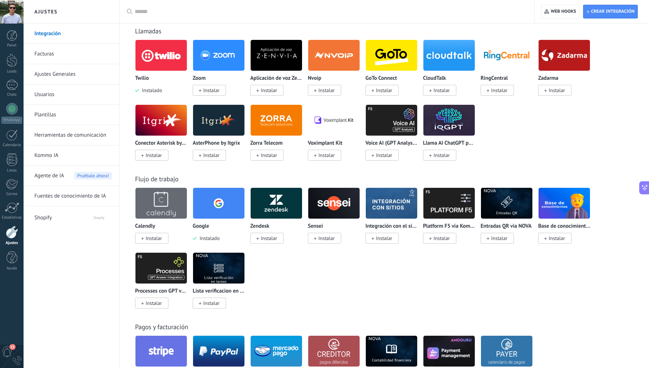
scroll to position [746, 0]
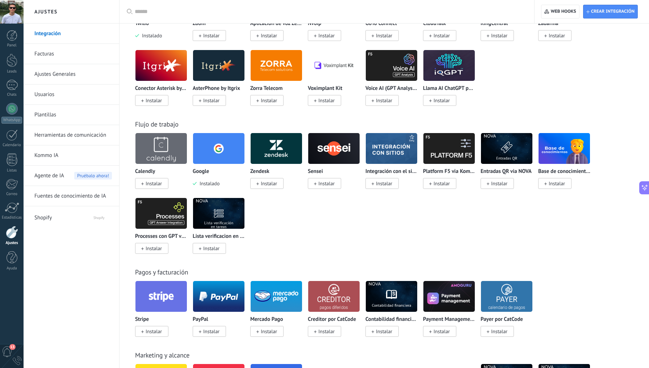
click at [275, 215] on div "Calendly Instalar Google Instalado Zendesk Instalar Sensei Instalar Integración…" at bounding box center [388, 198] width 506 height 130
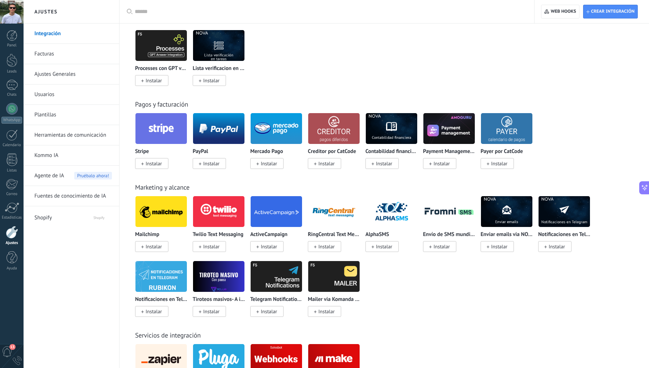
scroll to position [914, 0]
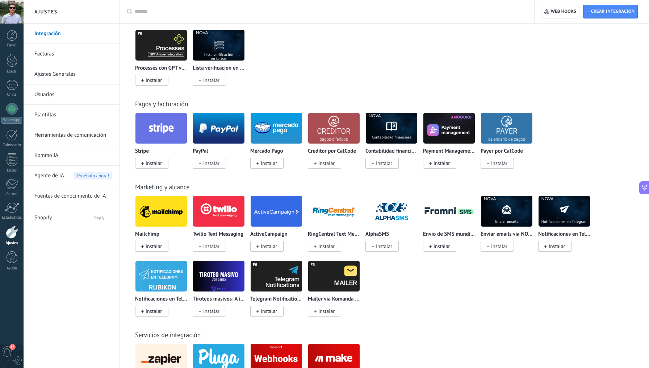
click at [233, 219] on img at bounding box center [218, 211] width 51 height 35
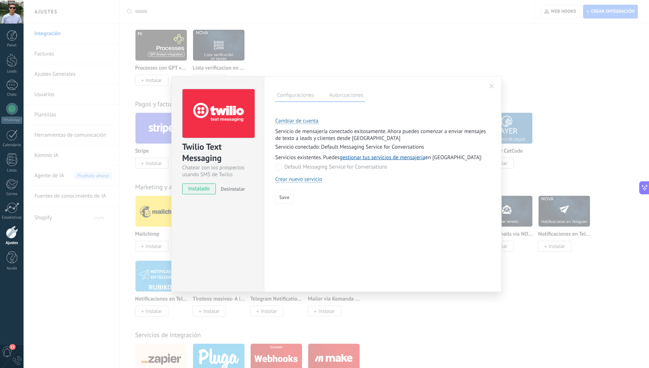
click at [375, 37] on div "**********" at bounding box center [337, 184] width 626 height 368
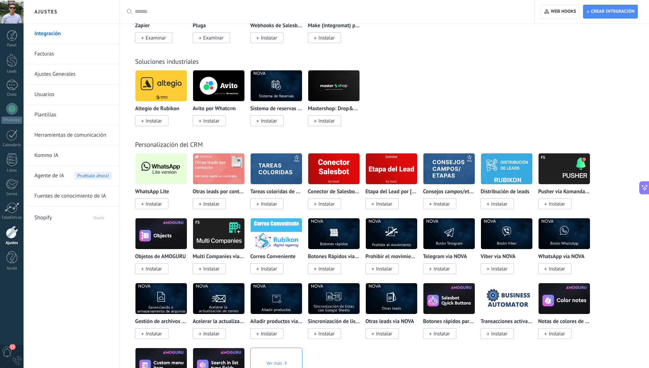
scroll to position [1280, 0]
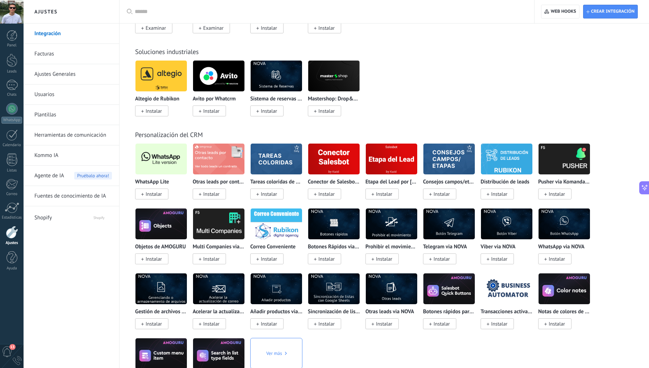
click at [411, 103] on div "Altegio de Rubikon Instalar [PERSON_NAME] por Whatcrm Instalar Sistema de reser…" at bounding box center [388, 92] width 506 height 65
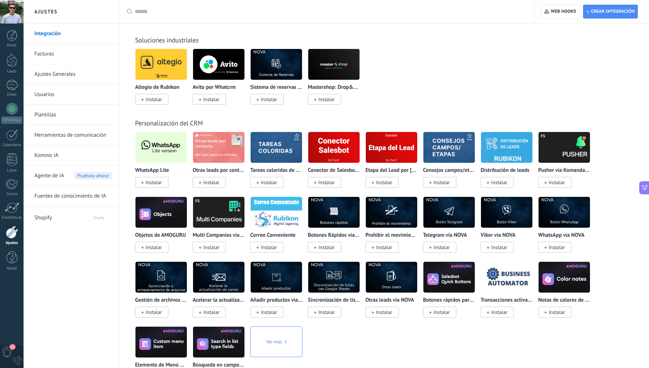
scroll to position [1297, 0]
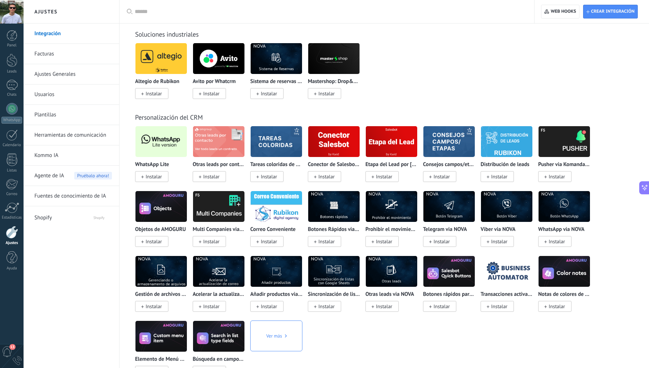
click at [163, 140] on img at bounding box center [161, 141] width 51 height 35
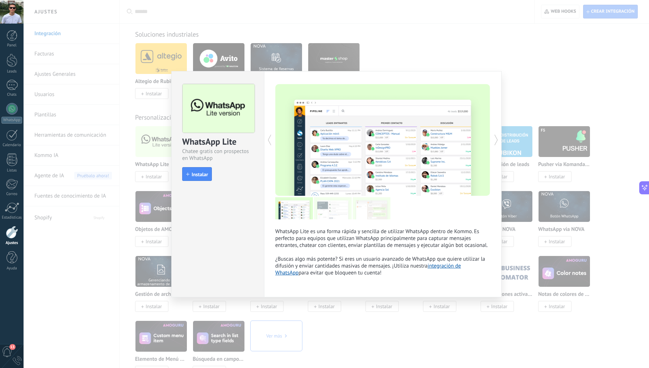
click at [344, 229] on p "WhatsApp Lite es una forma rápida y sencilla de utilizar WhatsApp dentro de Kom…" at bounding box center [382, 252] width 215 height 48
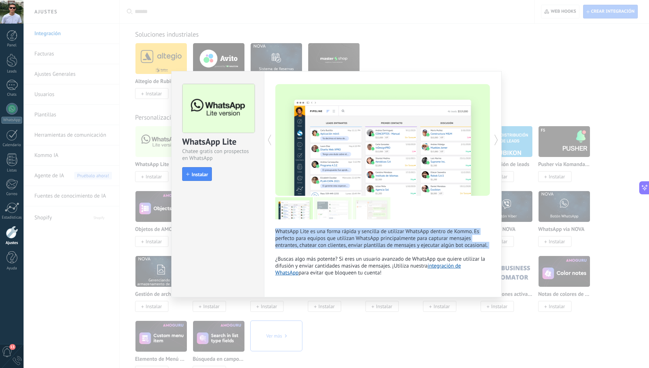
click at [344, 236] on p "WhatsApp Lite es una forma rápida y sencilla de utilizar WhatsApp dentro de Kom…" at bounding box center [382, 252] width 215 height 48
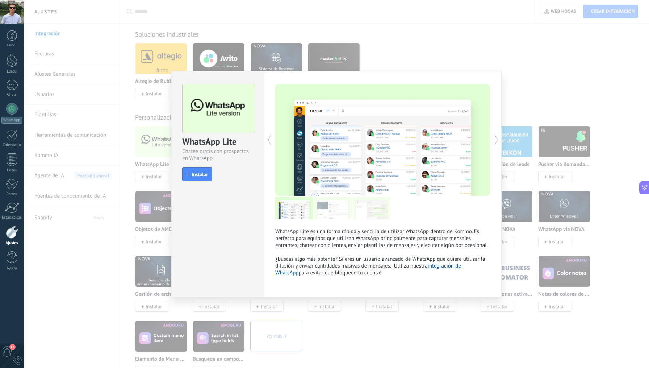
click at [312, 260] on p "WhatsApp Lite es una forma rápida y sencilla de utilizar WhatsApp dentro de Kom…" at bounding box center [382, 252] width 215 height 48
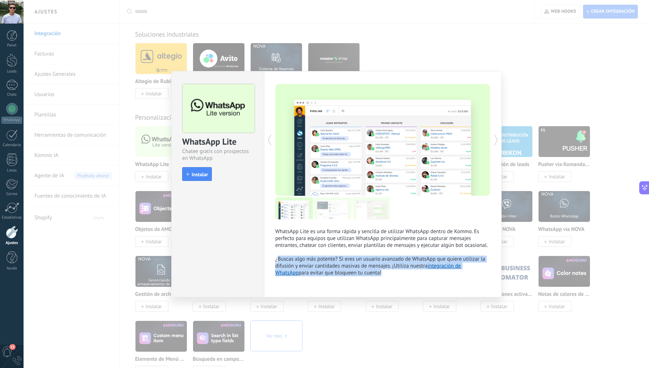
click at [325, 248] on p "WhatsApp Lite es una forma rápida y sencilla de utilizar WhatsApp dentro de Kom…" at bounding box center [382, 252] width 215 height 48
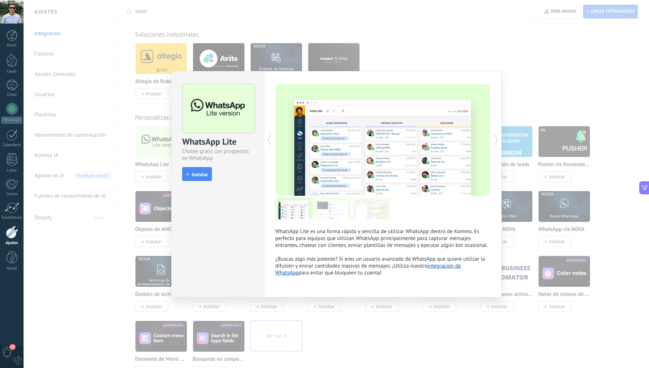
click at [325, 248] on p "WhatsApp Lite es una forma rápida y sencilla de utilizar WhatsApp dentro de Kom…" at bounding box center [382, 252] width 215 height 48
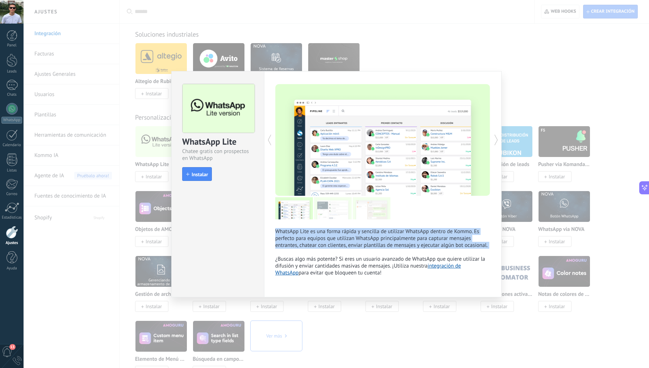
click at [325, 248] on p "WhatsApp Lite es una forma rápida y sencilla de utilizar WhatsApp dentro de Kom…" at bounding box center [382, 252] width 215 height 48
click at [326, 246] on p "WhatsApp Lite es una forma rápida y sencilla de utilizar WhatsApp dentro de Kom…" at bounding box center [382, 252] width 215 height 48
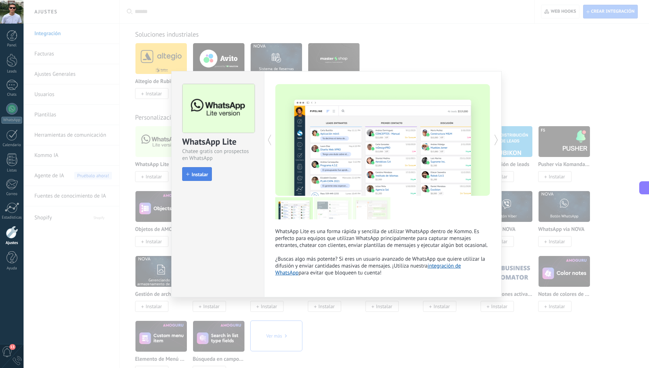
click at [204, 177] on span "Instalar" at bounding box center [200, 174] width 16 height 5
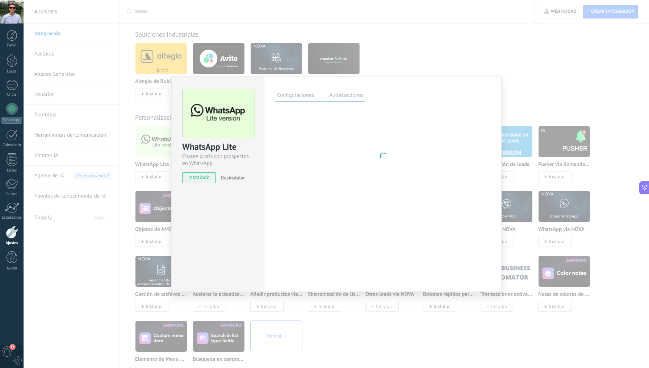
click at [157, 180] on div "WhatsApp Lite Chatee gratis con prospectos en WhatsApp instalado Desinstalar Co…" at bounding box center [337, 184] width 626 height 368
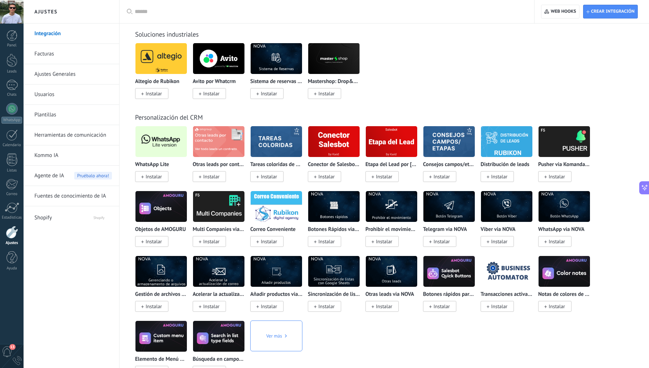
click at [422, 88] on div "Altegio de Rubikon Instalar [PERSON_NAME] por Whatcrm Instalar Sistema de reser…" at bounding box center [388, 75] width 506 height 65
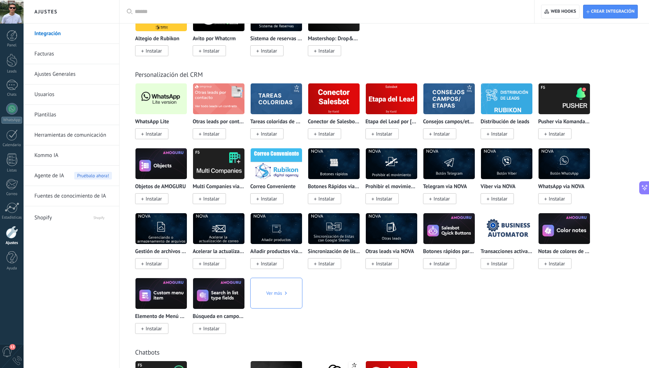
scroll to position [1341, 0]
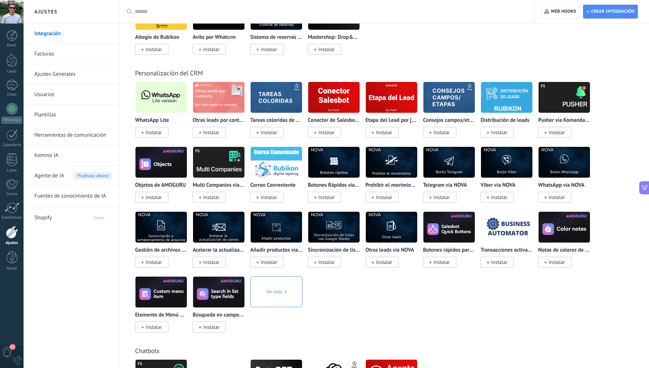
click at [394, 94] on img at bounding box center [391, 97] width 51 height 35
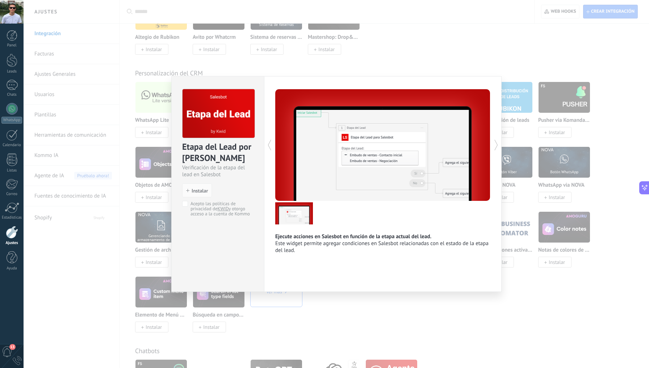
scroll to position [840, 0]
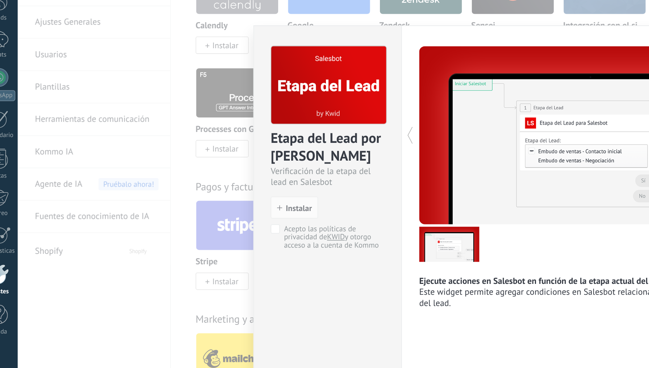
click at [232, 141] on div "Etapa del Lead por [PERSON_NAME]" at bounding box center [217, 152] width 71 height 23
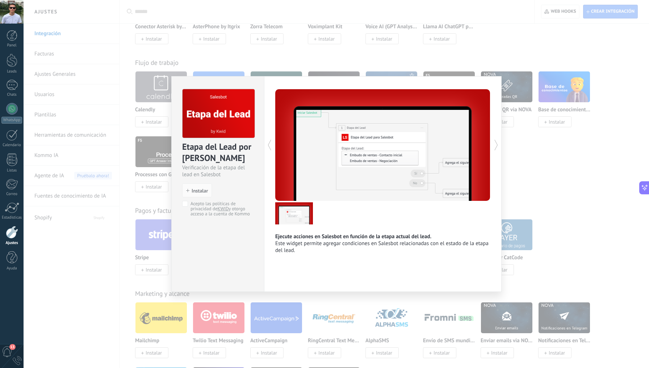
click at [304, 241] on p "Este widget permite agregar condiciones en Salesbot relacionadas con el estado …" at bounding box center [382, 247] width 215 height 14
drag, startPoint x: 280, startPoint y: 238, endPoint x: 412, endPoint y: 233, distance: 132.4
click at [413, 233] on p "Ejecute acciones en Salesbot en función de la etapa actual del lead." at bounding box center [382, 236] width 215 height 7
click at [412, 233] on p "Ejecute acciones en Salesbot en función de la etapa actual del lead." at bounding box center [382, 236] width 215 height 7
click at [399, 236] on p "Ejecute acciones en Salesbot en función de la etapa actual del lead." at bounding box center [382, 236] width 215 height 7
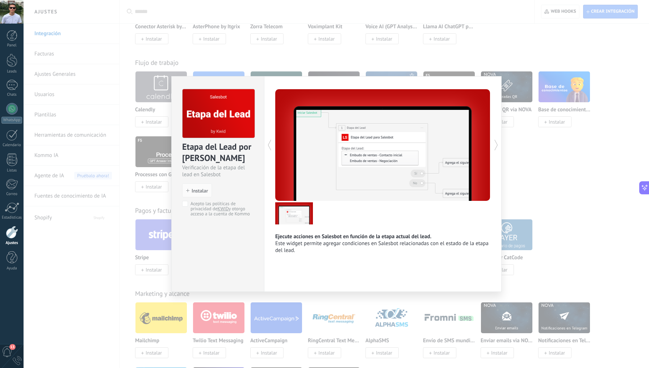
click at [399, 236] on p "Ejecute acciones en Salesbot en función de la etapa actual del lead." at bounding box center [382, 236] width 215 height 7
click at [377, 245] on p "Este widget permite agregar condiciones en Salesbot relacionadas con el estado …" at bounding box center [382, 247] width 215 height 14
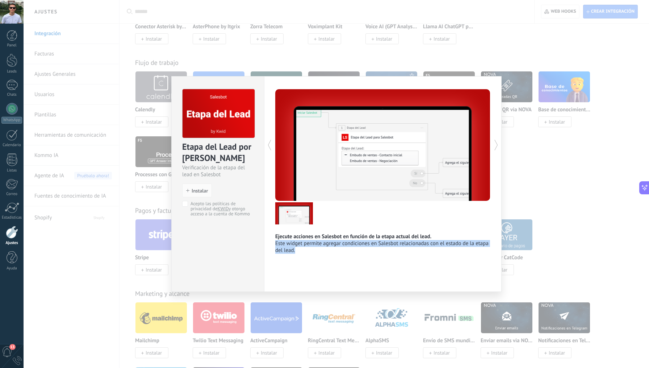
click at [377, 250] on p "Este widget permite agregar condiciones en Salesbot relacionadas con el estado …" at bounding box center [382, 247] width 215 height 14
click at [334, 242] on p "Este widget permite agregar condiciones en Salesbot relacionadas con el estado …" at bounding box center [382, 247] width 215 height 14
click at [333, 258] on div "Ejecute acciones en Salesbot en función de la etapa actual del lead. Este widge…" at bounding box center [383, 184] width 238 height 216
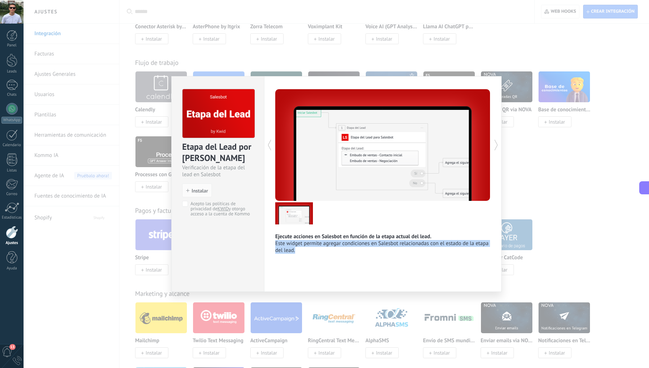
click at [341, 246] on p "Este widget permite agregar condiciones en Salesbot relacionadas con el estado …" at bounding box center [382, 247] width 215 height 14
click at [345, 241] on p "Este widget permite agregar condiciones en Salesbot relacionadas con el estado …" at bounding box center [382, 247] width 215 height 14
click at [346, 237] on p "Ejecute acciones en Salesbot en función de la etapa actual del lead." at bounding box center [382, 236] width 215 height 7
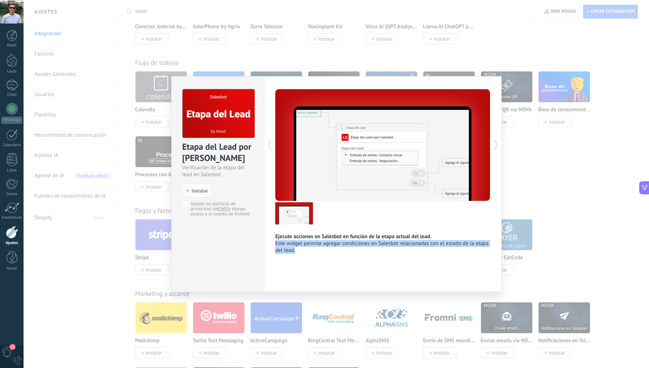
click at [346, 237] on p "Ejecute acciones en Salesbot en función de la etapa actual del lead." at bounding box center [382, 236] width 215 height 7
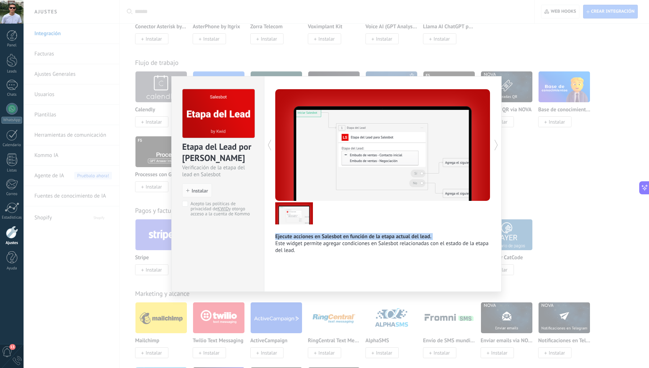
click at [346, 237] on p "Ejecute acciones en Salesbot en función de la etapa actual del lead." at bounding box center [382, 236] width 215 height 7
click at [342, 251] on p "Este widget permite agregar condiciones en Salesbot relacionadas con el estado …" at bounding box center [382, 247] width 215 height 14
click at [279, 61] on div "Etapa del Lead por KWID Verificación de la etapa del lead en Salesbot install I…" at bounding box center [337, 184] width 626 height 368
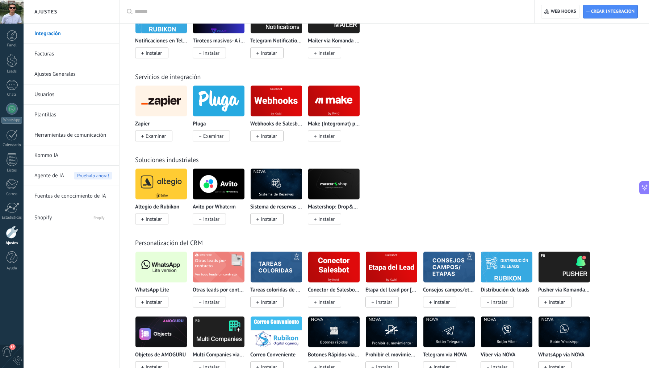
scroll to position [1172, 0]
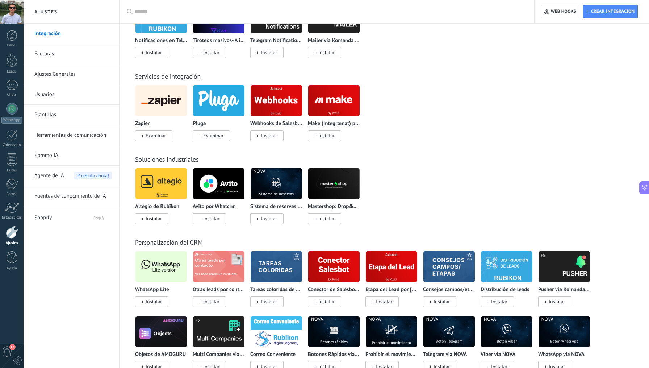
click at [279, 270] on img at bounding box center [276, 266] width 51 height 35
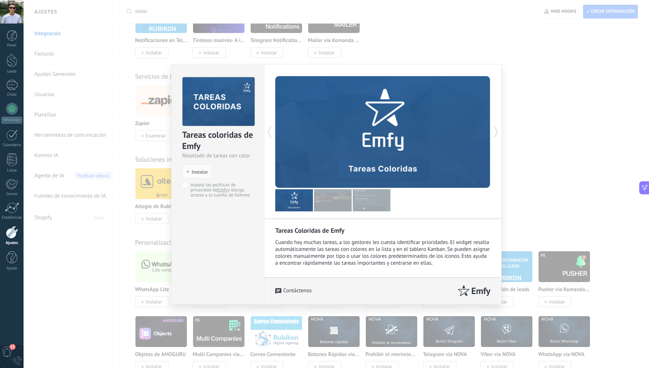
click at [342, 203] on img at bounding box center [333, 200] width 38 height 22
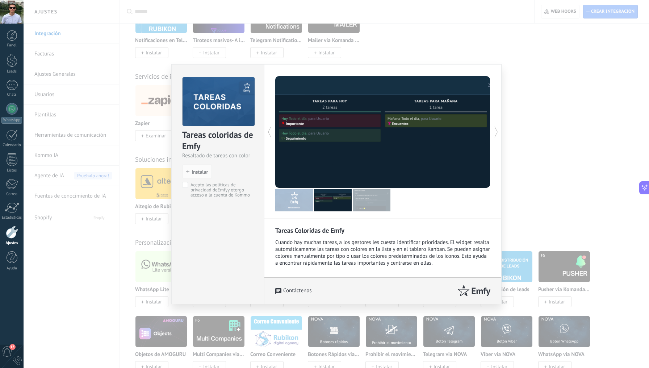
click at [366, 203] on img at bounding box center [372, 200] width 38 height 22
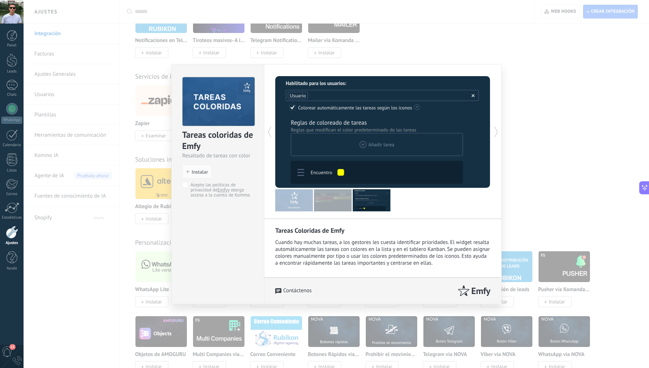
click at [567, 170] on div "Tareas coloridas de Emfy Resaltado de tareas con color install Instalar Acepto …" at bounding box center [337, 184] width 626 height 368
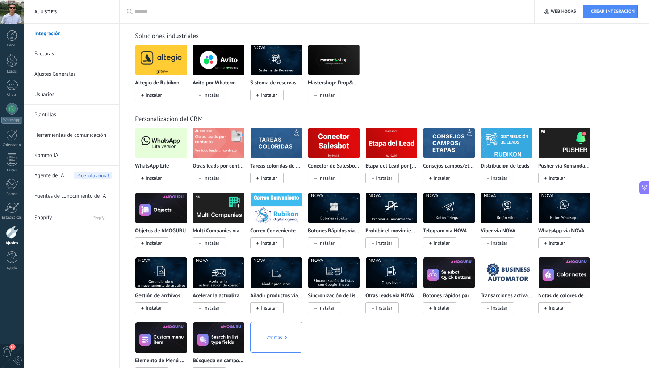
scroll to position [1296, 0]
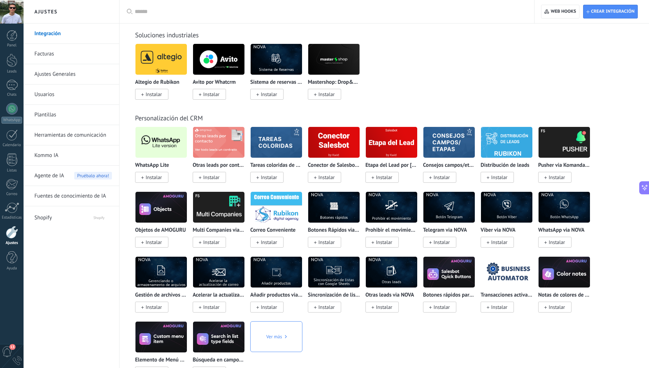
click at [445, 147] on img at bounding box center [449, 142] width 51 height 35
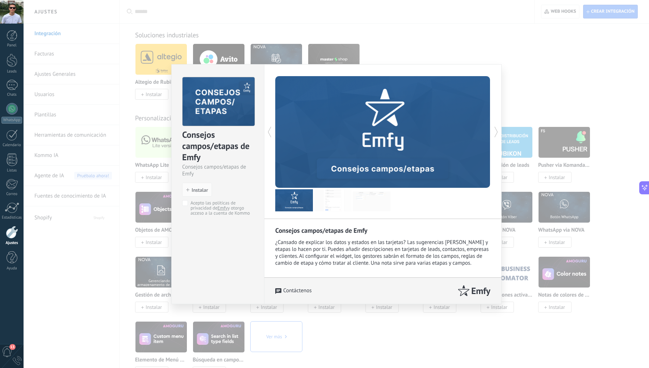
click at [335, 206] on img at bounding box center [333, 200] width 38 height 22
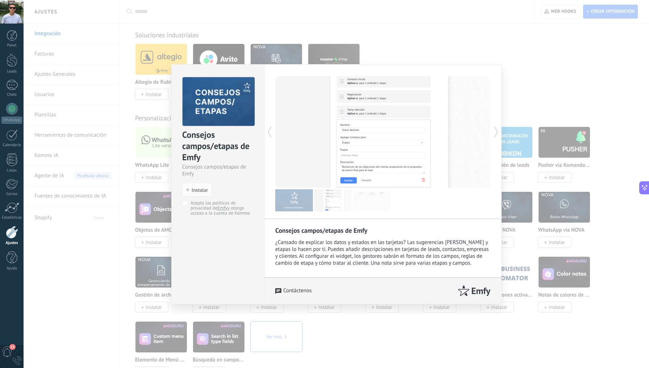
click at [364, 204] on img at bounding box center [372, 200] width 38 height 22
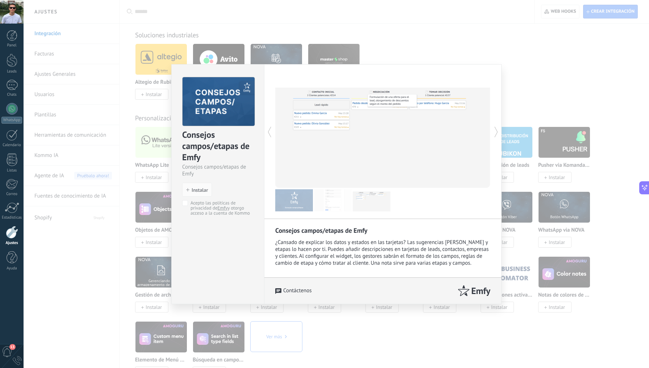
click at [334, 202] on img at bounding box center [333, 200] width 38 height 22
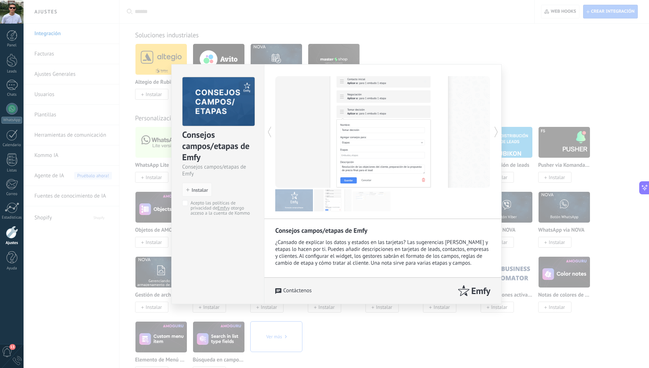
click at [329, 204] on img at bounding box center [333, 200] width 38 height 22
click at [529, 141] on div "Consejos campos/etapas de Emfy Consejos campos/etapas de Emfy install Instalar …" at bounding box center [337, 184] width 626 height 368
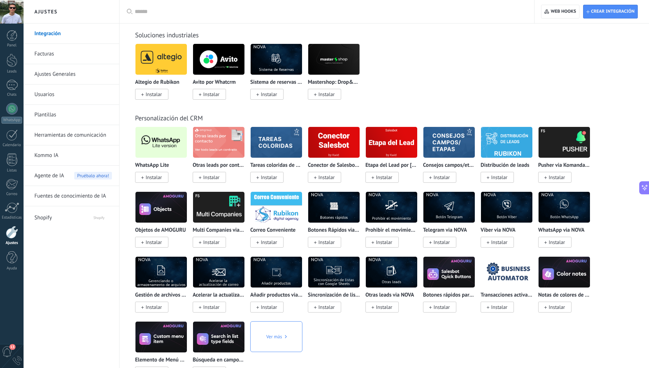
click at [508, 142] on img at bounding box center [506, 142] width 51 height 35
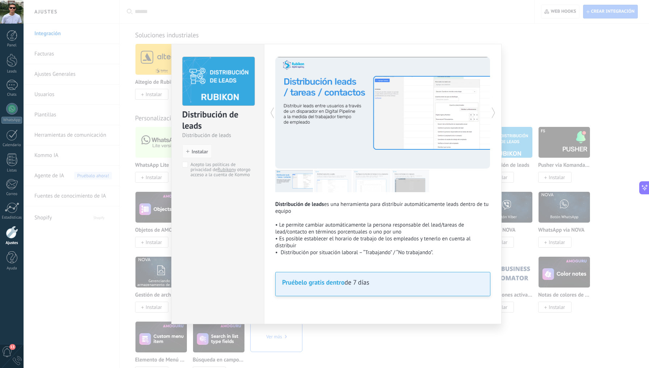
scroll to position [1233, 0]
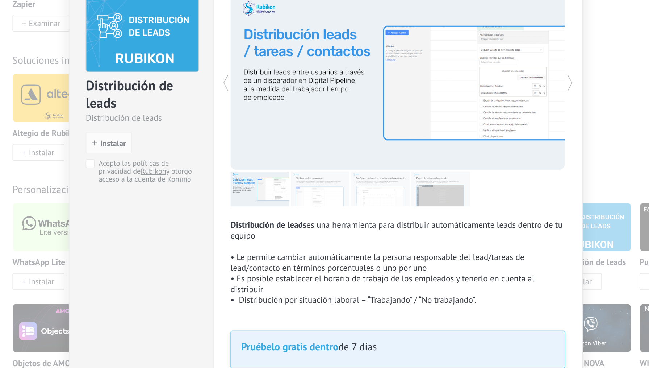
click at [275, 221] on p "• Le permite cambiar automáticamente la persona responsable del lead/tareas de …" at bounding box center [382, 228] width 215 height 14
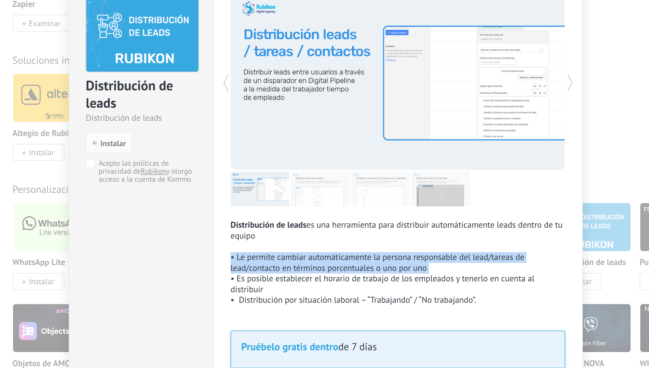
click at [275, 221] on p "• Le permite cambiar automáticamente la persona responsable del lead/tareas de …" at bounding box center [382, 228] width 215 height 14
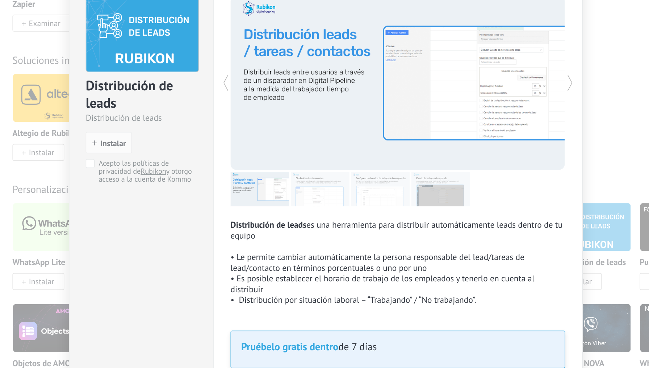
click at [275, 235] on p "• Es posible establecer el horario de trabajo de los empleados y tenerlo en cue…" at bounding box center [382, 242] width 215 height 14
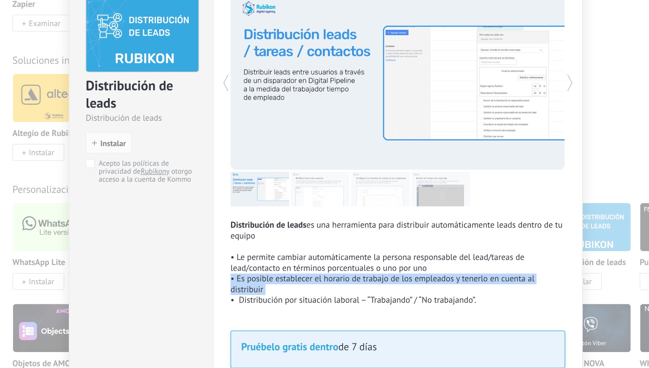
click at [275, 235] on p "• Es posible establecer el horario de trabajo de los empleados y tenerlo en cue…" at bounding box center [382, 242] width 215 height 14
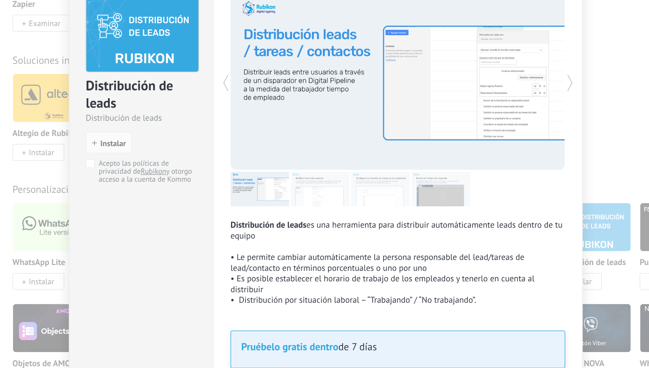
click at [275, 249] on p "• Distribución por situación laboral – “Trabajando” / “No trabajando”." at bounding box center [382, 252] width 215 height 7
click at [275, 235] on p "• Es posible establecer el horario de trabajo de los empleados y tenerlo en cue…" at bounding box center [382, 242] width 215 height 14
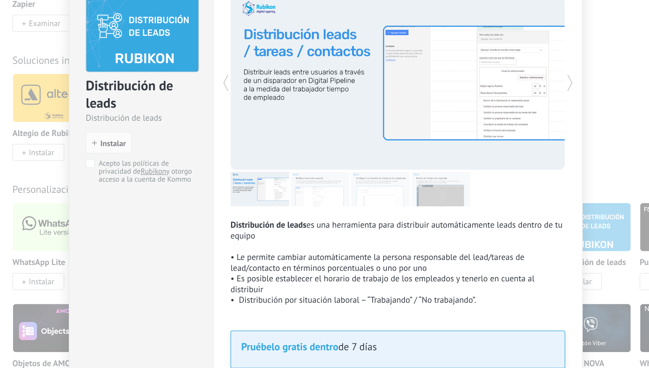
click at [314, 170] on img at bounding box center [333, 181] width 38 height 22
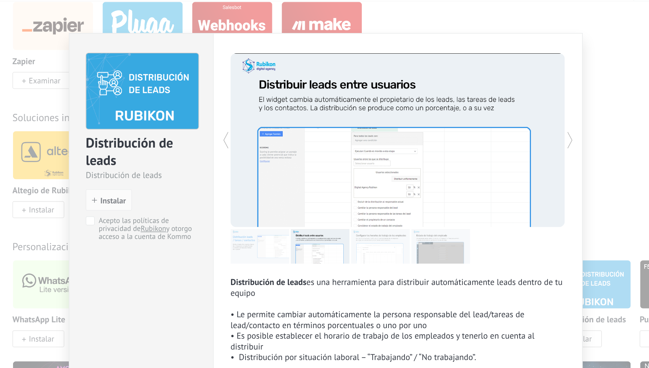
click at [353, 170] on img at bounding box center [372, 181] width 38 height 22
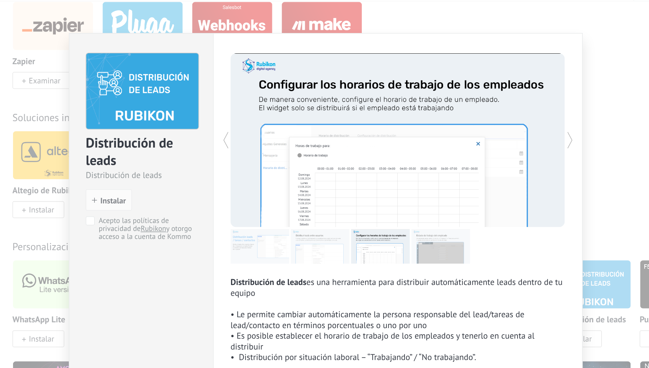
click at [392, 170] on img at bounding box center [411, 181] width 38 height 22
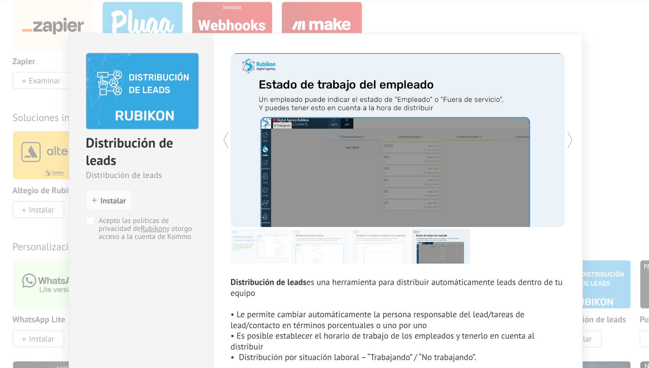
scroll to position [1166, 0]
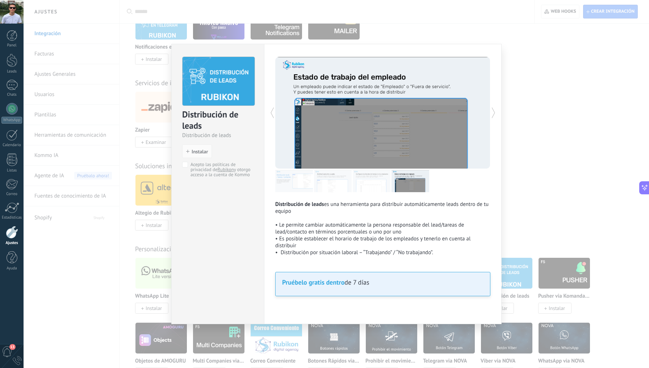
click at [522, 224] on div "Distribución de leads Distribución de leads install Instalar Acepto las polític…" at bounding box center [337, 184] width 626 height 368
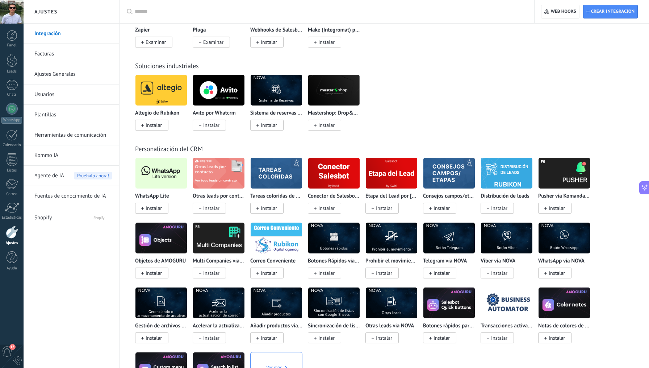
scroll to position [1354, 0]
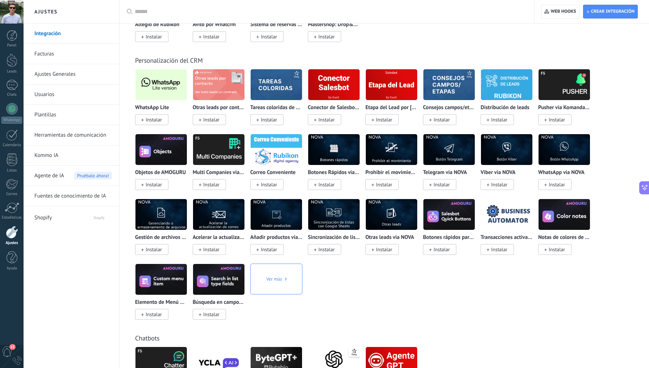
click at [559, 90] on img at bounding box center [564, 84] width 51 height 35
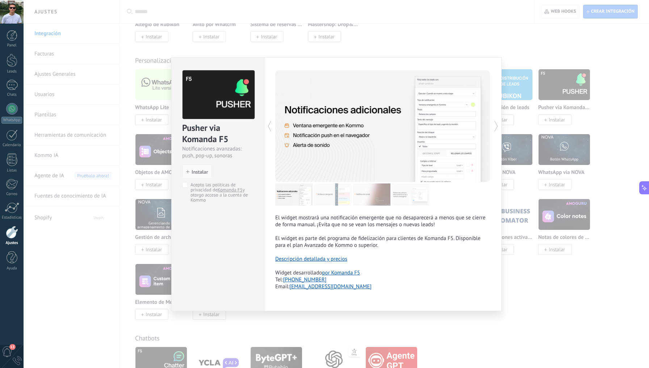
click at [218, 136] on div "Pusher via Komanda F5" at bounding box center [217, 133] width 71 height 23
click at [204, 134] on div "Pusher via Komanda F5" at bounding box center [217, 133] width 71 height 23
click at [362, 187] on img at bounding box center [372, 194] width 38 height 22
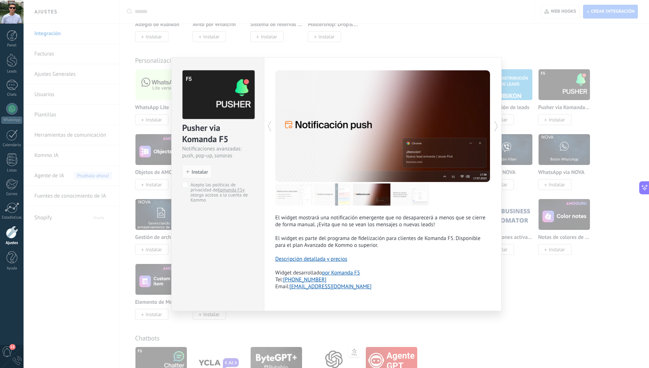
click at [402, 195] on img at bounding box center [411, 194] width 38 height 22
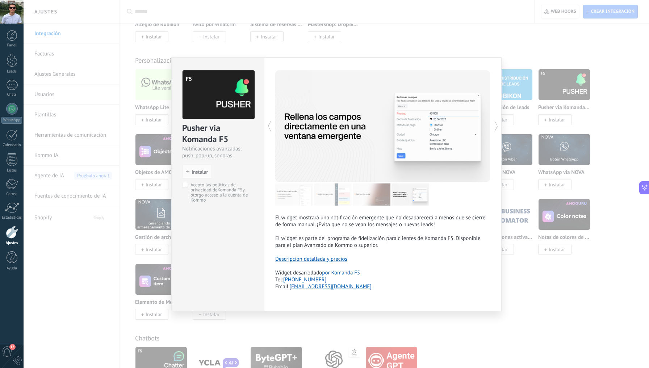
click at [365, 200] on img at bounding box center [372, 194] width 38 height 22
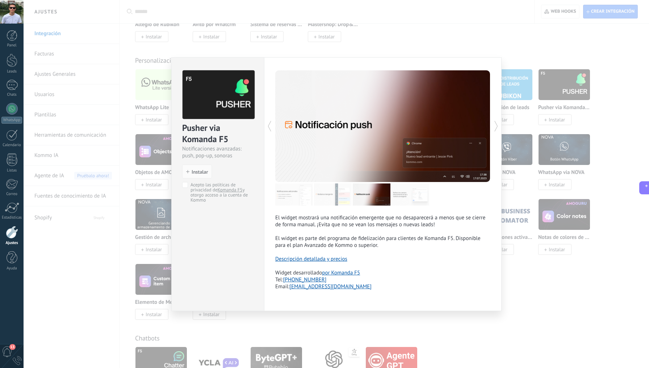
click at [529, 158] on div "Pusher via Komanda F5 Notificaciones avanzadas: push, pop-up, sonoras install I…" at bounding box center [337, 184] width 626 height 368
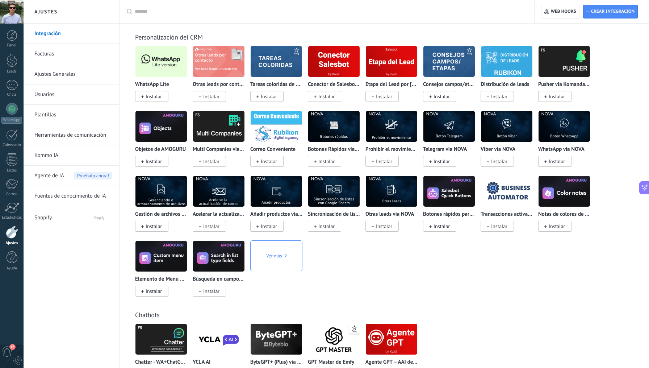
scroll to position [1382, 0]
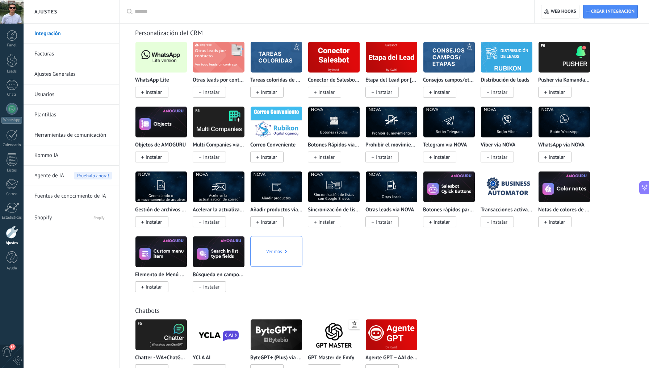
click at [487, 286] on div "WhatsApp Lite Instalar Otras leads por contacto por amgroup Instalar Tareas col…" at bounding box center [388, 171] width 506 height 260
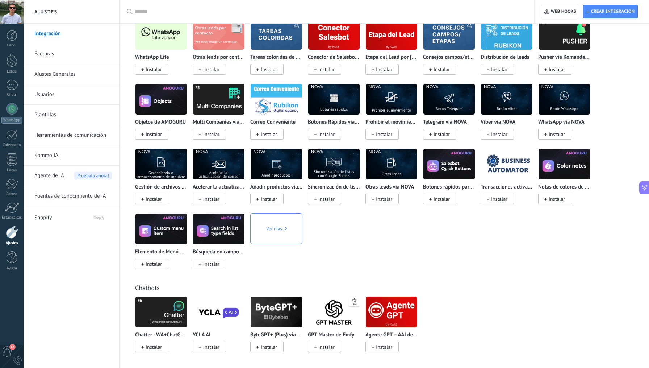
scroll to position [1407, 0]
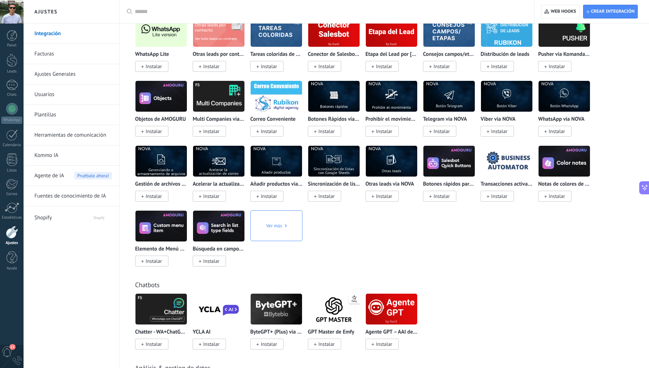
click at [448, 166] on img at bounding box center [449, 161] width 51 height 35
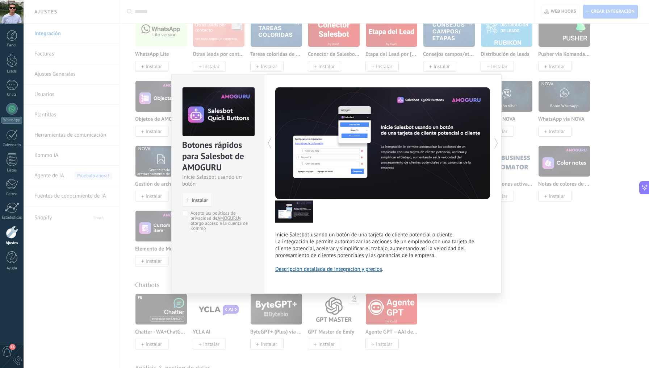
scroll to position [1344, 0]
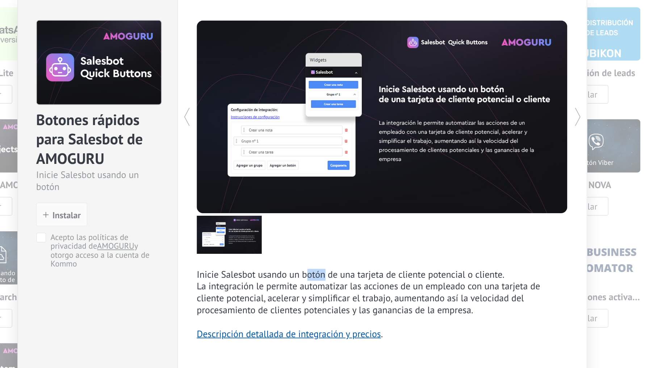
drag, startPoint x: 178, startPoint y: 158, endPoint x: 189, endPoint y: 158, distance: 11.2
click at [275, 231] on p "Inicie Salesbot usando un botón de una tarjeta de cliente potencial o cliente." at bounding box center [382, 234] width 215 height 7
drag, startPoint x: 191, startPoint y: 158, endPoint x: 209, endPoint y: 158, distance: 17.8
click at [275, 231] on p "Inicie Salesbot usando un botón de una tarjeta de cliente potencial o cliente." at bounding box center [382, 234] width 215 height 7
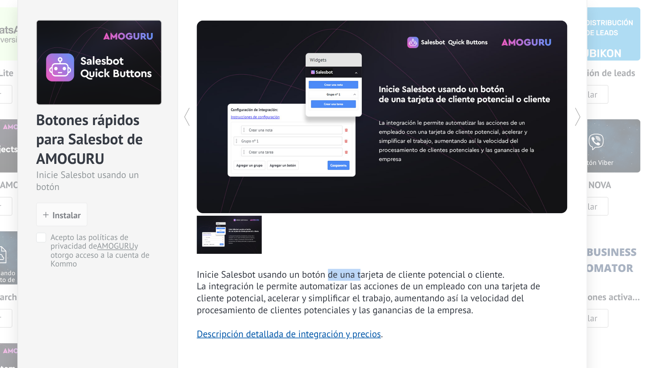
click at [275, 231] on p "Inicie Salesbot usando un botón de una tarjeta de cliente potencial o cliente." at bounding box center [382, 234] width 215 height 7
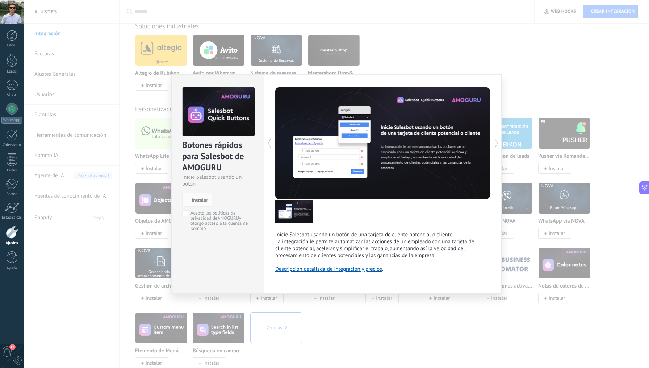
click at [560, 226] on div "Botones rápidos para Salesbot de AMOGURU Inicie Salesbot usando un botón instal…" at bounding box center [337, 184] width 626 height 368
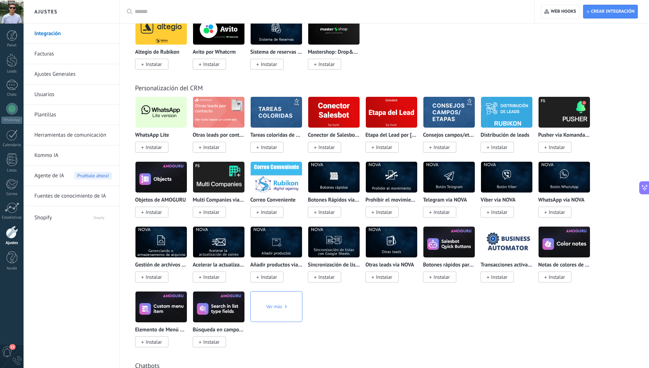
scroll to position [1350, 0]
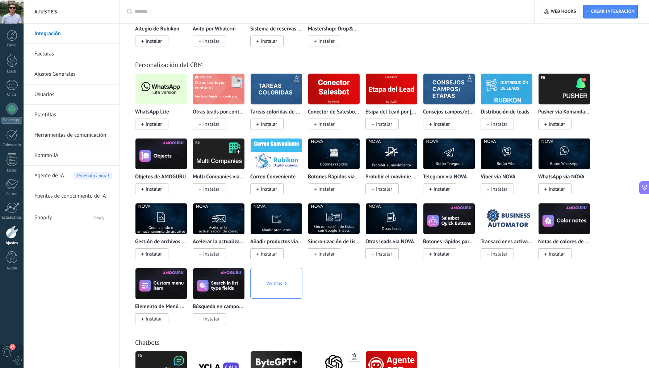
click at [157, 153] on img at bounding box center [161, 153] width 51 height 35
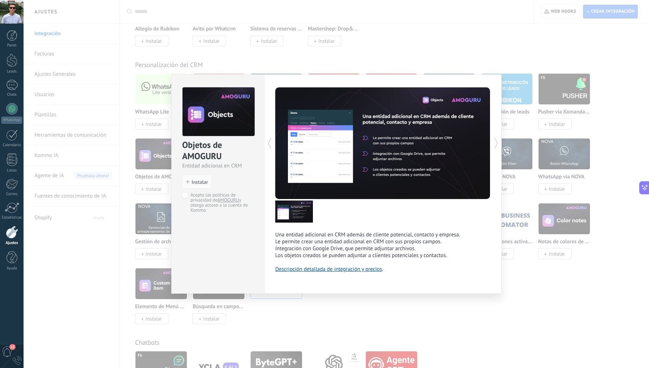
click at [392, 309] on div "Objetos de AMOGURU Entidad adicional en CRM install Instalar Acepto las polític…" at bounding box center [337, 184] width 626 height 368
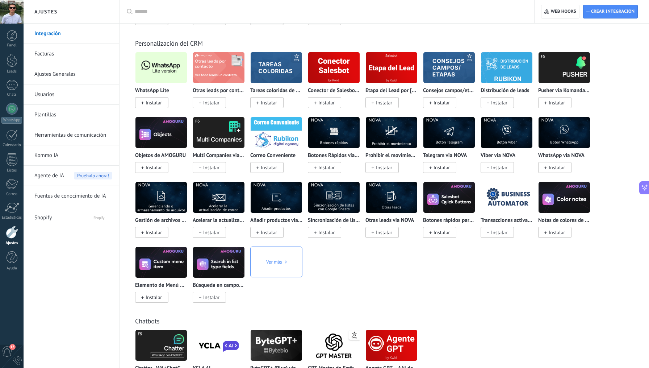
scroll to position [1372, 0]
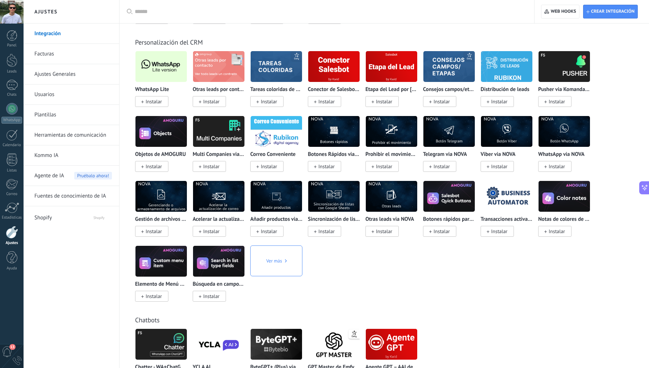
click at [283, 252] on span "Ver más" at bounding box center [276, 260] width 20 height 31
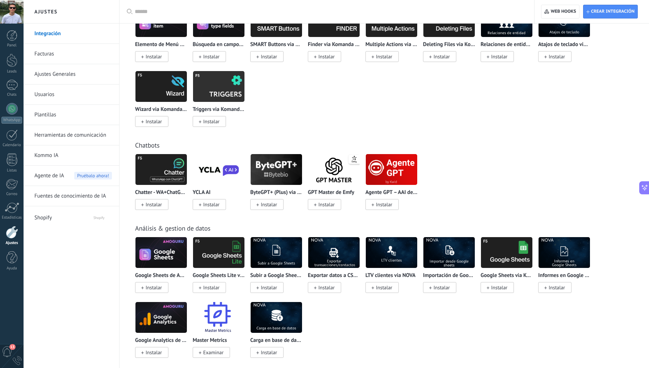
scroll to position [1614, 0]
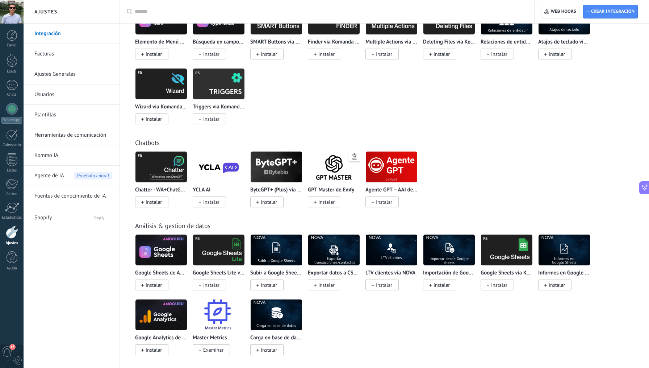
click at [487, 154] on div "Chatter - WA+ChatGPT via Komanda F5 Instalar YCLA AI Instalar ByteGPT+ (Plus) v…" at bounding box center [388, 183] width 506 height 65
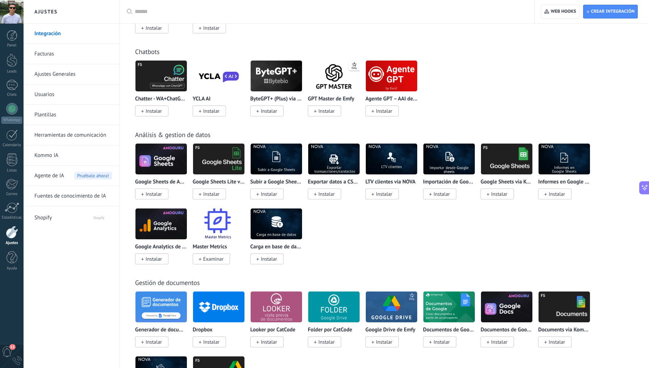
scroll to position [1712, 0]
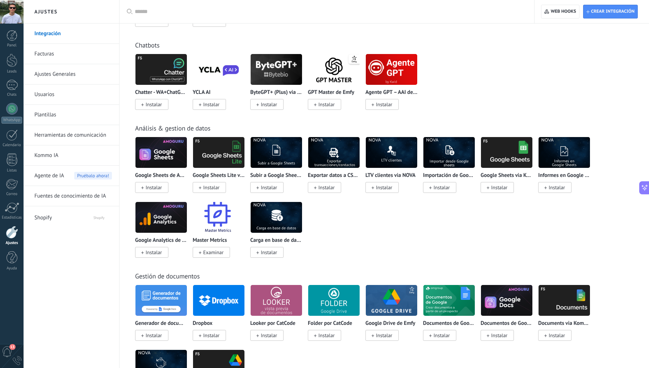
click at [448, 217] on div "Google Sheets de AMOGURU Instalar Google Sheets Lite via Komanda F5 Instalar Su…" at bounding box center [388, 202] width 506 height 130
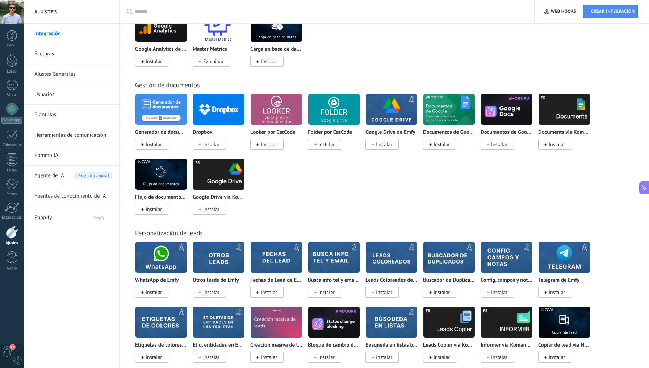
click at [450, 192] on div "Generador de documentos Instalar Dropbox Instalar Looker por CatCode Instalar F…" at bounding box center [388, 159] width 506 height 130
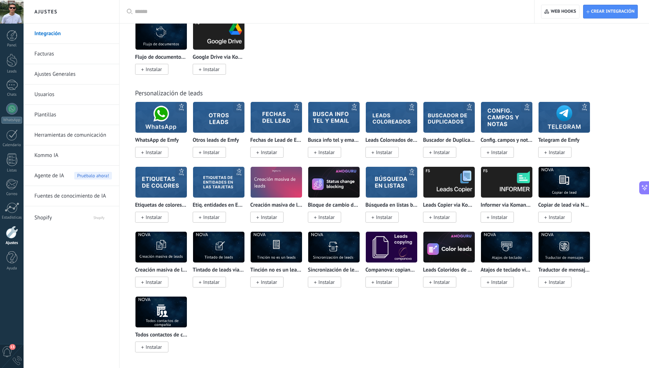
scroll to position [2043, 0]
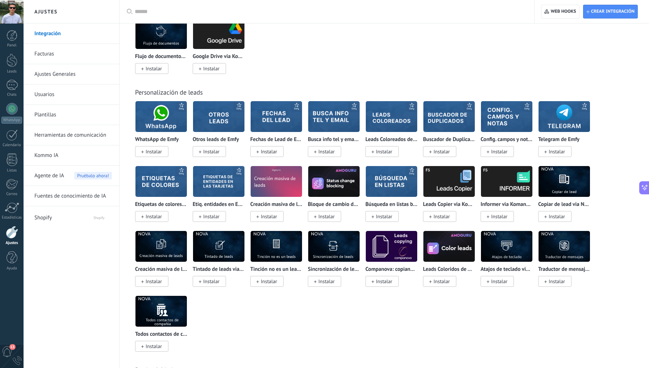
click at [267, 76] on div "Personalización de leads WhatsApp de Emfy Instalar Otros leads de Emfy Instalar…" at bounding box center [384, 213] width 515 height 278
click at [337, 119] on img at bounding box center [333, 116] width 51 height 35
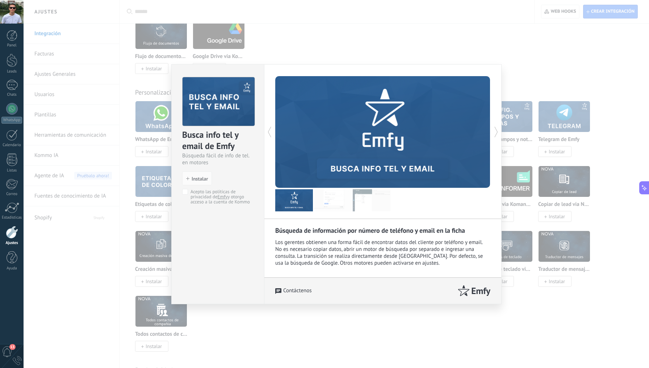
click at [334, 239] on div "Los gerentes obtienen una forma fácil de encontrar datos del cliente por teléfo…" at bounding box center [382, 253] width 215 height 28
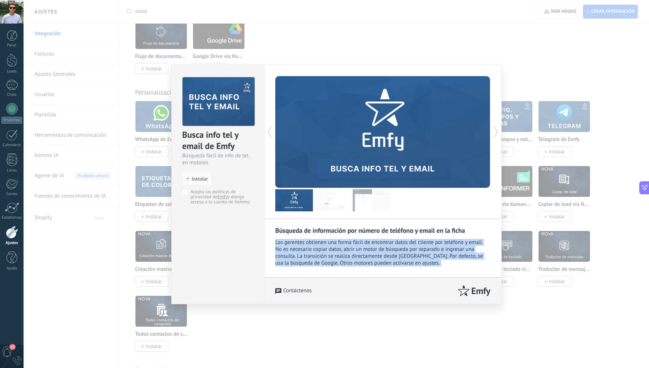
click at [334, 239] on div "Los gerentes obtienen una forma fácil de encontrar datos del cliente por teléfo…" at bounding box center [382, 253] width 215 height 28
click at [319, 240] on div "Los gerentes obtienen una forma fácil de encontrar datos del cliente por teléfo…" at bounding box center [382, 253] width 215 height 28
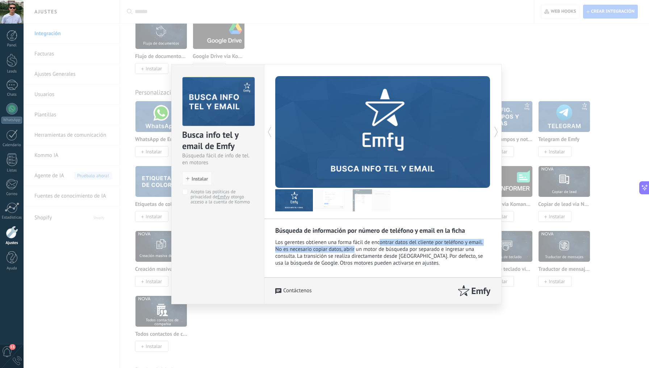
drag, startPoint x: 379, startPoint y: 244, endPoint x: 355, endPoint y: 249, distance: 25.2
click at [355, 249] on div "Los gerentes obtienen una forma fácil de encontrar datos del cliente por teléfo…" at bounding box center [382, 253] width 215 height 28
click at [329, 206] on img at bounding box center [333, 200] width 38 height 22
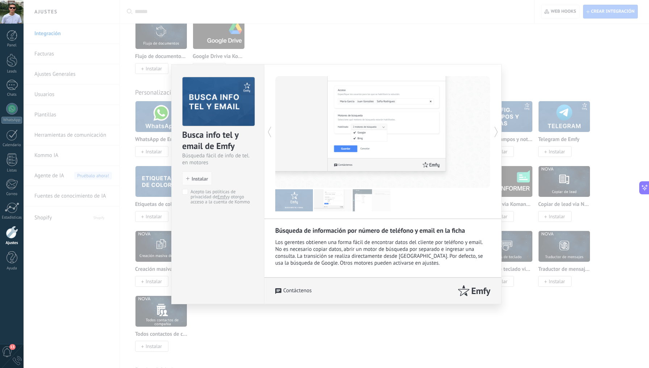
click at [368, 195] on img at bounding box center [372, 200] width 38 height 22
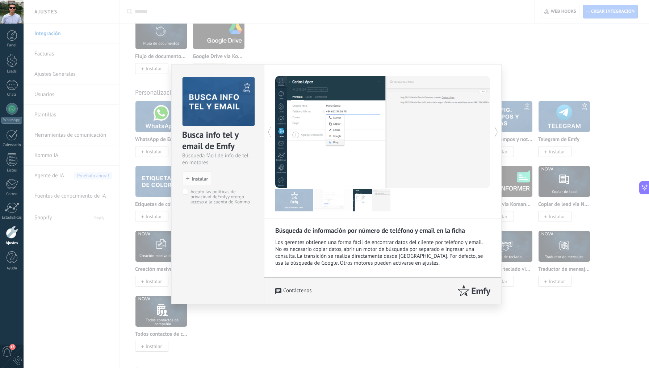
click at [214, 158] on div "Búsqueda fácil de info de tel. en motores" at bounding box center [217, 159] width 71 height 14
click at [212, 160] on div "Búsqueda fácil de info de tel. en motores" at bounding box center [217, 159] width 71 height 14
click at [553, 239] on div "Busca info tel y email de Emfy Búsqueda fácil de info de tel. en motores instal…" at bounding box center [337, 184] width 626 height 368
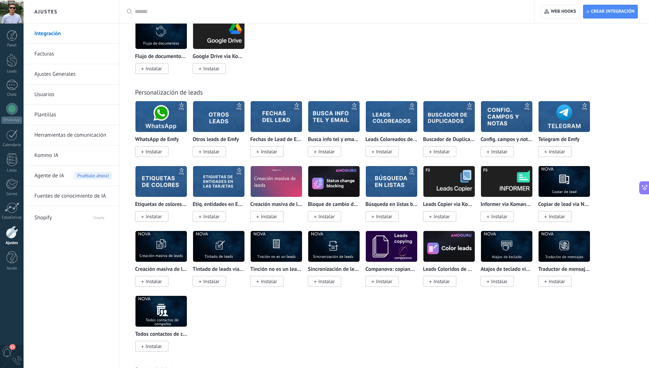
click at [375, 318] on div "WhatsApp de Emfy Instalar Otros leads de Emfy Instalar Fechas de Lead de Emfy I…" at bounding box center [388, 231] width 506 height 260
click at [550, 249] on img at bounding box center [564, 246] width 51 height 35
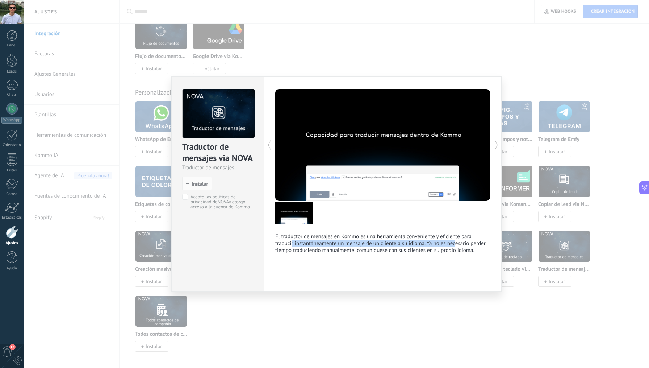
drag, startPoint x: 292, startPoint y: 243, endPoint x: 456, endPoint y: 243, distance: 164.2
click at [456, 243] on p "El traductor de mensajes en Kommo es una herramienta conveniente y eficiente pa…" at bounding box center [382, 243] width 215 height 21
click at [334, 248] on p "El traductor de mensajes en Kommo es una herramienta conveniente y eficiente pa…" at bounding box center [382, 243] width 215 height 21
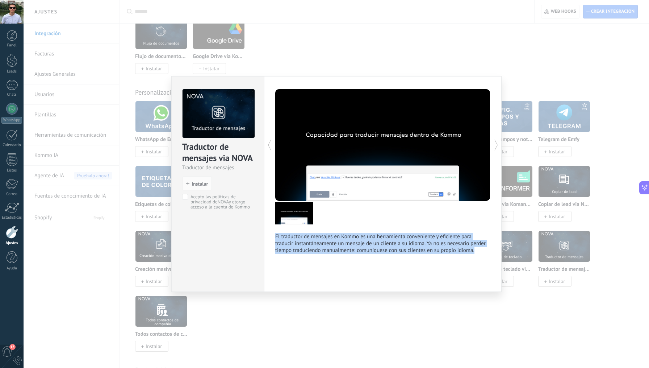
click at [334, 248] on p "El traductor de mensajes en Kommo es una herramienta conveniente y eficiente pa…" at bounding box center [382, 243] width 215 height 21
click at [354, 246] on p "El traductor de mensajes en Kommo es una herramienta conveniente y eficiente pa…" at bounding box center [382, 243] width 215 height 21
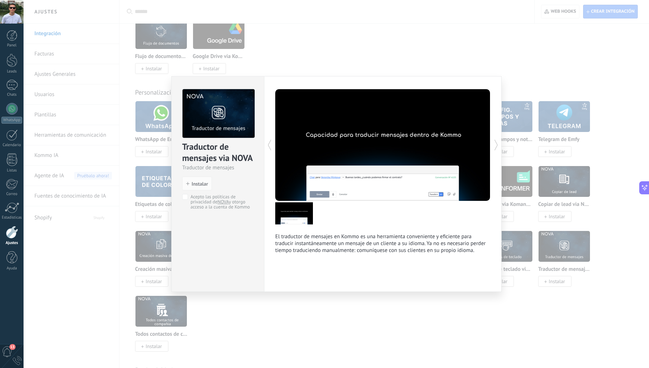
click at [371, 238] on p "El traductor de mensajes en Kommo es una herramienta conveniente y eficiente pa…" at bounding box center [382, 243] width 215 height 21
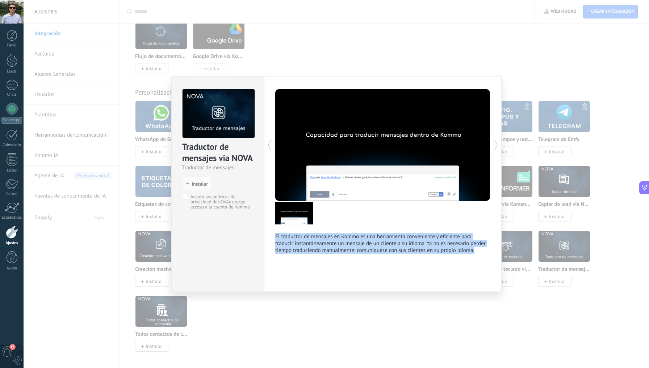
click at [368, 245] on p "El traductor de mensajes en Kommo es una herramienta conveniente y eficiente pa…" at bounding box center [382, 243] width 215 height 21
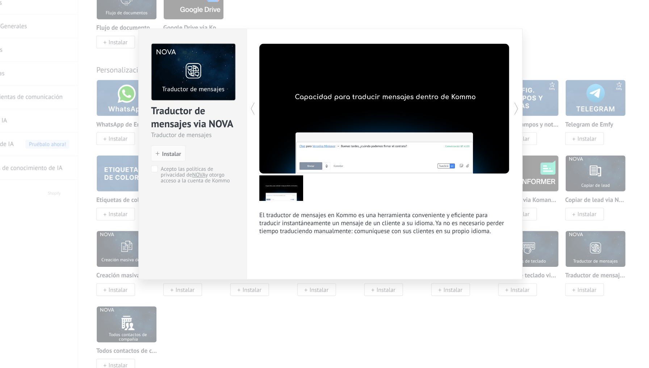
scroll to position [2047, 0]
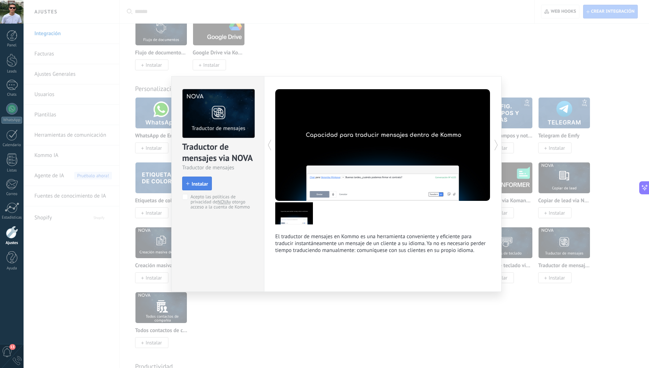
click at [200, 183] on span "Instalar" at bounding box center [200, 183] width 16 height 5
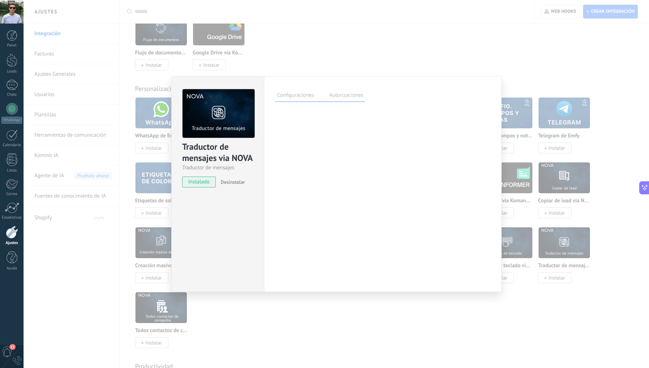
click at [578, 252] on div "Traductor de mensajes via NOVA Traductor de mensajes instalado Desinstalar Conf…" at bounding box center [337, 184] width 626 height 368
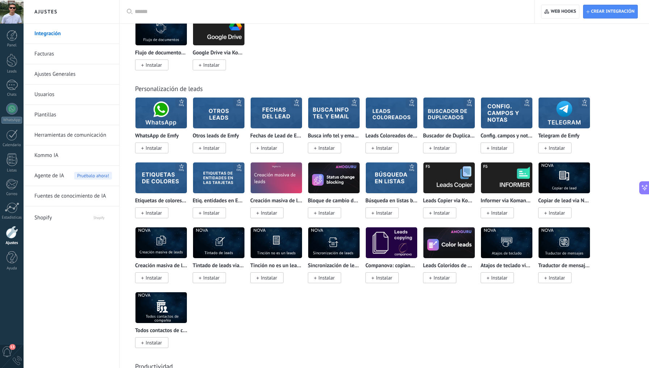
click at [562, 239] on img at bounding box center [564, 242] width 51 height 35
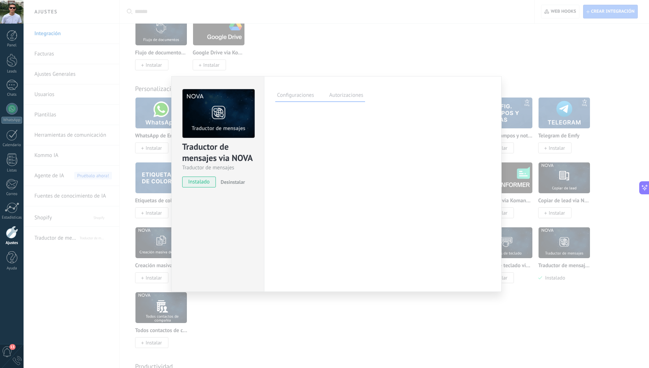
click at [346, 96] on label "Autorizaciones" at bounding box center [347, 96] width 38 height 11
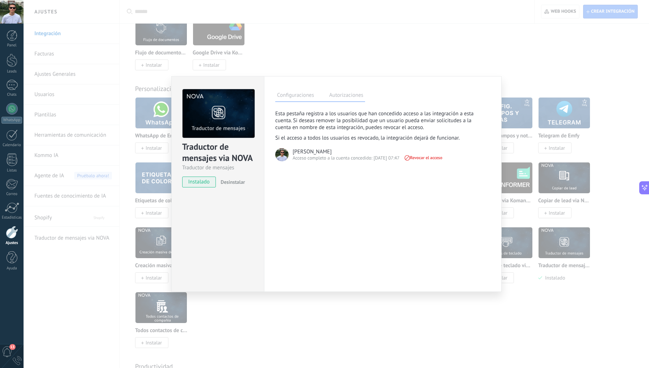
click at [296, 97] on label "Configuraciones" at bounding box center [295, 96] width 41 height 11
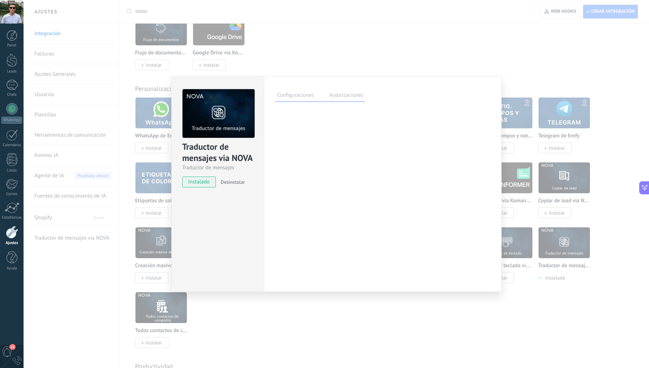
click at [165, 164] on div "Traductor de mensajes via NOVA Traductor de mensajes instalado Desinstalar Conf…" at bounding box center [337, 184] width 626 height 368
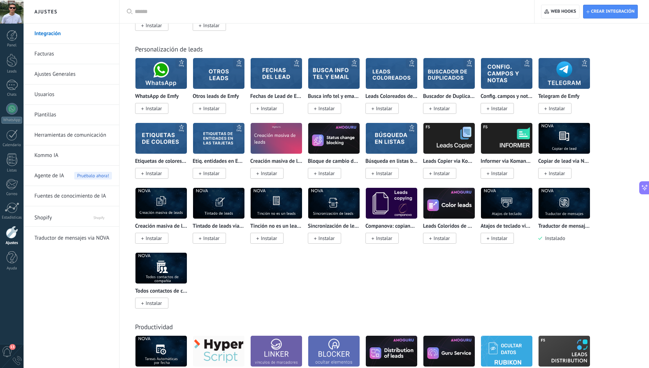
scroll to position [2088, 0]
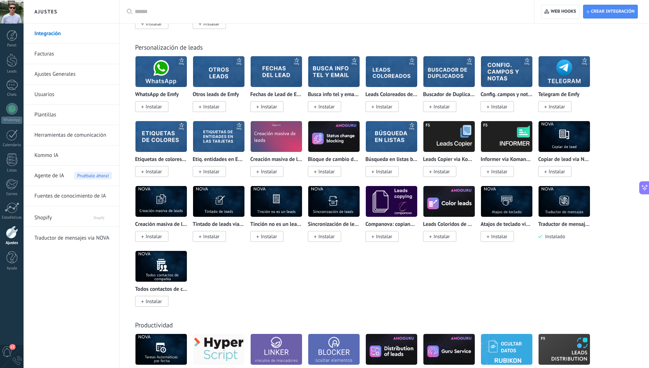
click at [384, 286] on div "WhatsApp de Emfy Instalar Otros leads de Emfy Instalar Fechas de Lead de Emfy I…" at bounding box center [388, 186] width 506 height 260
click at [326, 72] on img at bounding box center [333, 71] width 51 height 35
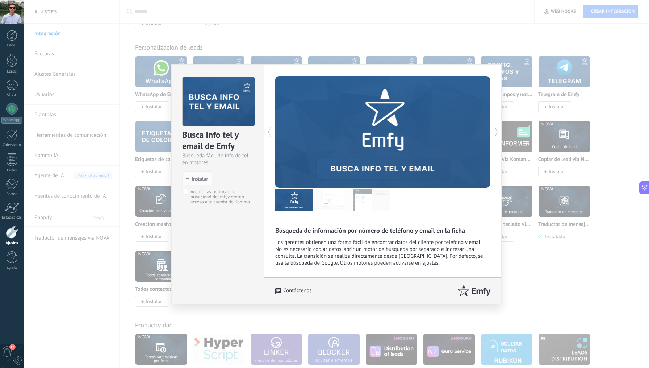
click at [322, 204] on img at bounding box center [333, 200] width 38 height 22
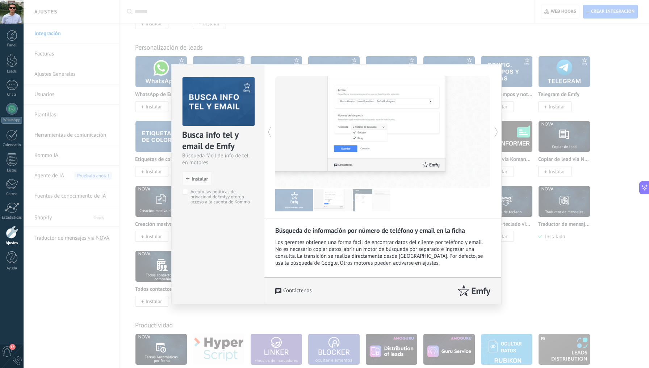
click at [369, 195] on img at bounding box center [372, 200] width 38 height 22
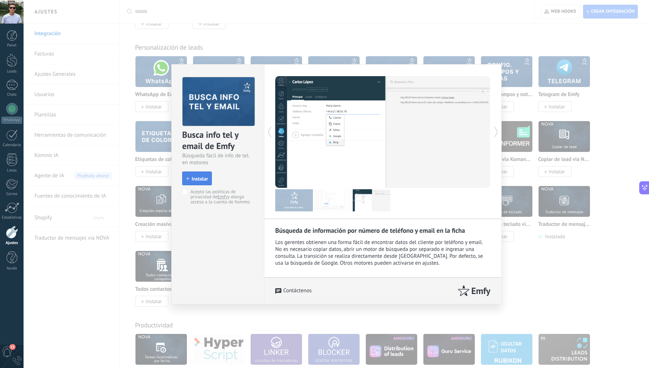
click at [200, 178] on span "Instalar" at bounding box center [200, 178] width 16 height 5
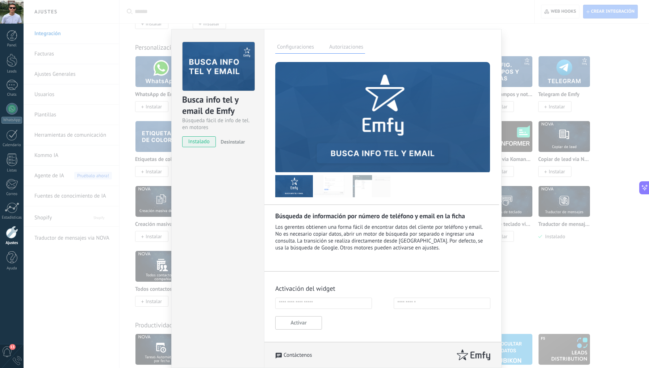
scroll to position [47, 0]
click at [329, 228] on div "Los gerentes obtienen una forma fácil de encontrar datos del cliente por teléfo…" at bounding box center [382, 238] width 215 height 28
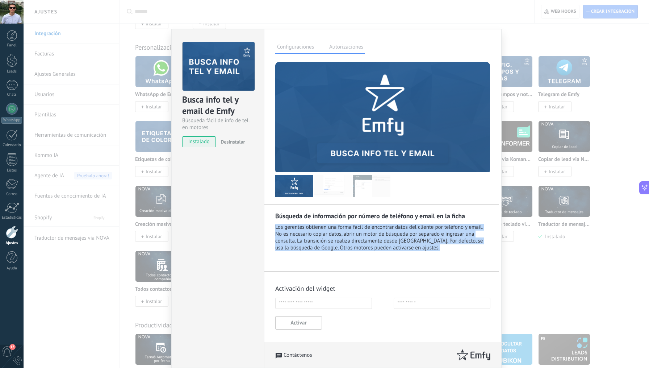
click at [329, 228] on div "Los gerentes obtienen una forma fácil de encontrar datos del cliente por teléfo…" at bounding box center [382, 238] width 215 height 28
click at [316, 242] on div "Los gerentes obtienen una forma fácil de encontrar datos del cliente por teléfo…" at bounding box center [382, 238] width 215 height 28
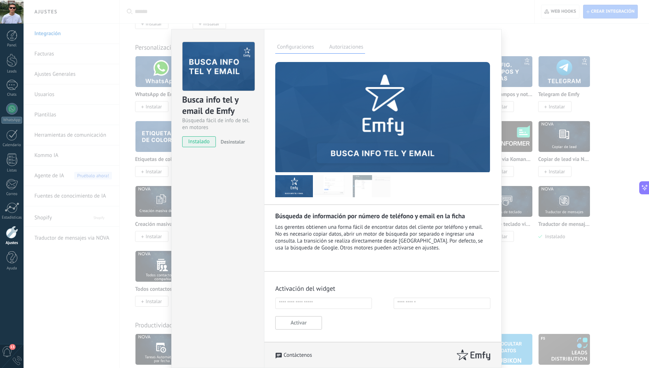
click at [325, 193] on img at bounding box center [333, 186] width 38 height 22
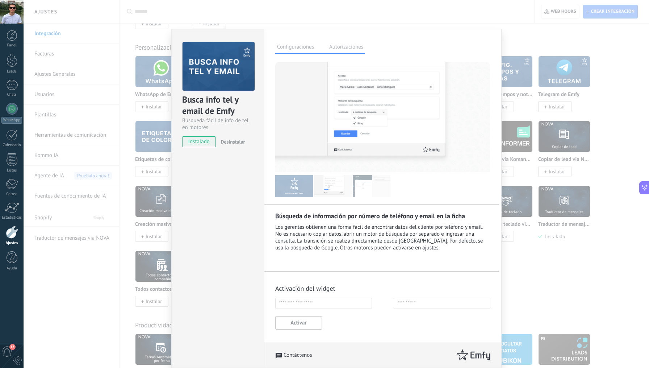
click at [365, 187] on img at bounding box center [372, 186] width 38 height 22
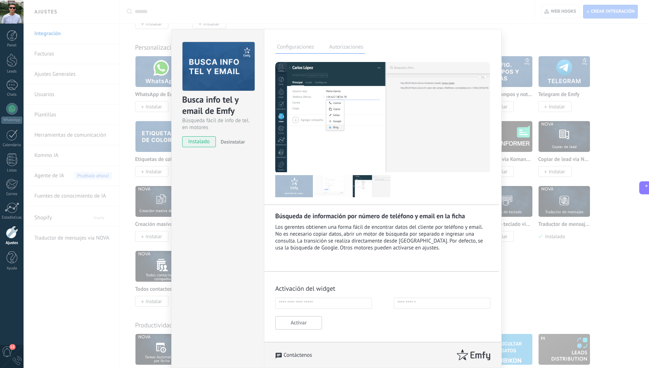
click at [290, 188] on img at bounding box center [294, 186] width 38 height 22
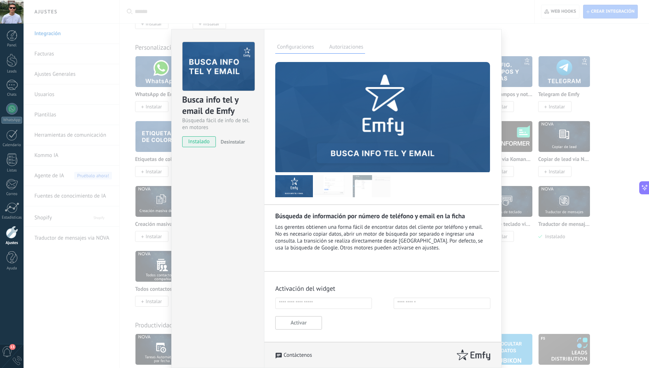
click at [219, 107] on div "Busca info tel y email de Emfy" at bounding box center [217, 105] width 71 height 23
copy div "Emfy"
click at [297, 298] on input "text" at bounding box center [323, 303] width 97 height 11
type input "**********"
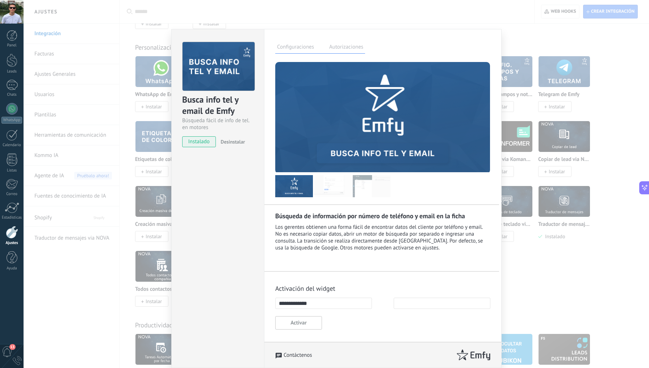
click at [399, 299] on input "text" at bounding box center [442, 303] width 97 height 11
click at [398, 303] on input "**********" at bounding box center [442, 303] width 97 height 11
type input "**********"
click at [308, 319] on button "Activar" at bounding box center [298, 322] width 47 height 13
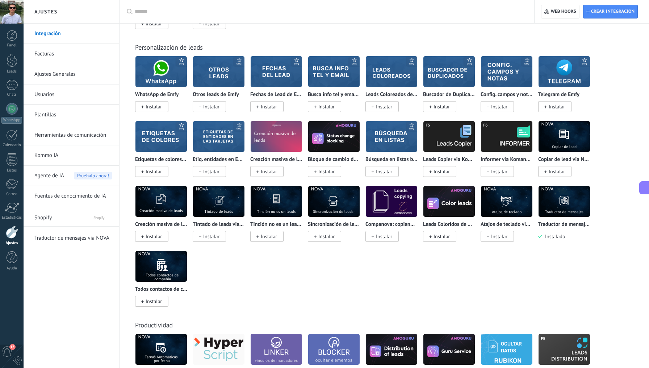
click at [335, 77] on img at bounding box center [333, 71] width 51 height 35
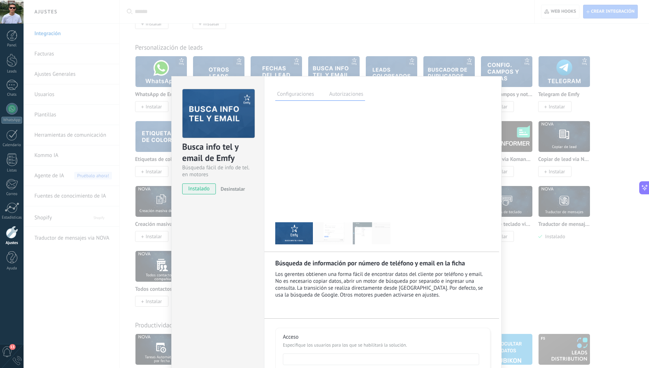
click at [353, 354] on ul at bounding box center [381, 358] width 196 height 8
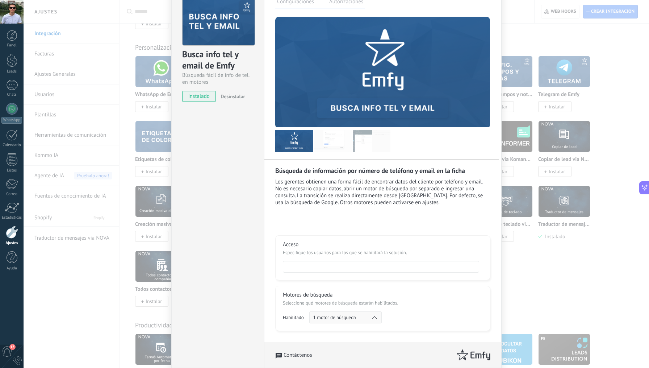
scroll to position [0, 0]
click at [338, 316] on div "1 motor de búsqueda" at bounding box center [346, 317] width 72 height 12
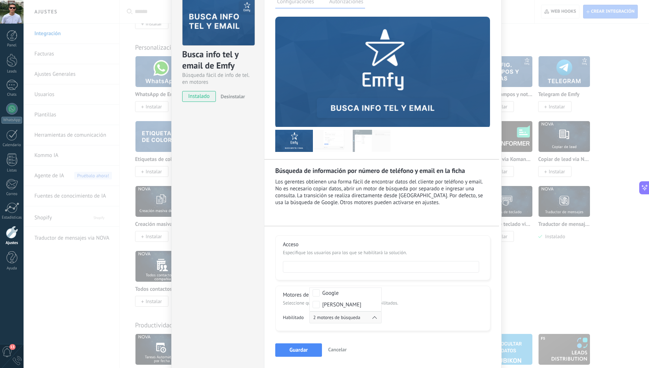
click at [417, 315] on div "Motores de búsqueda Seleccione qué motores de búsqueda estarán habilitados. Hab…" at bounding box center [382, 308] width 215 height 45
click at [316, 270] on span at bounding box center [381, 267] width 196 height 12
select select "**********"
click at [295, 346] on button "Guardar" at bounding box center [298, 345] width 47 height 13
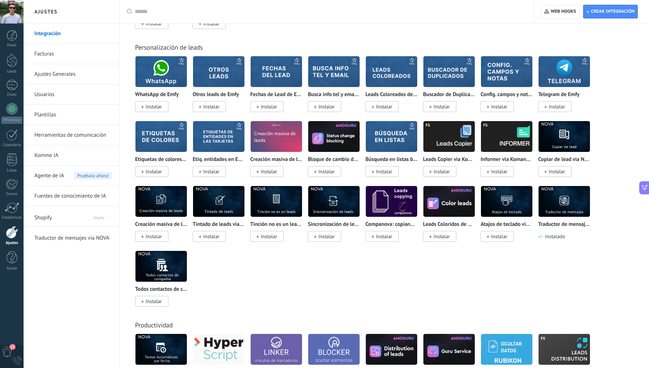
click at [378, 251] on div "WhatsApp de Emfy Instalar Otros leads de Emfy Instalar Fechas de Lead de Emfy I…" at bounding box center [388, 186] width 506 height 260
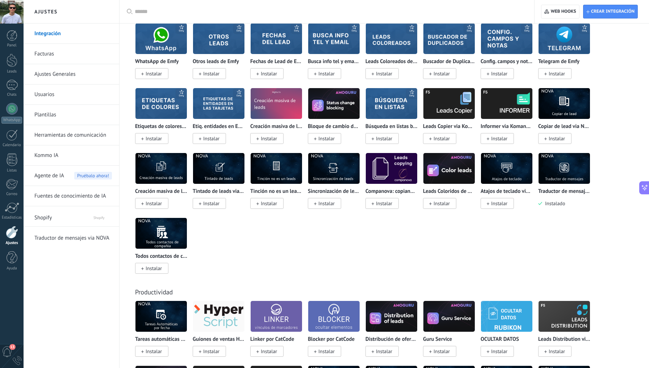
scroll to position [2129, 0]
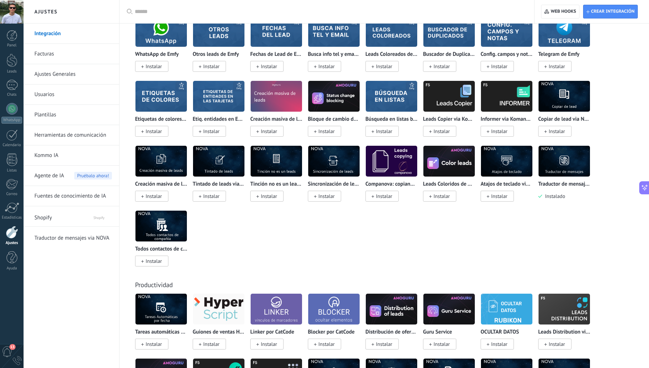
click at [167, 223] on img at bounding box center [161, 225] width 51 height 35
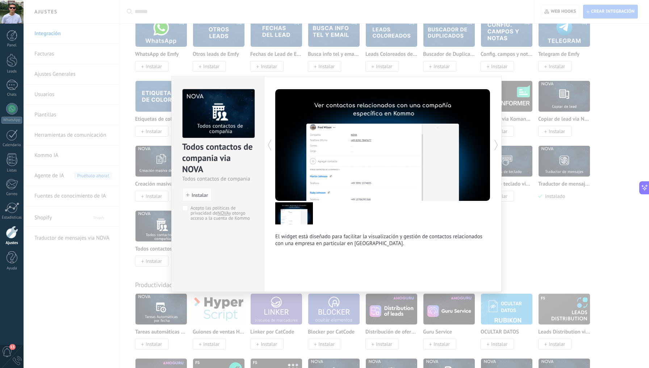
click at [314, 234] on p "El widget está diseñado para facilitar la visualización y gestión de contactos …" at bounding box center [382, 240] width 215 height 14
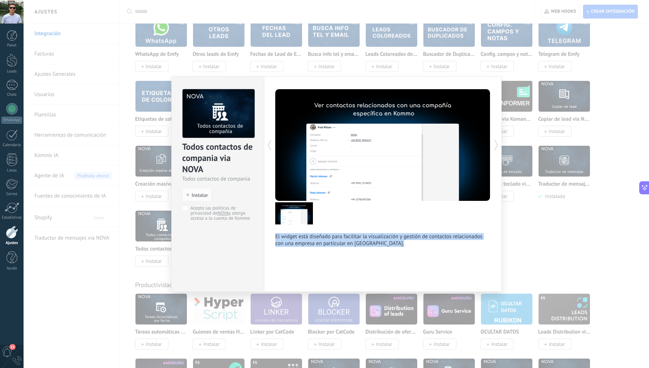
click at [314, 234] on p "El widget está diseñado para facilitar la visualización y gestión de contactos …" at bounding box center [382, 240] width 215 height 14
click at [325, 237] on p "El widget está diseñado para facilitar la visualización y gestión de contactos …" at bounding box center [382, 240] width 215 height 14
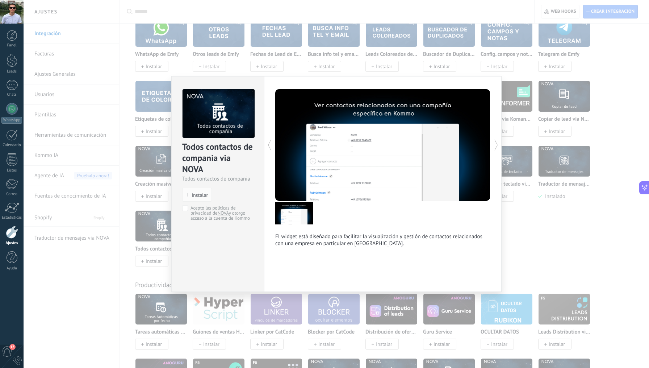
click at [135, 198] on div "Todos contactos de compania via NOVA Todos contactos de compania install Instal…" at bounding box center [337, 184] width 626 height 368
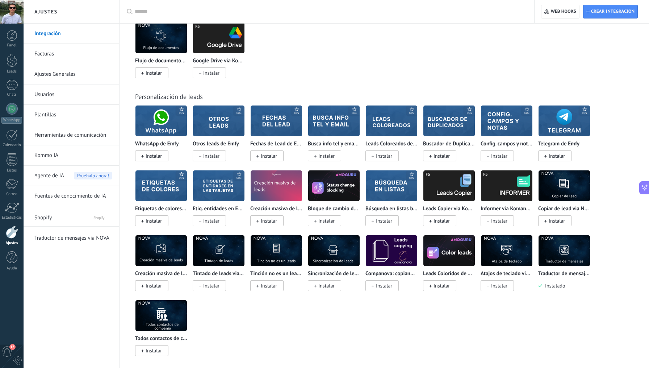
scroll to position [1961, 0]
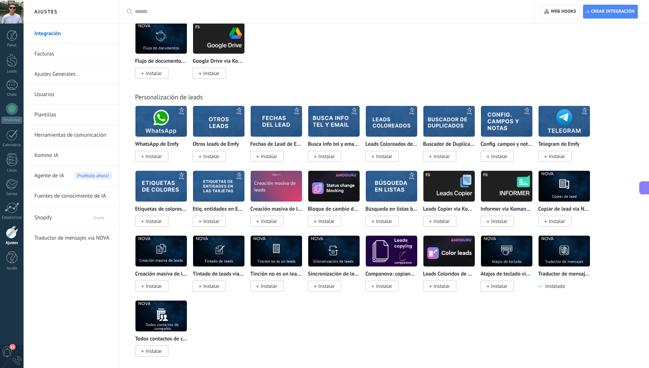
click at [364, 63] on div "Generador de documentos Instalar Dropbox Instalar Looker por CatCode Instalar F…" at bounding box center [388, 23] width 506 height 130
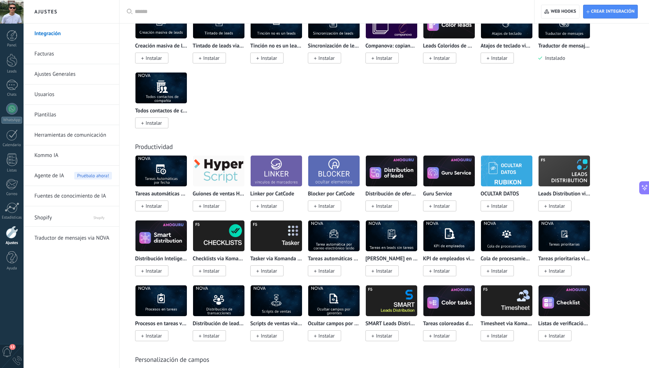
scroll to position [2277, 0]
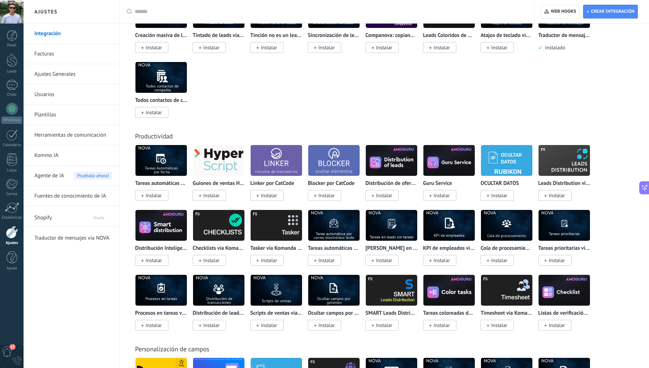
click at [170, 166] on img at bounding box center [161, 160] width 51 height 35
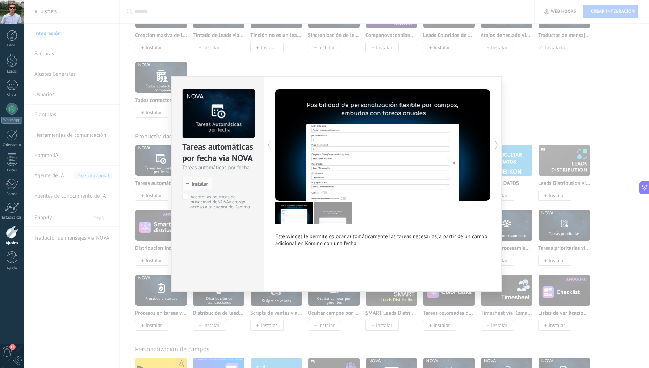
click at [130, 182] on div "Tareas automáticas por fecha via NOVA Tareas automáticas por fecha install Inst…" at bounding box center [337, 184] width 626 height 368
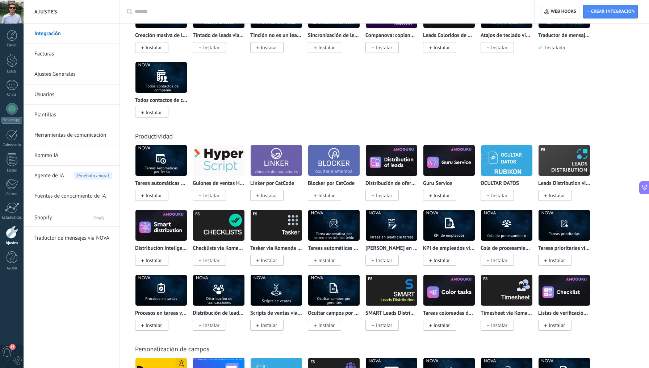
click at [218, 225] on img at bounding box center [218, 225] width 51 height 35
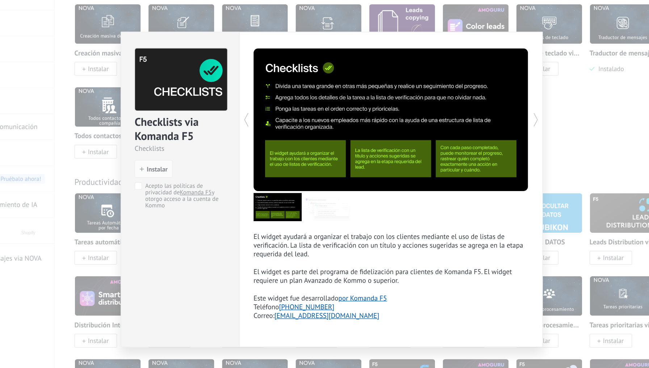
scroll to position [2167, 0]
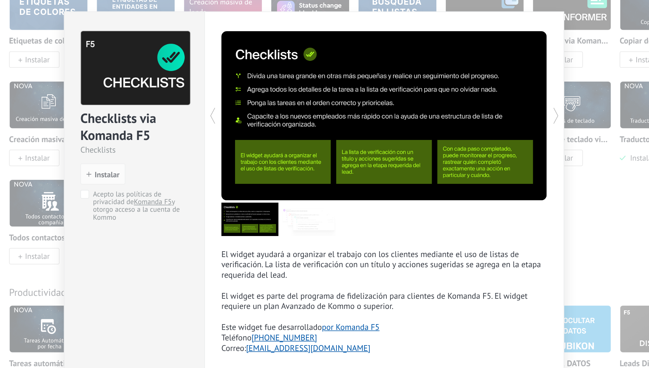
click at [314, 187] on img at bounding box center [333, 198] width 38 height 22
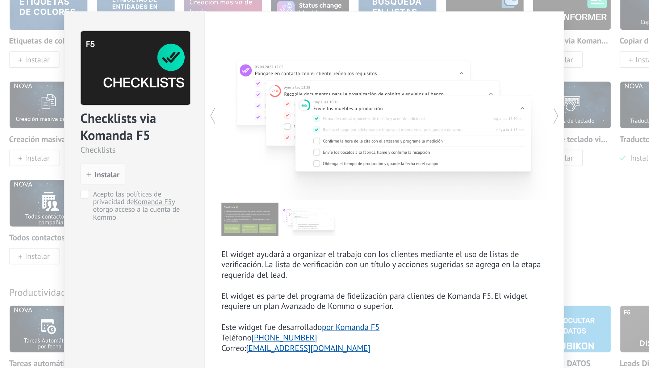
click at [275, 187] on div at bounding box center [382, 198] width 215 height 22
click at [275, 187] on img at bounding box center [294, 198] width 38 height 22
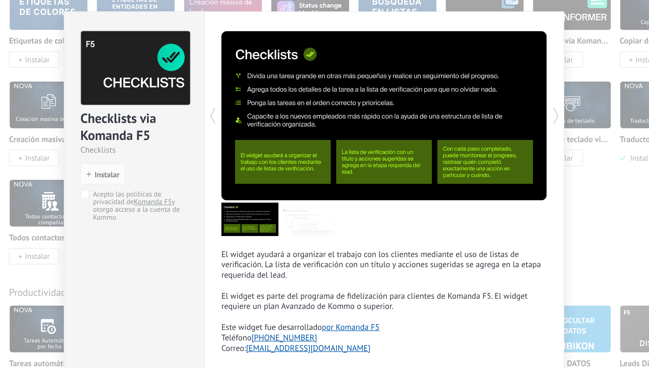
click at [275, 217] on p "El widget ayudará a organizar el trabajo con los clientes mediante el uso de li…" at bounding box center [382, 237] width 215 height 41
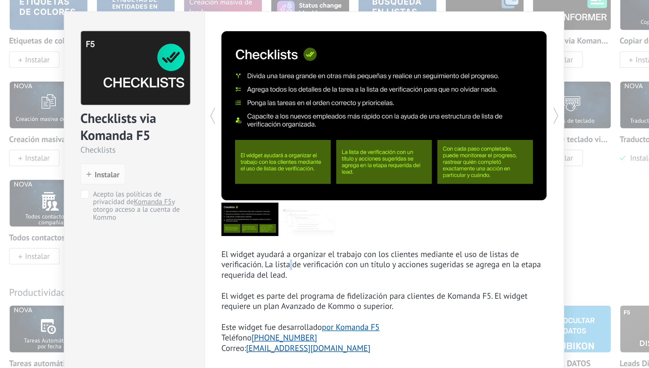
click at [275, 217] on p "El widget ayudará a organizar el trabajo con los clientes mediante el uso de li…" at bounding box center [382, 237] width 215 height 41
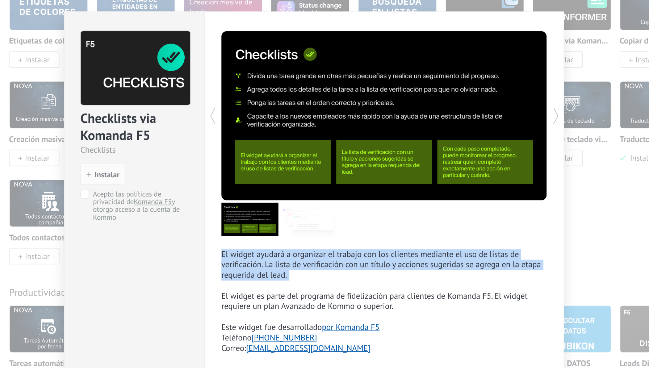
click at [275, 217] on p "El widget ayudará a organizar el trabajo con los clientes mediante el uso de li…" at bounding box center [382, 237] width 215 height 41
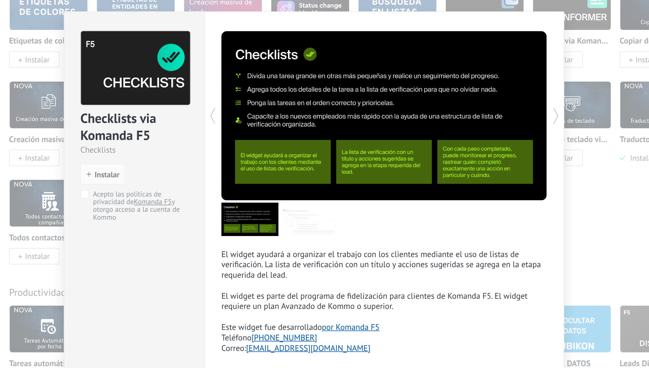
click at [275, 217] on p "El widget ayudará a organizar el trabajo con los clientes mediante el uso de li…" at bounding box center [382, 237] width 215 height 41
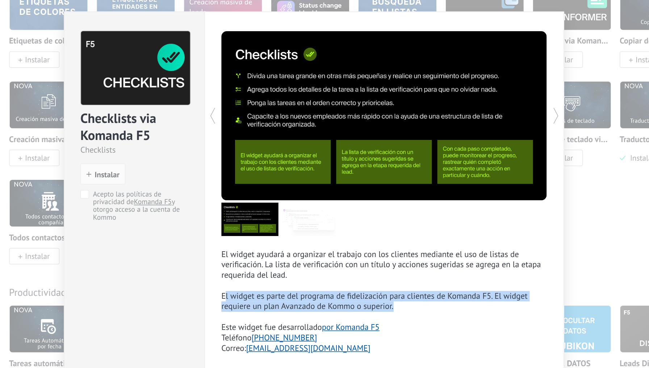
click at [275, 217] on p "El widget ayudará a organizar el trabajo con los clientes mediante el uso de li…" at bounding box center [382, 237] width 215 height 41
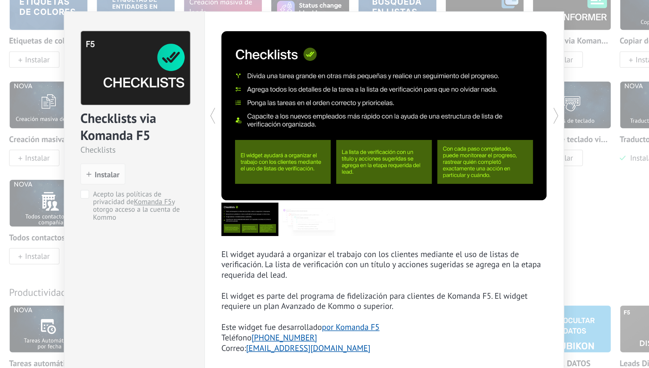
scroll to position [2118, 0]
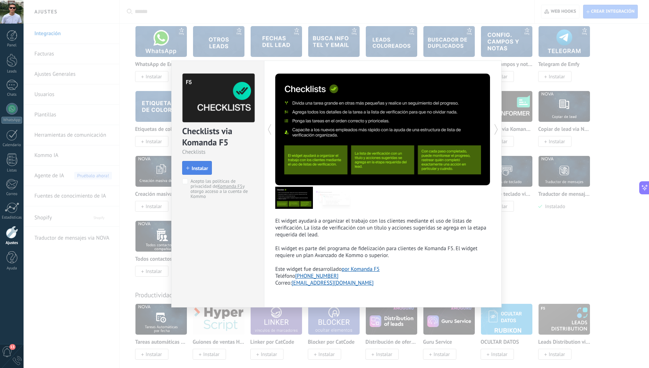
click at [195, 169] on span "Instalar" at bounding box center [200, 168] width 16 height 5
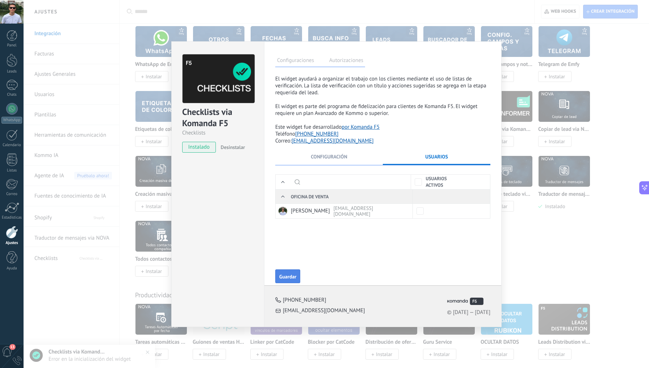
click at [287, 272] on button "Guardar" at bounding box center [287, 276] width 25 height 14
click at [320, 159] on span "Configuración" at bounding box center [329, 156] width 37 height 7
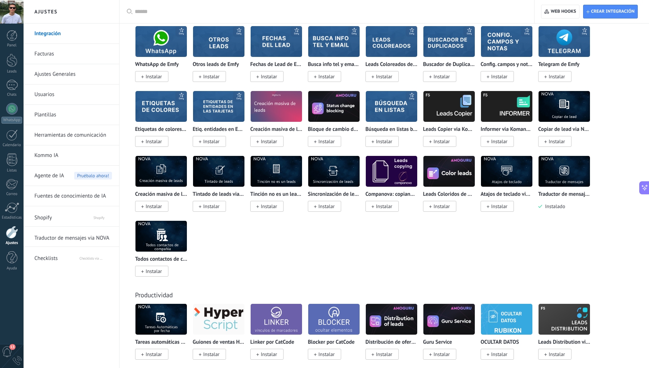
click at [312, 219] on div "Sincronización de leads via NOVA Instalar" at bounding box center [337, 187] width 58 height 65
click at [503, 256] on div "WhatsApp de Emfy Instalar Otros leads de Emfy Instalar Fechas de Lead de Emfy I…" at bounding box center [388, 156] width 506 height 260
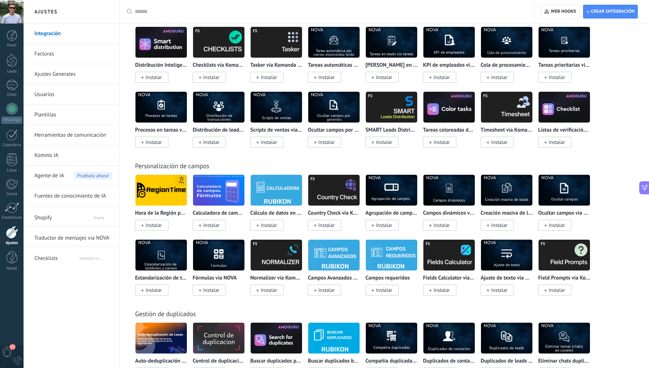
scroll to position [2462, 0]
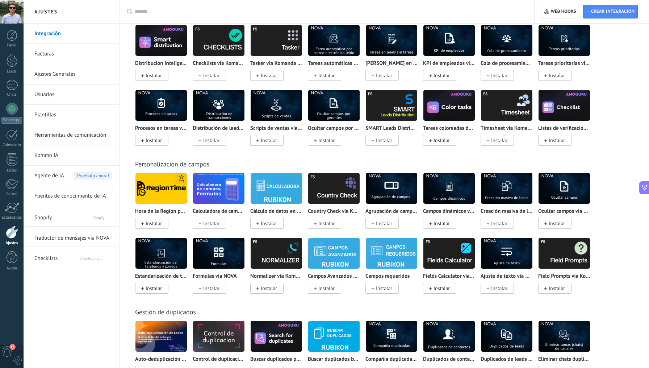
click at [619, 302] on div "Gestión de duplicados Auto-deduplicación de Leads (7Club&Roydis) Instalar Contr…" at bounding box center [384, 367] width 515 height 148
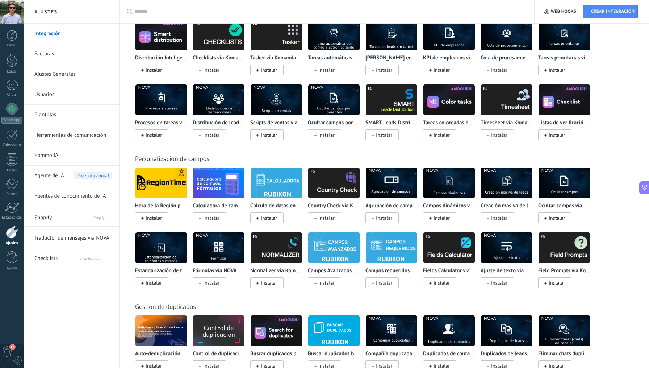
scroll to position [2467, 0]
click at [565, 245] on img at bounding box center [564, 247] width 51 height 35
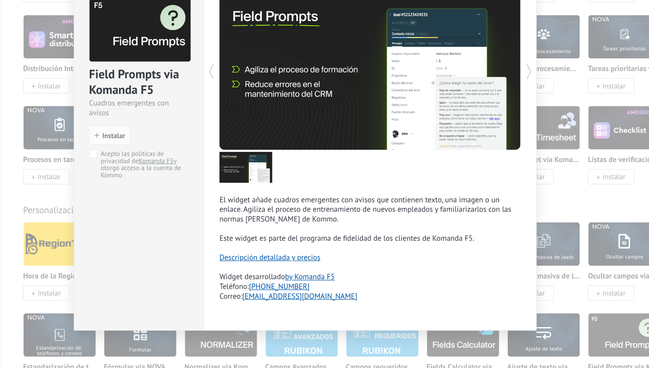
scroll to position [2406, 0]
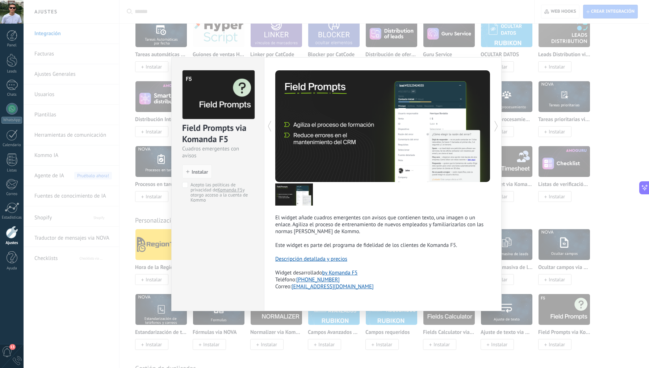
click at [557, 249] on div "Field Prompts via Komanda F5 Cuadros emergentes con avisos install Instalar Ace…" at bounding box center [337, 184] width 626 height 368
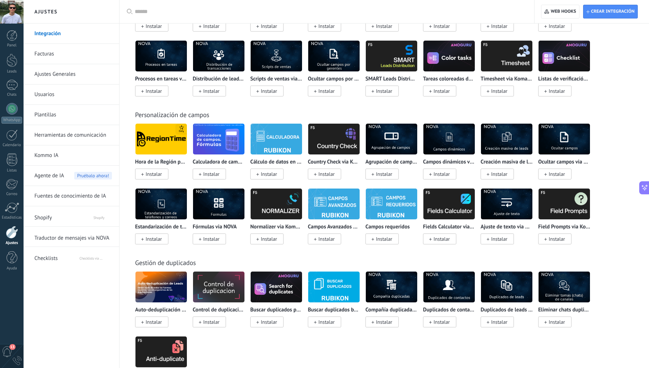
scroll to position [2526, 0]
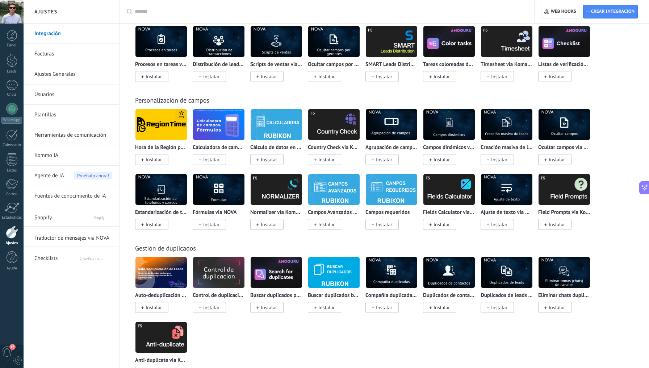
click at [172, 186] on img at bounding box center [161, 189] width 51 height 35
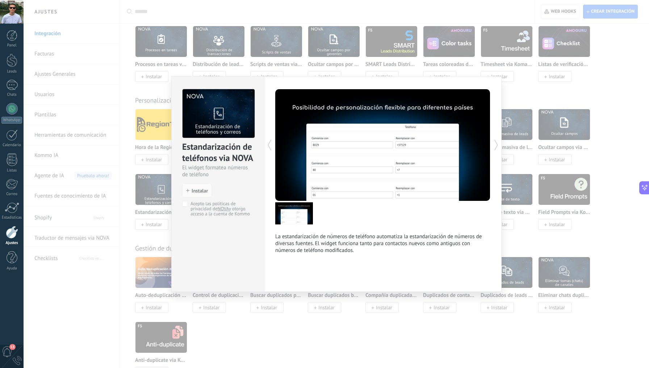
click at [158, 192] on div "Estandarización de teléfonos via NOVA El widget formatea números de teléfono in…" at bounding box center [337, 184] width 626 height 368
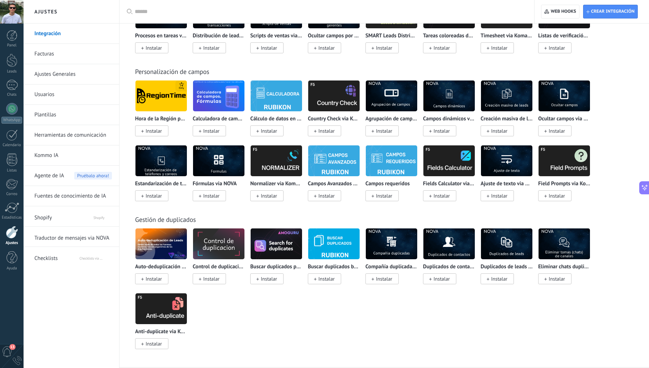
scroll to position [2560, 0]
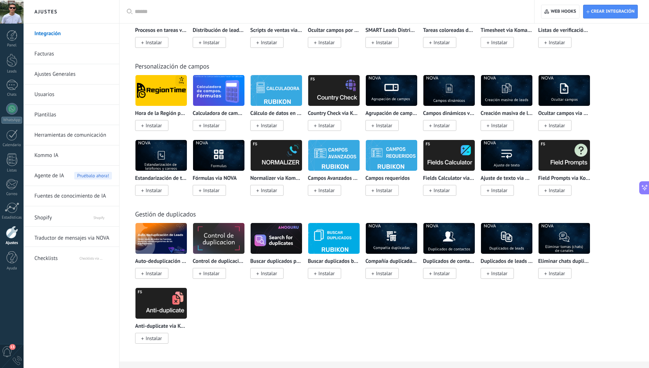
click at [234, 334] on div "Auto-deduplicación de Leads (7Club&Roydis) Instalar Control de duplicación por …" at bounding box center [388, 288] width 506 height 130
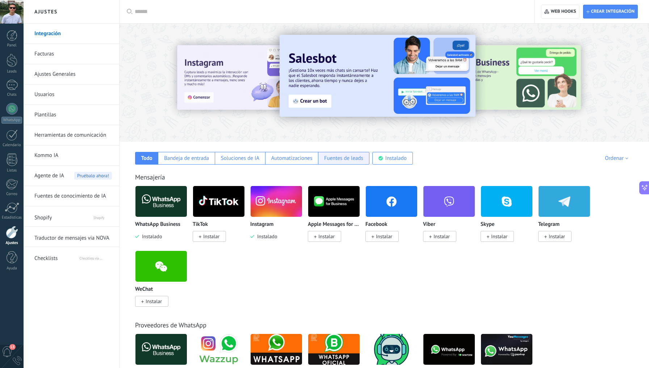
scroll to position [0, 0]
click at [389, 155] on div "Instalado" at bounding box center [396, 158] width 21 height 7
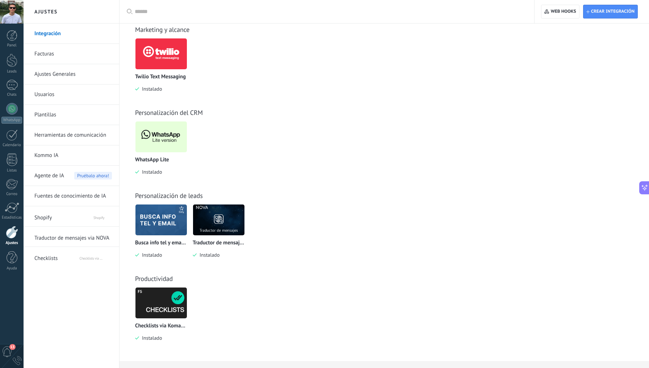
scroll to position [563, 0]
click at [164, 302] on img at bounding box center [161, 302] width 51 height 35
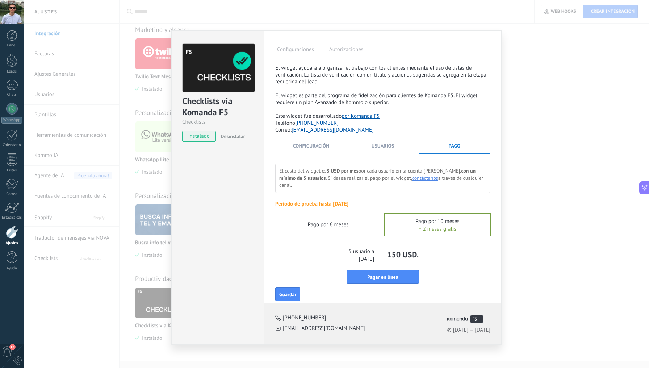
click at [351, 216] on div "Pago por 6 meses" at bounding box center [328, 224] width 106 height 23
click at [333, 200] on div "Período de prueba hasta [DATE]" at bounding box center [382, 204] width 215 height 8
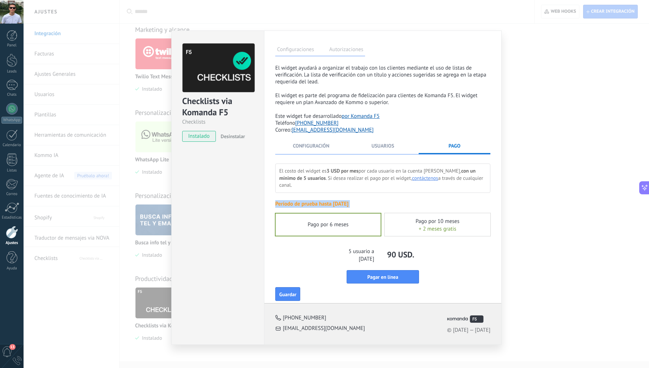
click at [333, 200] on div "Período de prueba hasta [DATE]" at bounding box center [382, 204] width 215 height 8
click at [357, 200] on div "Período de prueba hasta [DATE]" at bounding box center [382, 204] width 215 height 8
click at [333, 200] on div "Período de prueba hasta [DATE]" at bounding box center [382, 204] width 215 height 8
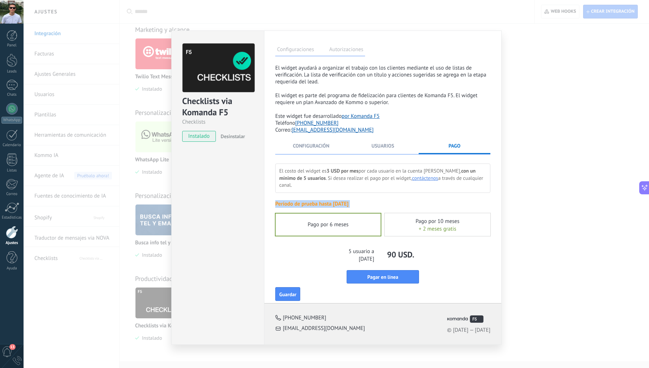
click at [309, 200] on div "Período de prueba hasta [DATE]" at bounding box center [382, 204] width 215 height 8
click at [324, 171] on span "El costo del widget es 3 USD por mes por cada usuario en la cuenta Kommo, con u…" at bounding box center [381, 177] width 204 height 21
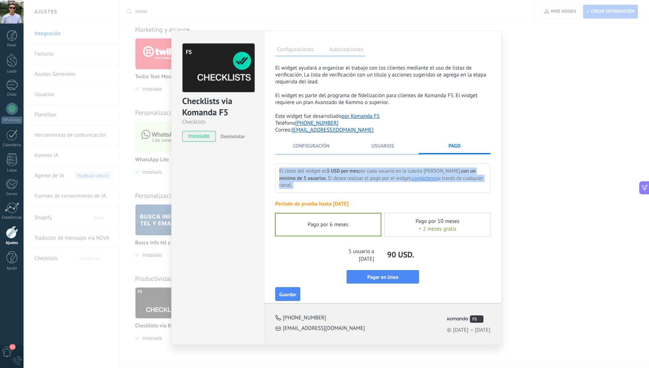
click at [324, 171] on span "El costo del widget es 3 USD por mes por cada usuario en la cuenta Kommo, con u…" at bounding box center [381, 177] width 204 height 21
click at [337, 171] on b "3 USD por mes" at bounding box center [343, 170] width 32 height 7
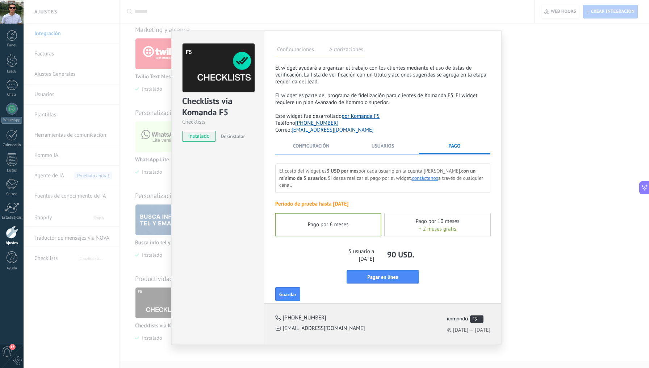
click at [323, 177] on span "El costo del widget es 3 USD por mes por cada usuario en la cuenta Kommo, con u…" at bounding box center [381, 177] width 204 height 21
click at [327, 172] on span "El costo del widget es 3 USD por mes por cada usuario en la cuenta Kommo, con u…" at bounding box center [381, 177] width 204 height 21
click at [340, 172] on b "3 USD por mes" at bounding box center [343, 170] width 32 height 7
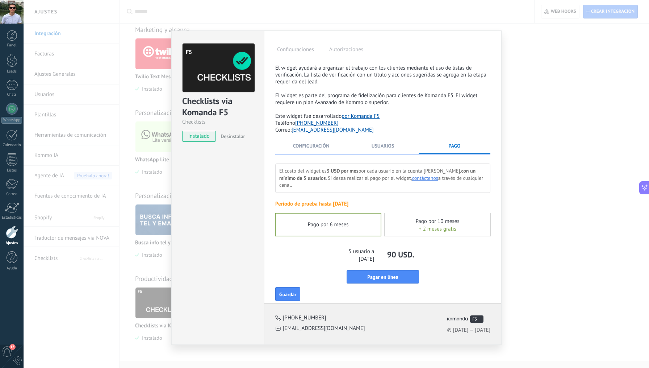
click at [340, 172] on b "3 USD por mes" at bounding box center [343, 170] width 32 height 7
click at [323, 173] on span "El costo del widget es 3 USD por mes por cada usuario en la cuenta Kommo, con u…" at bounding box center [381, 177] width 204 height 21
click at [309, 171] on span "El costo del widget es 3 USD por mes por cada usuario en la cuenta Kommo, con u…" at bounding box center [381, 177] width 204 height 21
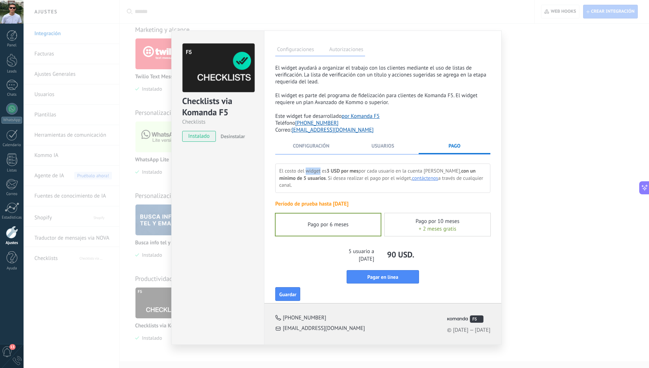
click at [294, 171] on span "El costo del widget es 3 USD por mes por cada usuario en la cuenta Kommo, con u…" at bounding box center [381, 177] width 204 height 21
click
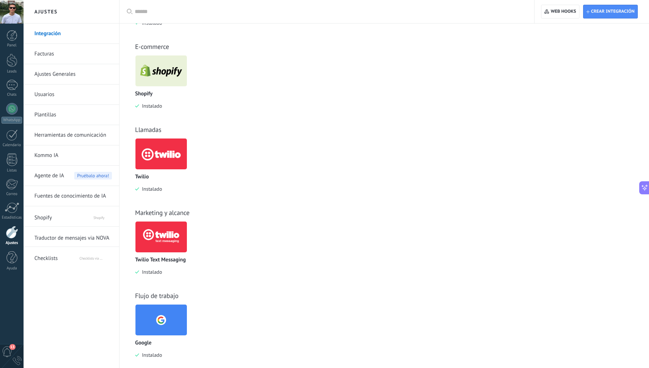
scroll to position [313, 0]
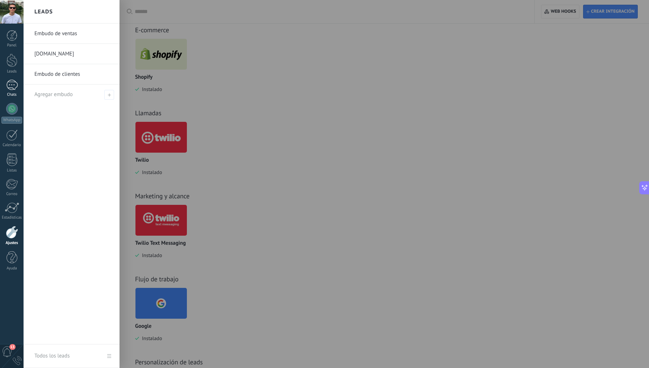
click at [5, 90] on link "Chats" at bounding box center [12, 88] width 24 height 17
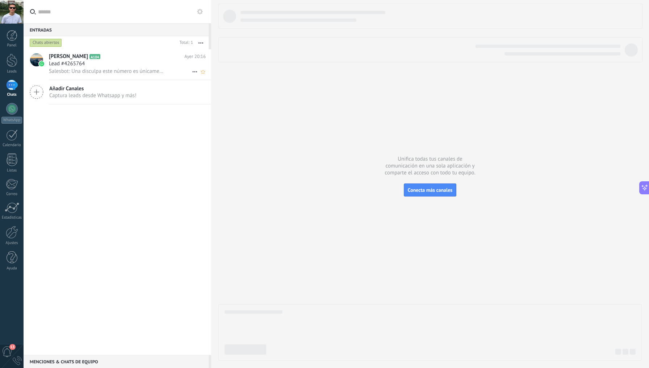
click at [124, 70] on span "Salesbot: Una disculpa este número es únicamente para mensajes automáticos y no…" at bounding box center [107, 71] width 117 height 7
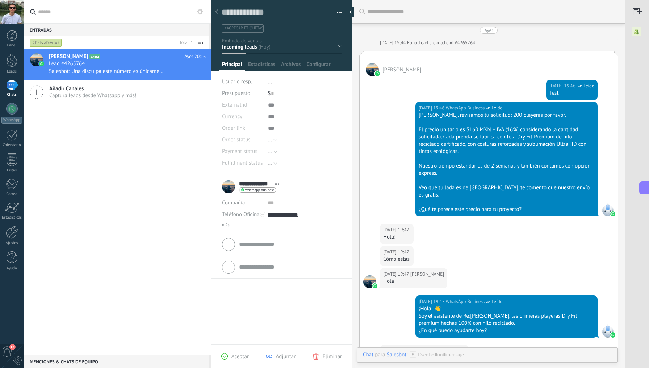
scroll to position [11, 0]
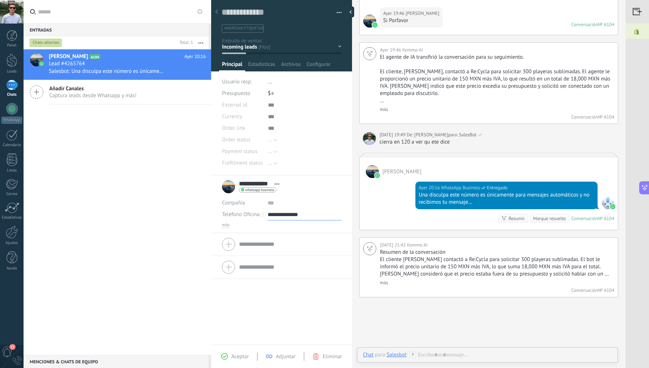
click at [290, 213] on input "**********" at bounding box center [305, 215] width 74 height 12
click at [291, 279] on link "Google" at bounding box center [303, 276] width 70 height 12
click at [286, 217] on input "**********" at bounding box center [305, 215] width 74 height 12
click at [291, 284] on link "[PERSON_NAME]" at bounding box center [303, 288] width 70 height 12
click at [225, 223] on span "más" at bounding box center [226, 225] width 8 height 6
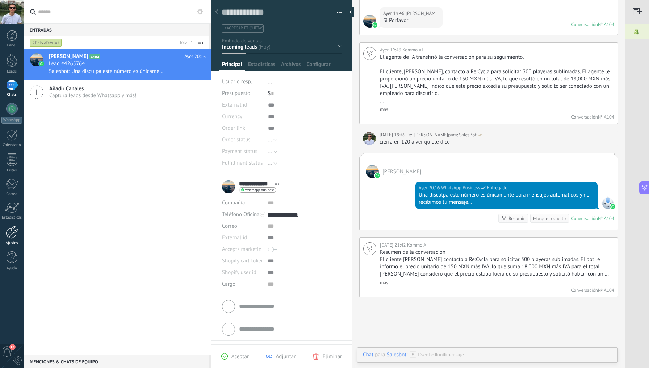
click at [19, 240] on link "Ajustes" at bounding box center [12, 236] width 24 height 20
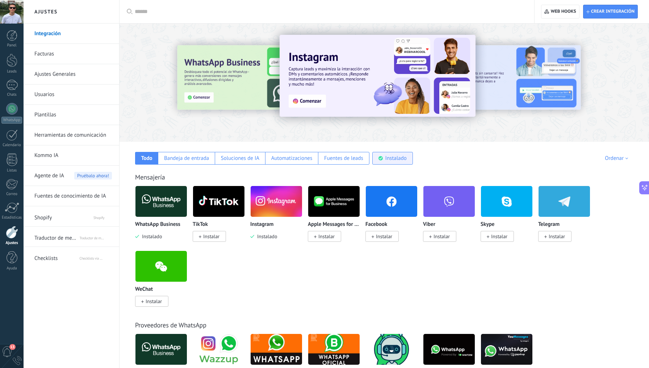
click at [401, 153] on div "Instalado" at bounding box center [393, 158] width 41 height 13
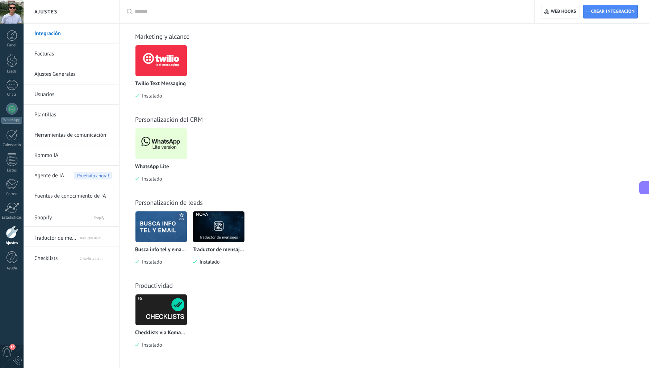
scroll to position [556, 0]
click at [166, 228] on img at bounding box center [161, 226] width 51 height 35
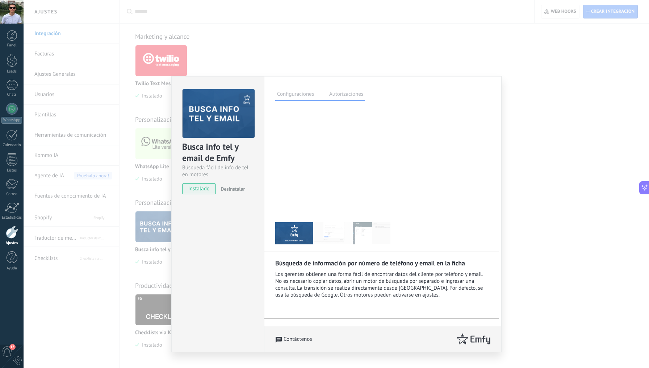
select select
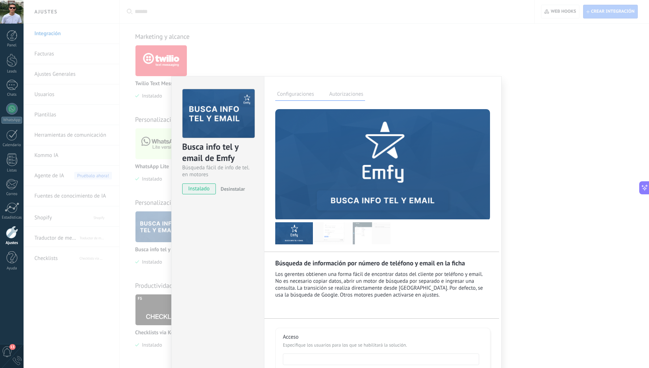
scroll to position [0, 0]
click at [229, 190] on span "Desinstalar" at bounding box center [233, 189] width 24 height 7
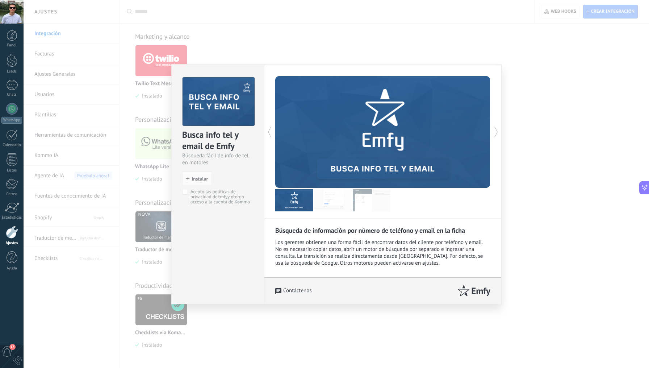
click at [131, 236] on div "Busca info tel y email de Emfy Búsqueda fácil de info de tel. en motores instal…" at bounding box center [337, 184] width 626 height 368
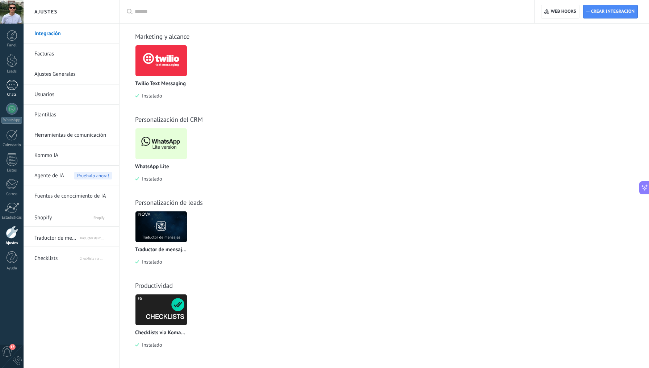
click at [12, 87] on div at bounding box center [12, 85] width 12 height 11
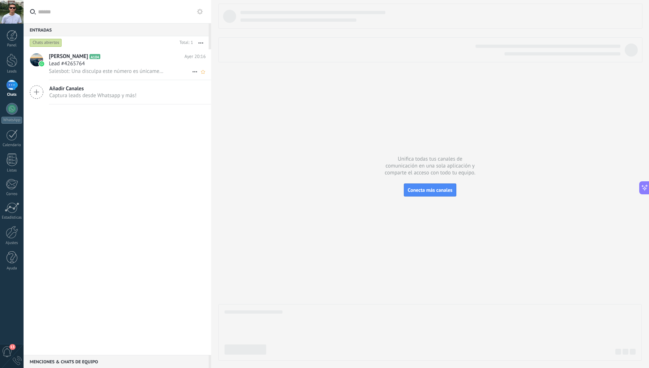
click at [103, 59] on icon at bounding box center [106, 56] width 7 height 7
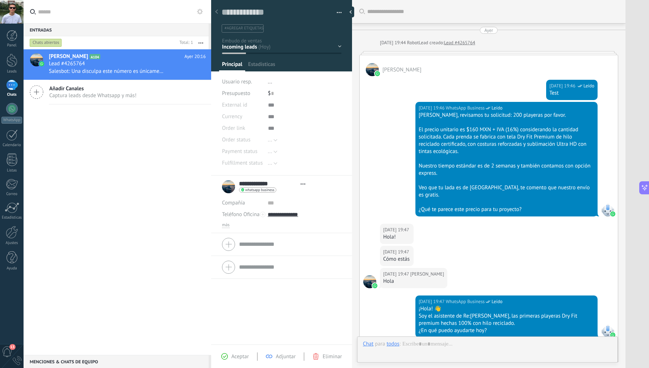
type textarea "**********"
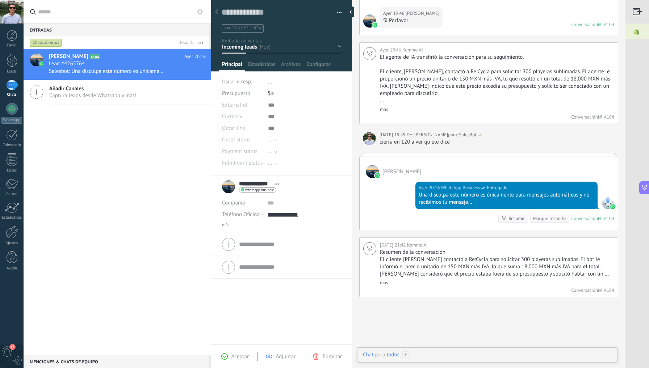
click at [458, 354] on div at bounding box center [487, 362] width 249 height 22
click at [9, 228] on div at bounding box center [12, 232] width 12 height 13
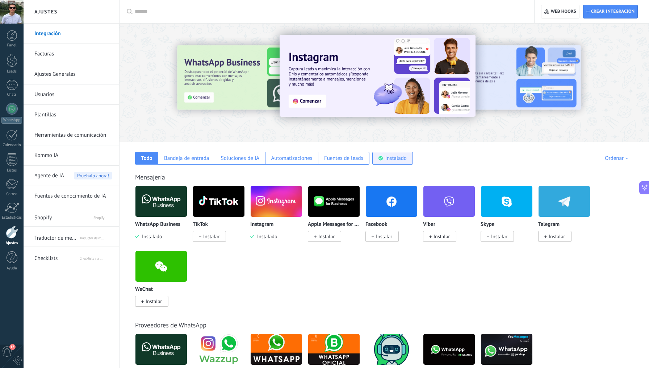
click at [394, 159] on div "Instalado" at bounding box center [396, 158] width 21 height 7
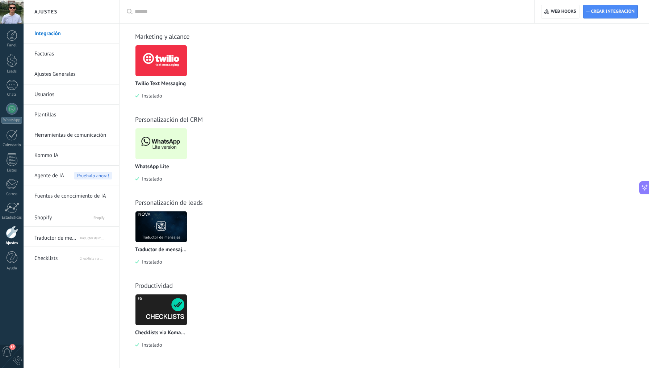
scroll to position [556, 0]
click at [168, 224] on img at bounding box center [161, 226] width 51 height 35
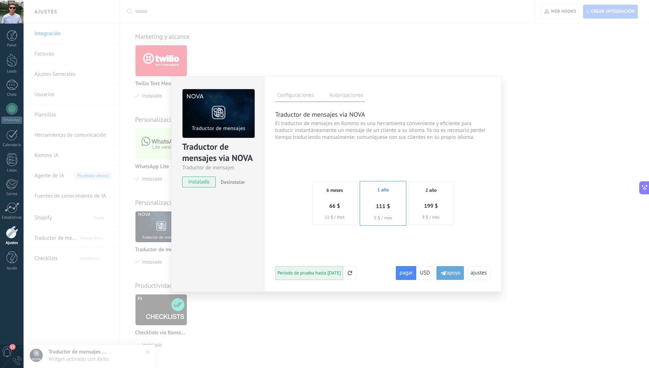
click at [345, 211] on div "66 $ 11 $ / mes" at bounding box center [334, 211] width 37 height 19
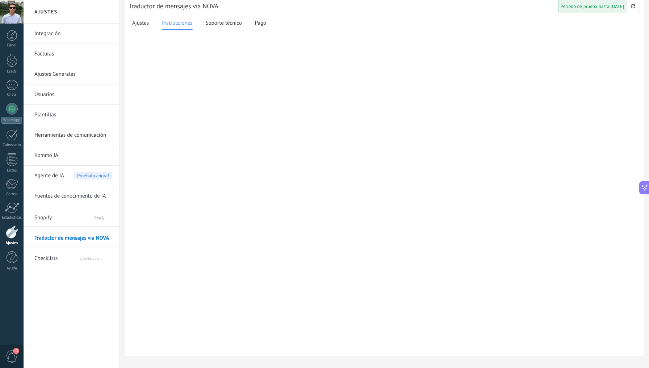
scroll to position [10, 0]
click at [137, 21] on span "Ajustes" at bounding box center [140, 24] width 17 height 8
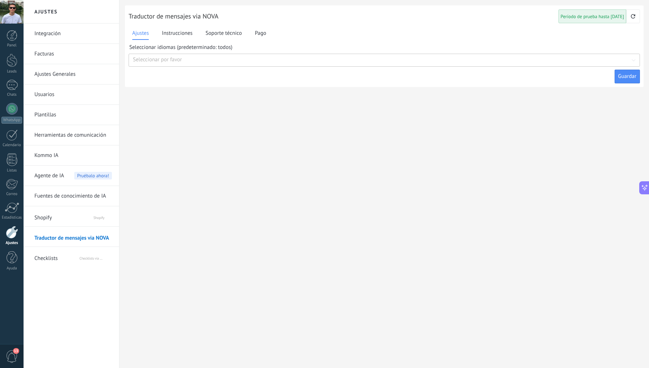
scroll to position [0, 0]
click at [260, 32] on span "Pago" at bounding box center [260, 33] width 11 height 8
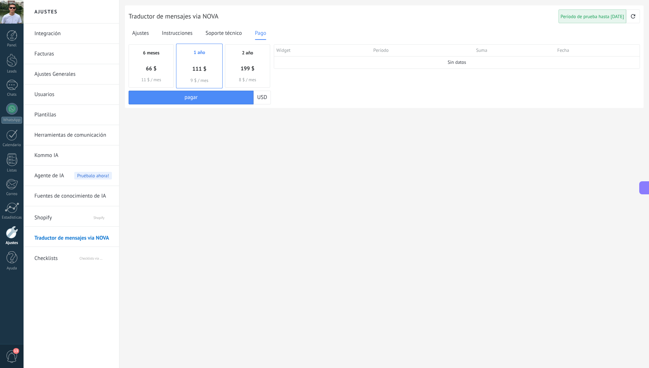
click at [246, 65] on div "199 $" at bounding box center [248, 69] width 14 height 9
click at [215, 68] on div "111 $ 9 $ / mes" at bounding box center [199, 74] width 37 height 19
click at [155, 69] on span "66 $" at bounding box center [151, 68] width 11 height 7
click at [195, 96] on span "pagar" at bounding box center [190, 97] width 13 height 5
click at [61, 238] on span "Traductor de mensajes via NOVA" at bounding box center [71, 236] width 75 height 17
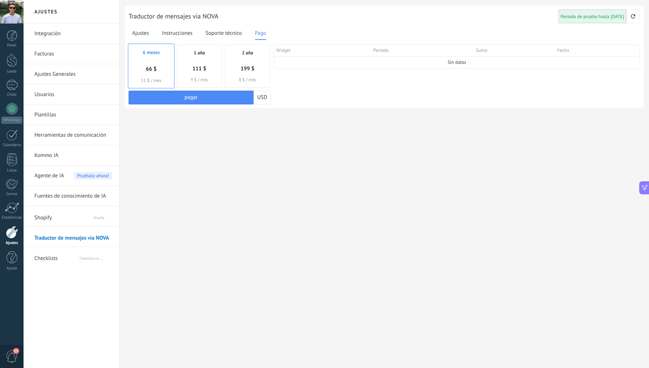
click at [51, 223] on span "Shopify" at bounding box center [56, 216] width 45 height 17
